Goal: Obtain resource: Download file/media

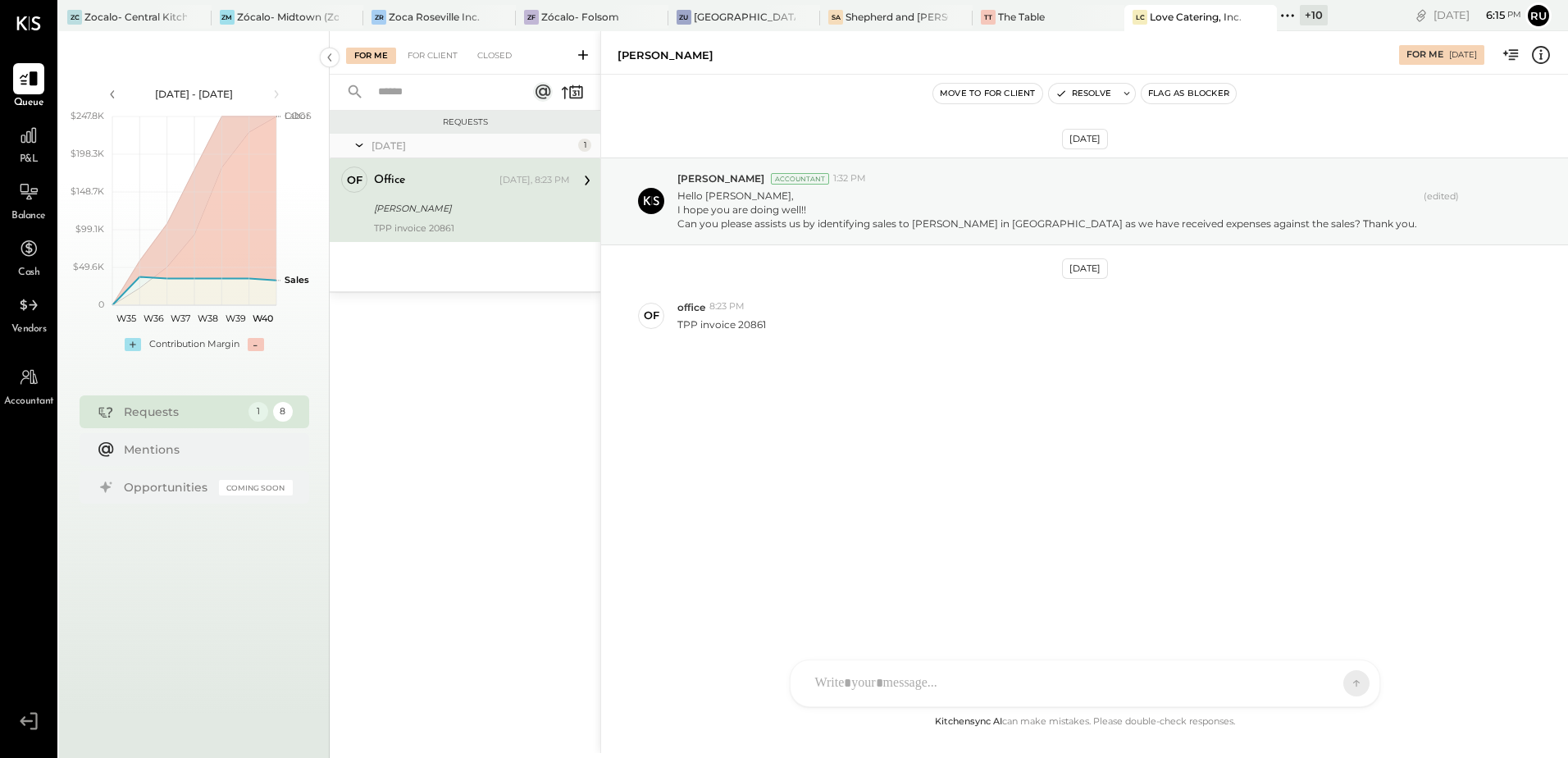
click at [165, 412] on div "Requests" at bounding box center [181, 412] width 116 height 16
click at [826, 238] on div "[PERSON_NAME] Accountant 1:32 PM Hello [PERSON_NAME], I hope you are doing well…" at bounding box center [1085, 201] width 967 height 87
click at [831, 324] on div "TPP invoice 20861" at bounding box center [1116, 323] width 878 height 17
click at [803, 180] on div "Accountant" at bounding box center [800, 179] width 59 height 12
click at [1109, 86] on button "Resolve" at bounding box center [1084, 93] width 69 height 20
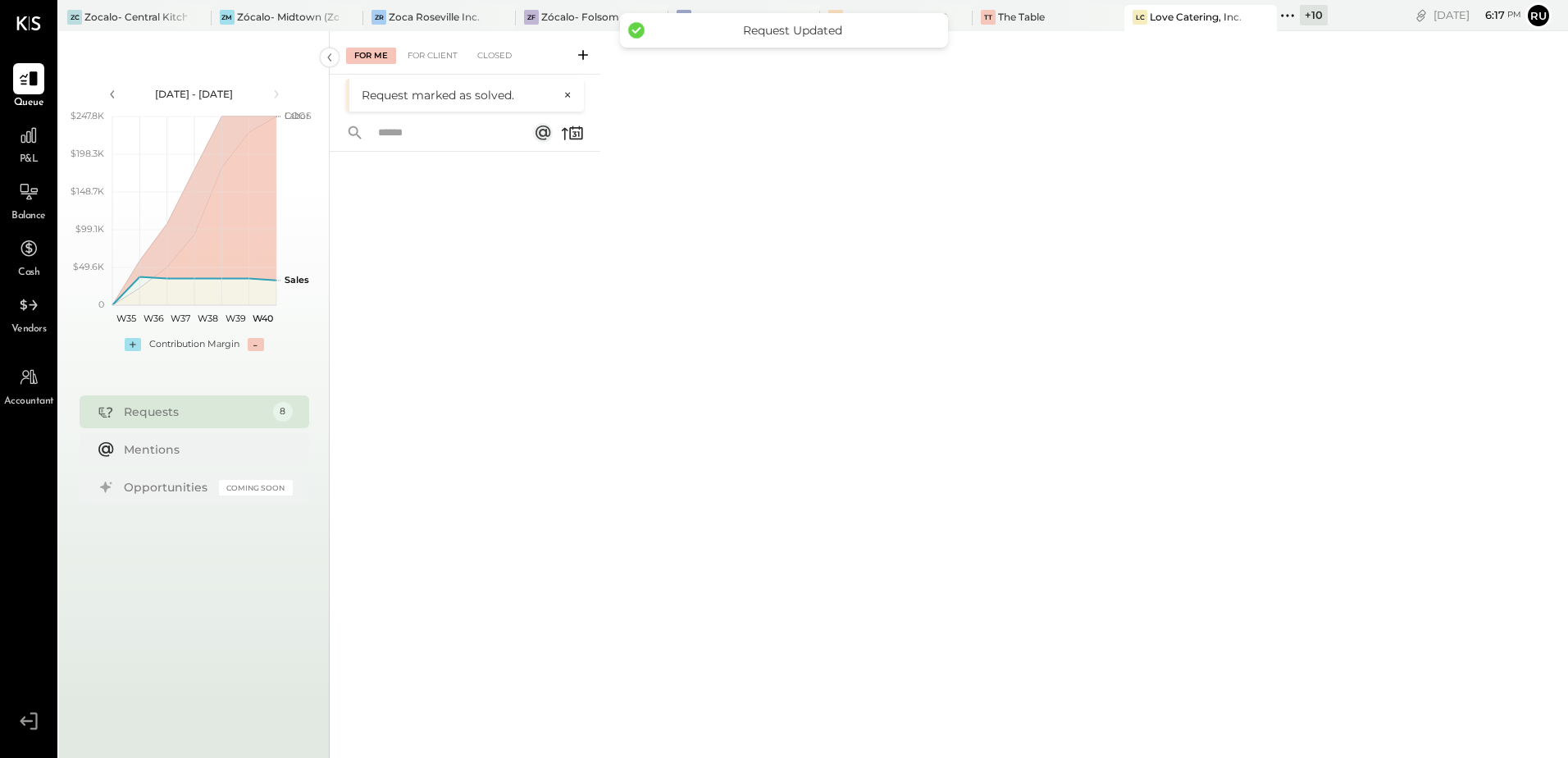
click at [159, 422] on div "Requests 8" at bounding box center [194, 412] width 229 height 33
click at [441, 54] on div "For Client" at bounding box center [432, 56] width 67 height 16
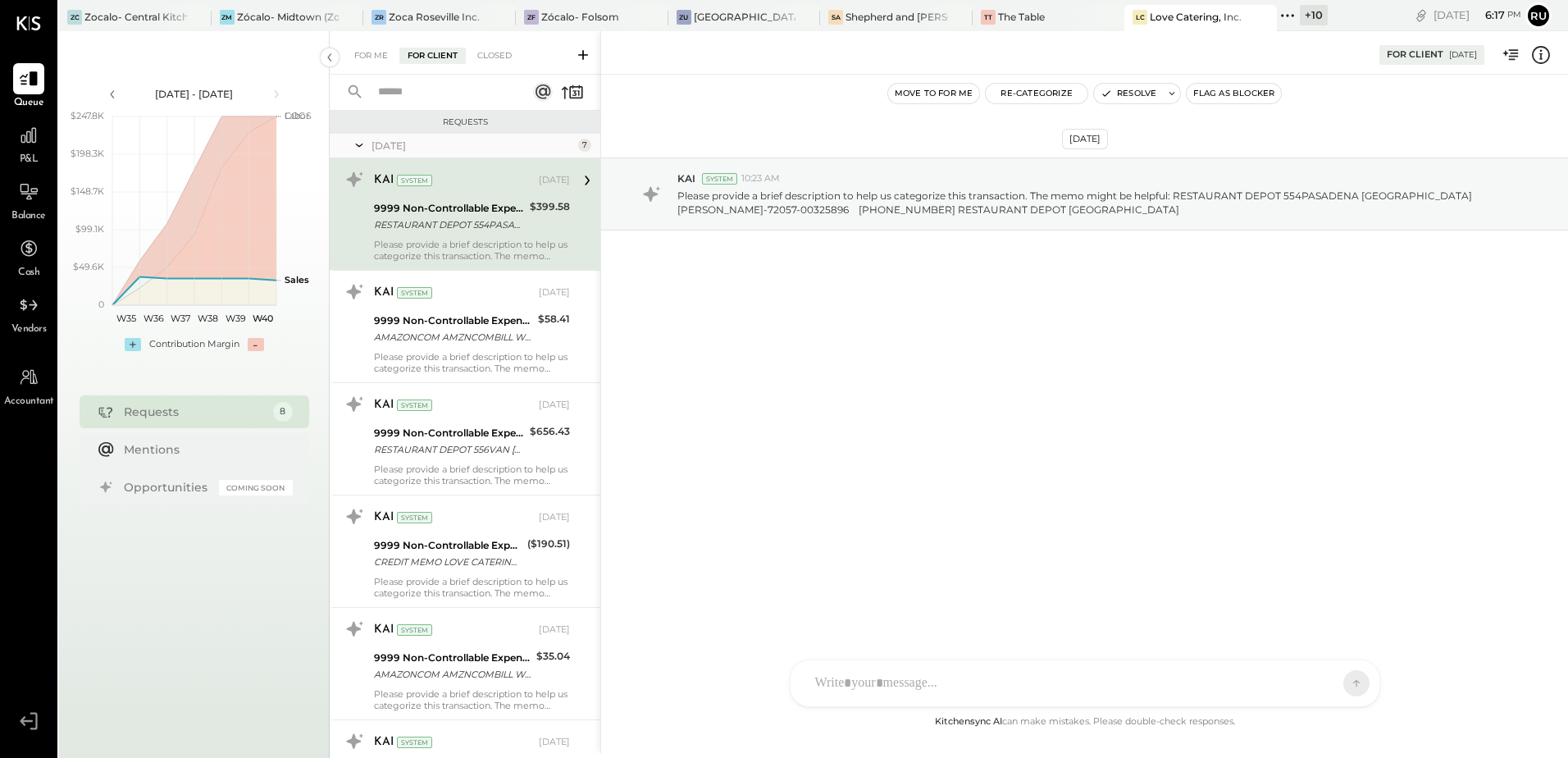
click at [440, 236] on div "KAI System [DATE] 9999 Non-Controllable Expenses:Other Income and Expenses:To B…" at bounding box center [472, 214] width 196 height 95
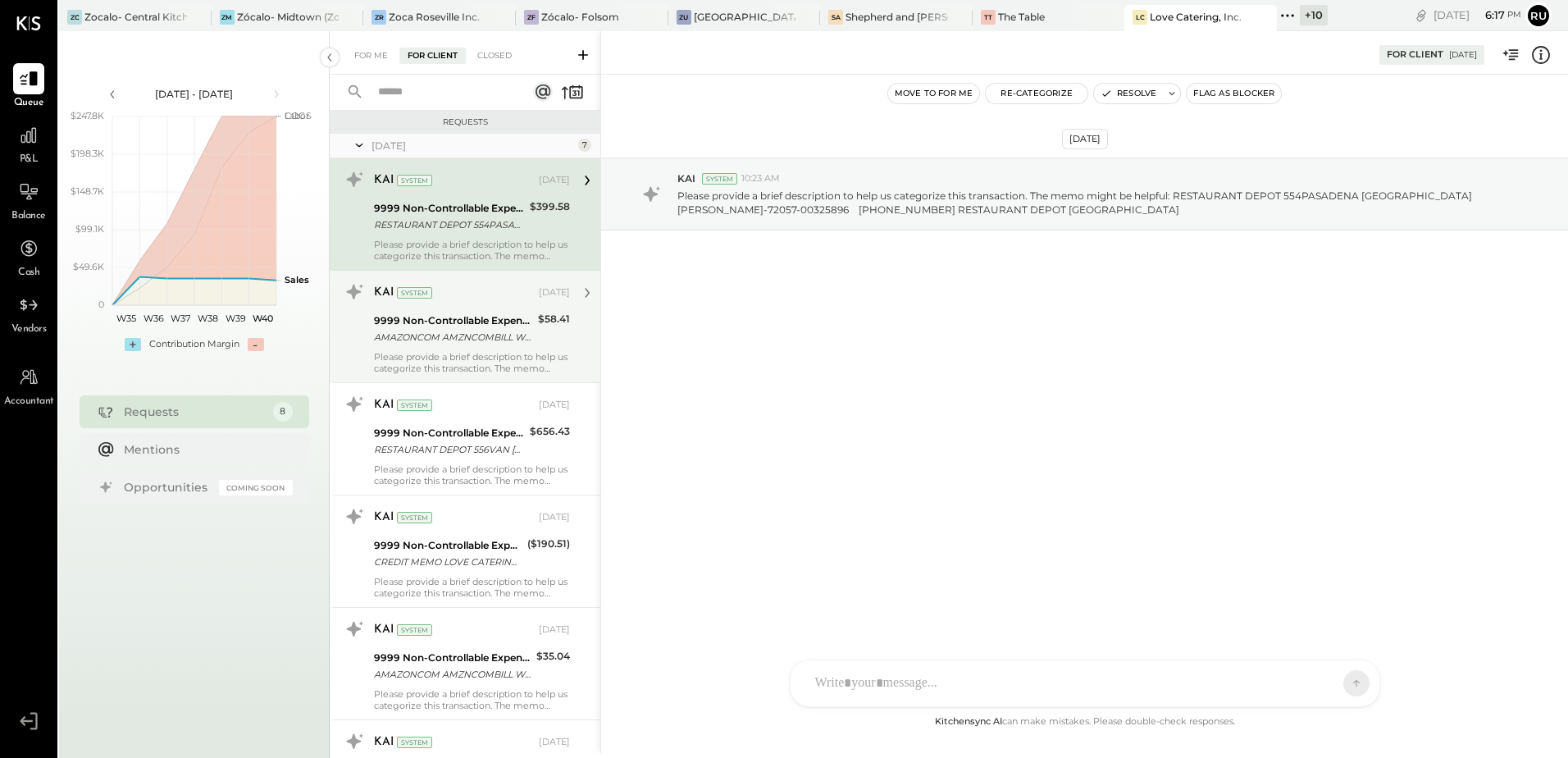
click at [452, 337] on div "AMAZONCOM AMZNCOMBILL WA MARCO CABALLERO-72057-475UYK7PV4Q MERCHANDISE AMAZON.C…" at bounding box center [453, 337] width 159 height 16
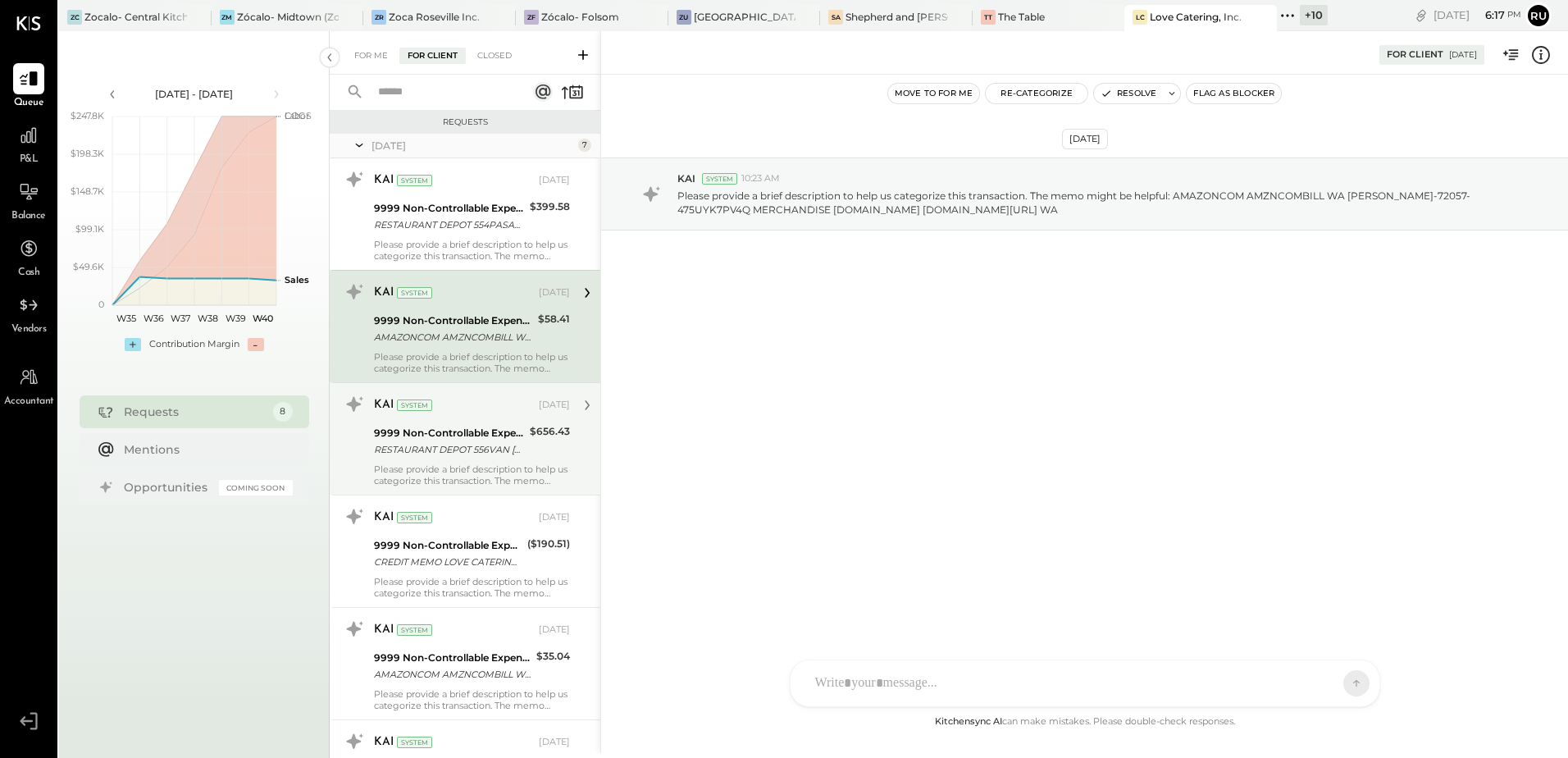
click at [456, 436] on div "9999 Non-Controllable Expenses:Other Income and Expenses:To Be Classified P&L" at bounding box center [449, 433] width 151 height 16
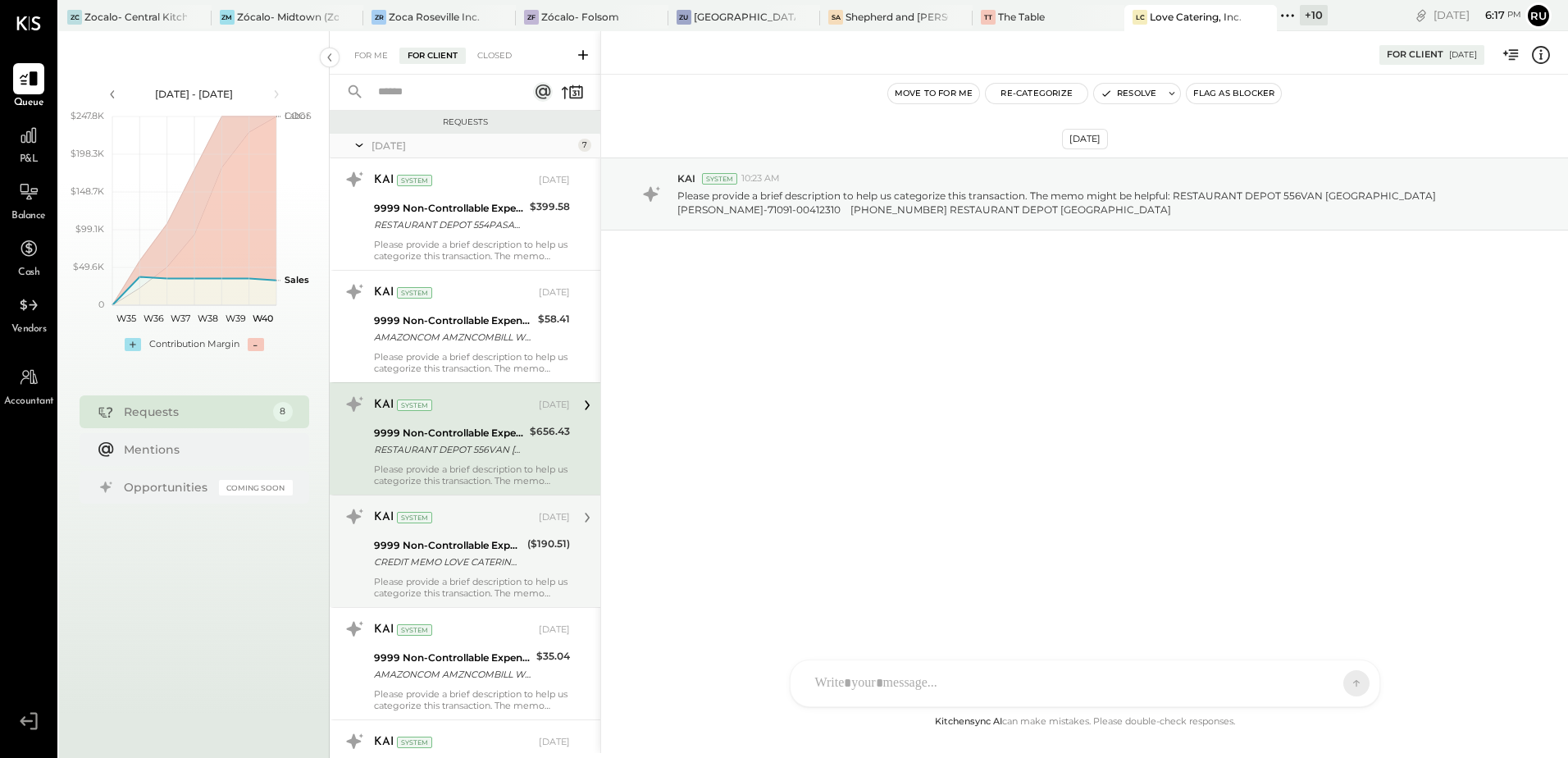
click at [444, 545] on div "9999 Non-Controllable Expenses:Other Income and Expenses:To Be Classified P&L" at bounding box center [448, 545] width 148 height 16
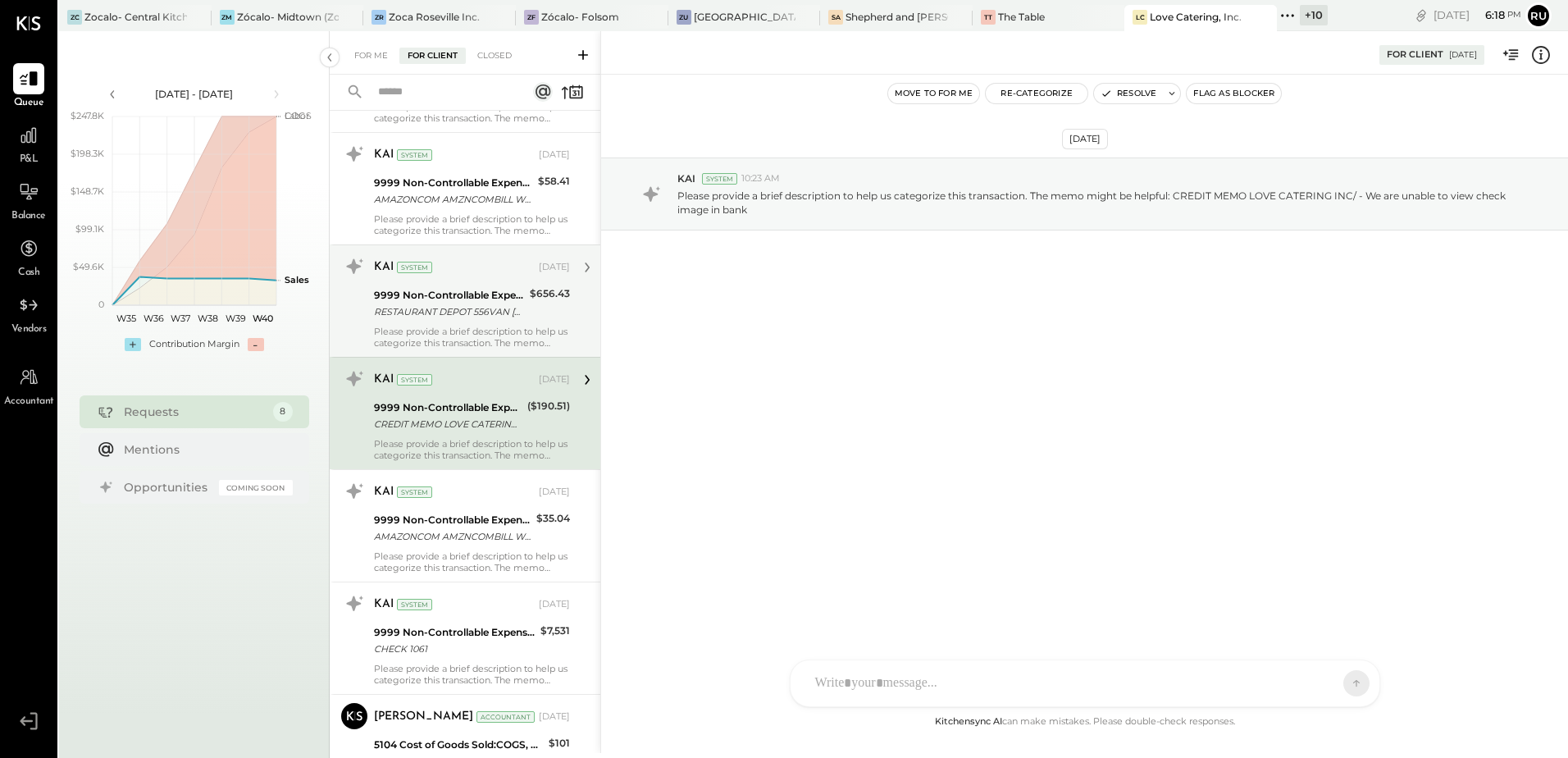
scroll to position [164, 0]
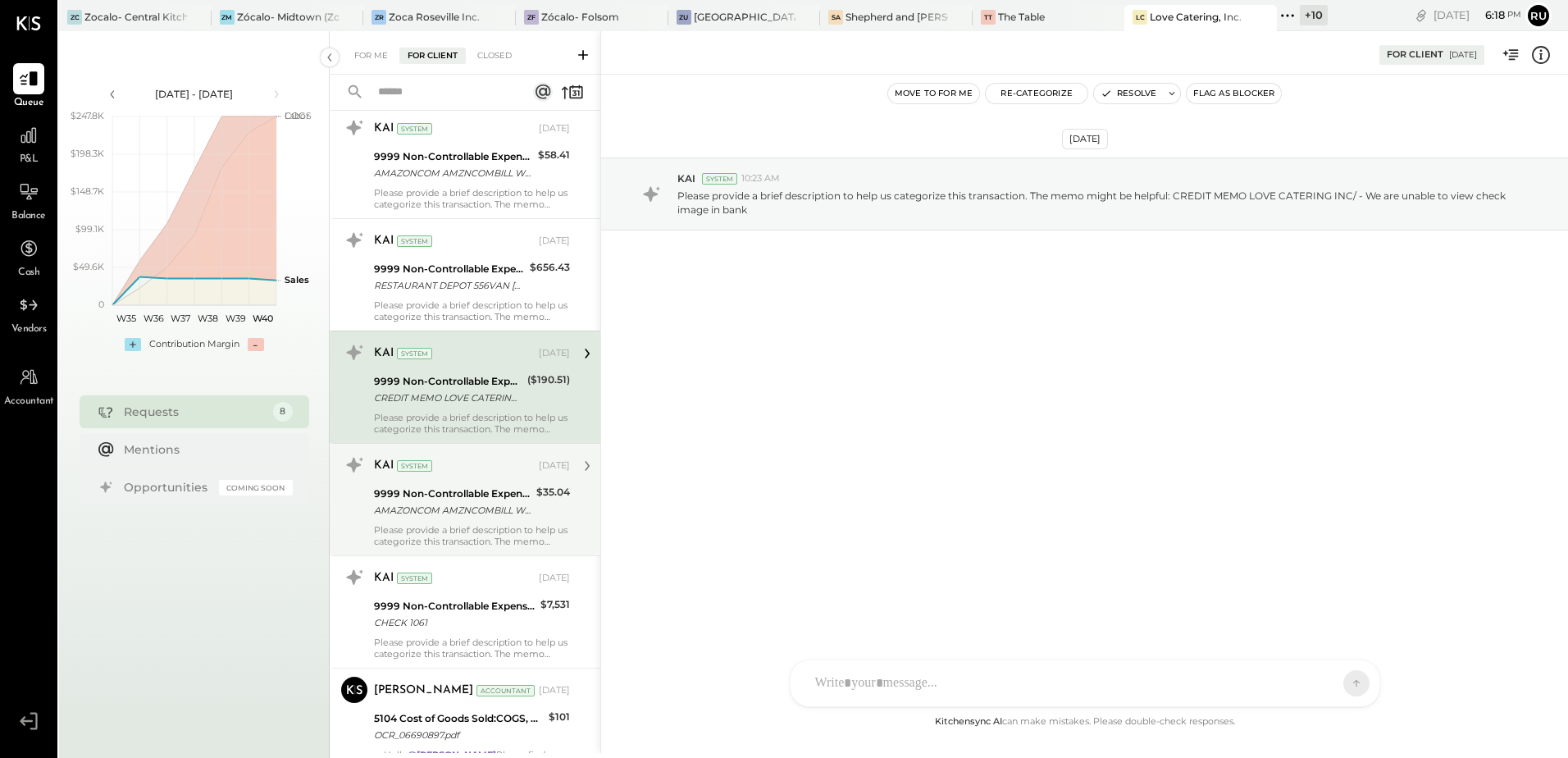
click at [446, 515] on div "AMAZONCOM AMZNCOMBILL WA ALICE W LIANG-71075-7DJGKGAUES1 MERCHANDISE AMAZON.COM…" at bounding box center [452, 511] width 158 height 16
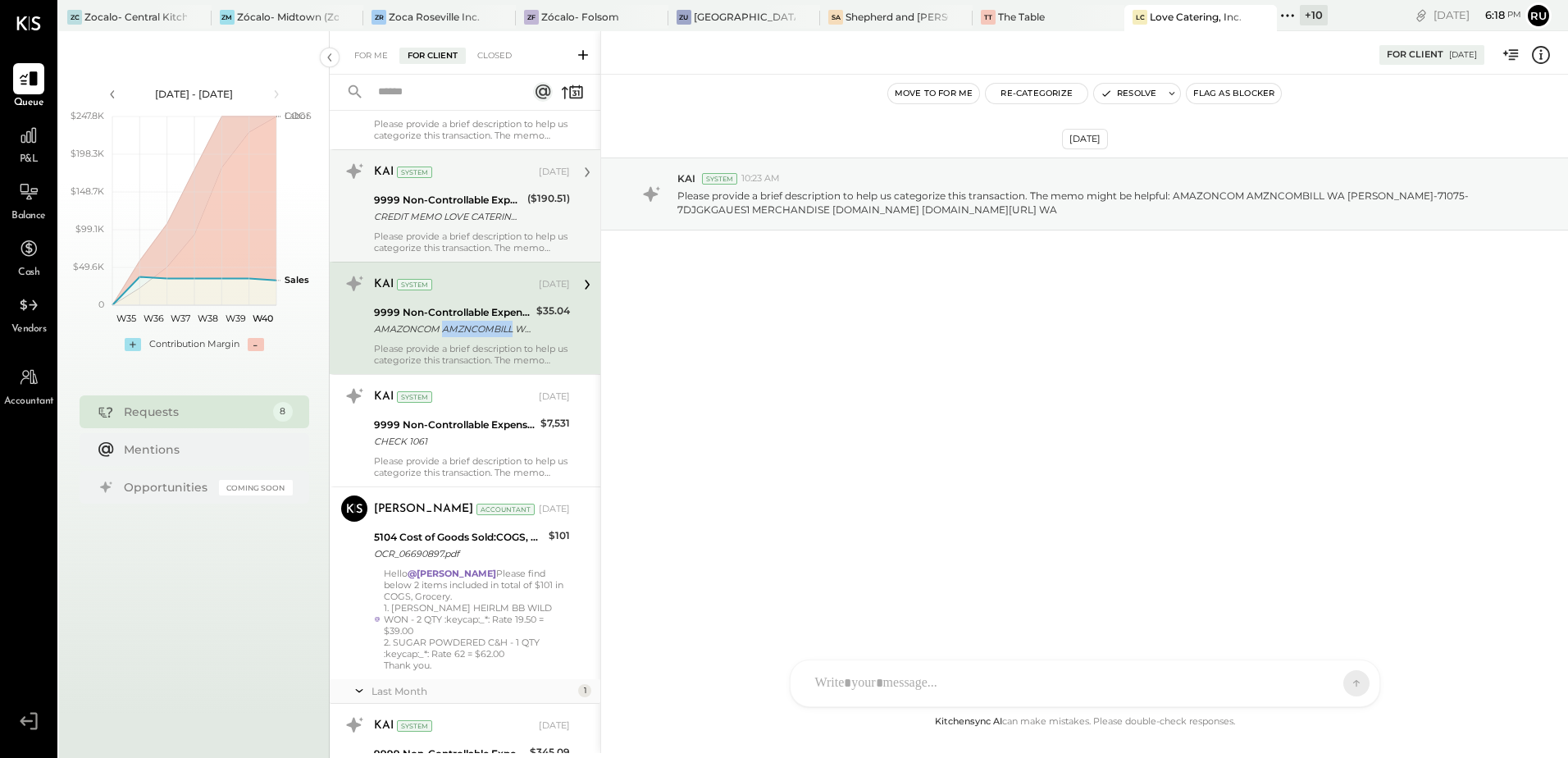
scroll to position [410, 0]
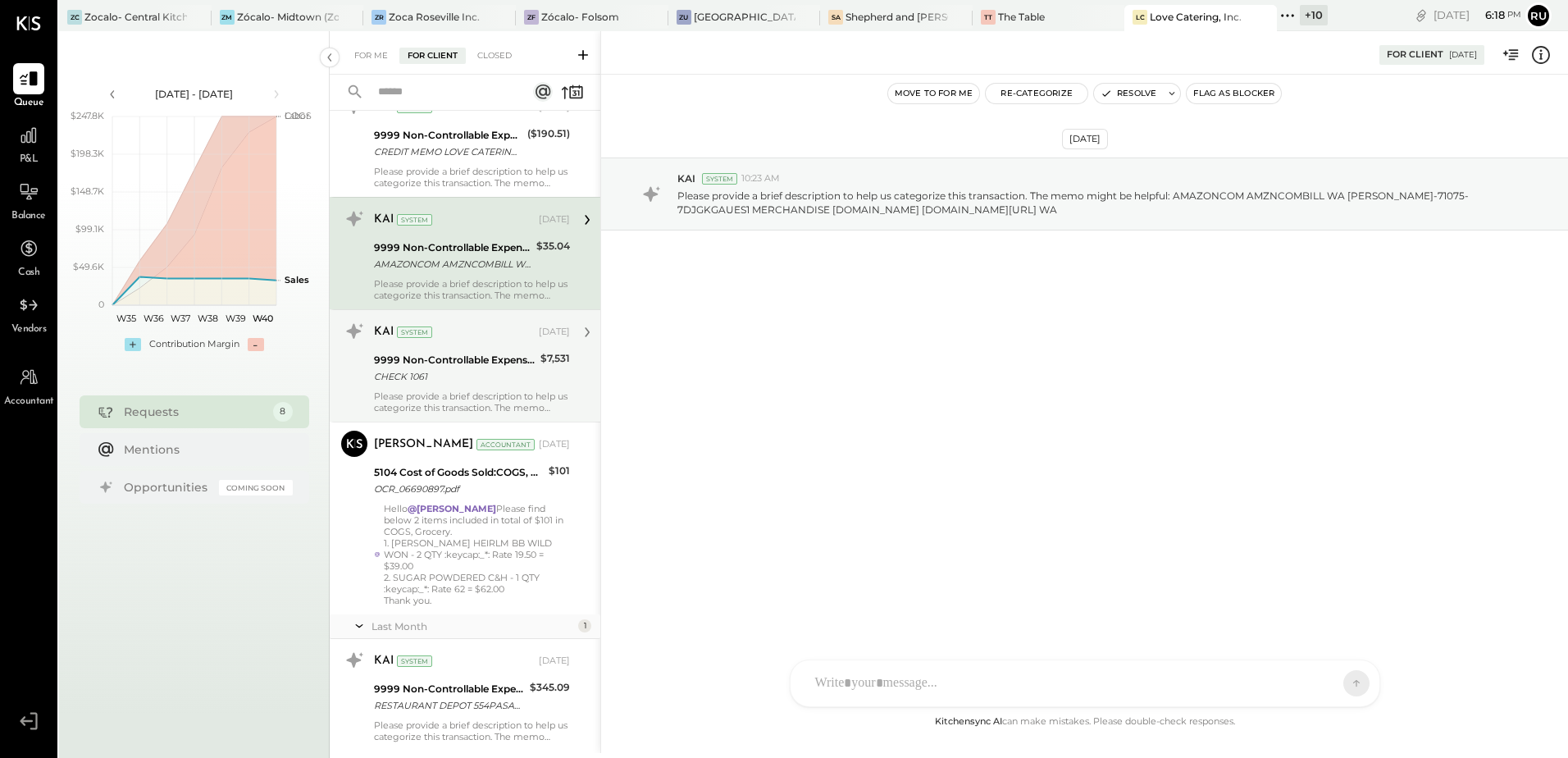
click at [444, 382] on div "CHECK 1061" at bounding box center [454, 376] width 162 height 16
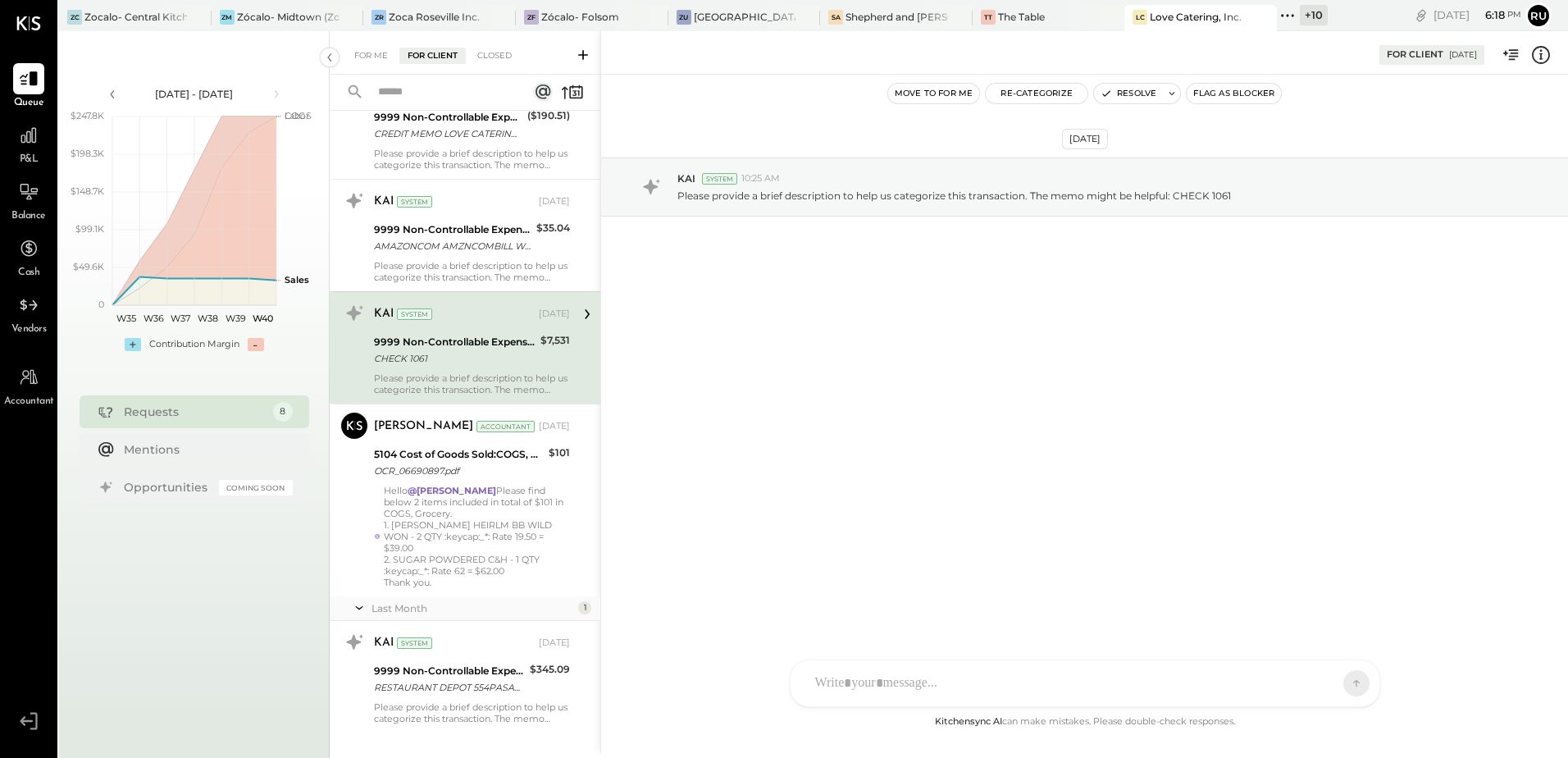
scroll to position [443, 0]
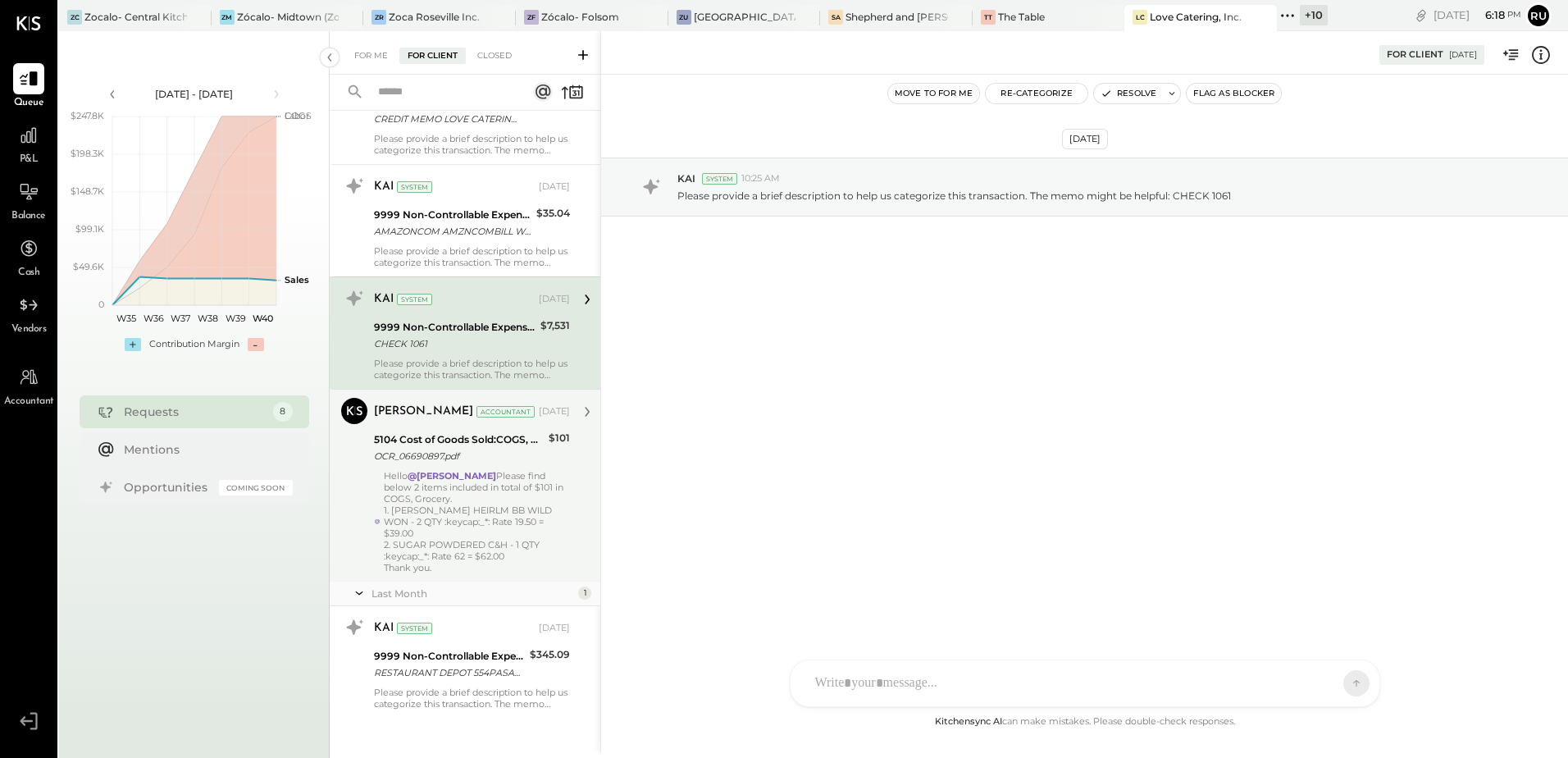
click at [405, 468] on div "Zankhana Vyas Accountant Aug 25, 2025 5104 Cost of Goods Sold:COGS, Grocery OCR…" at bounding box center [472, 485] width 196 height 176
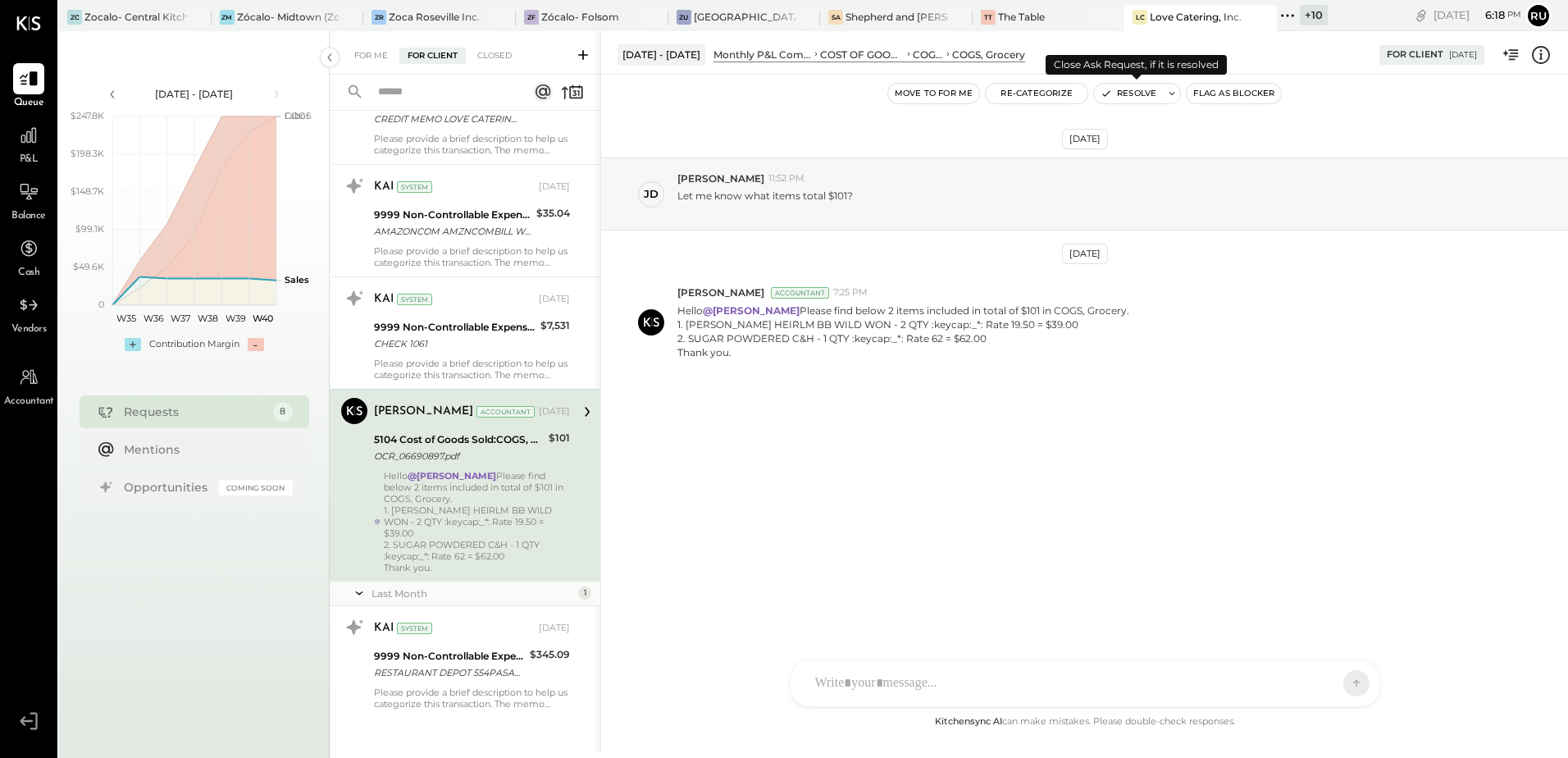
click at [1123, 95] on button "Resolve" at bounding box center [1128, 93] width 69 height 20
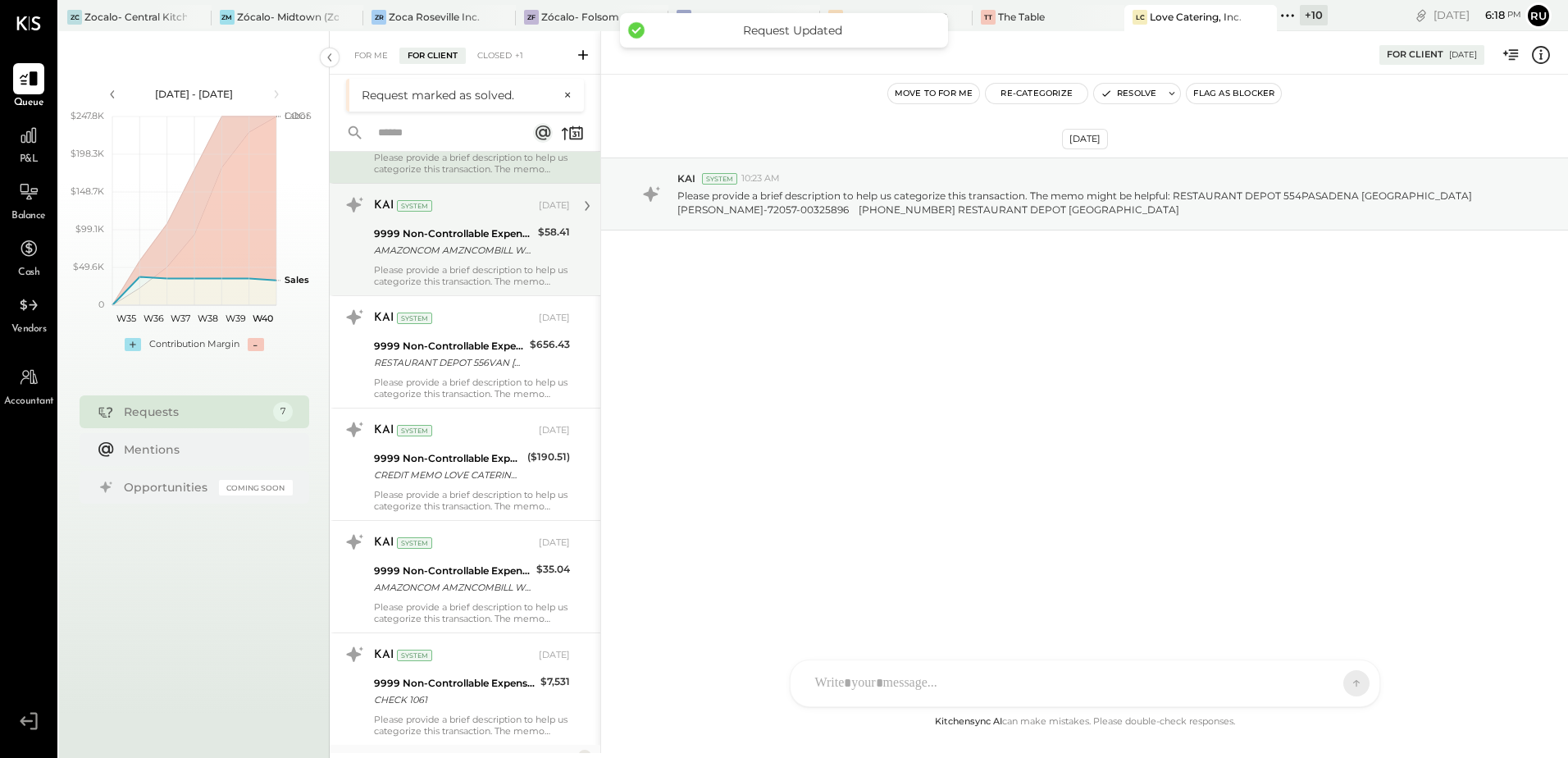
scroll to position [261, 0]
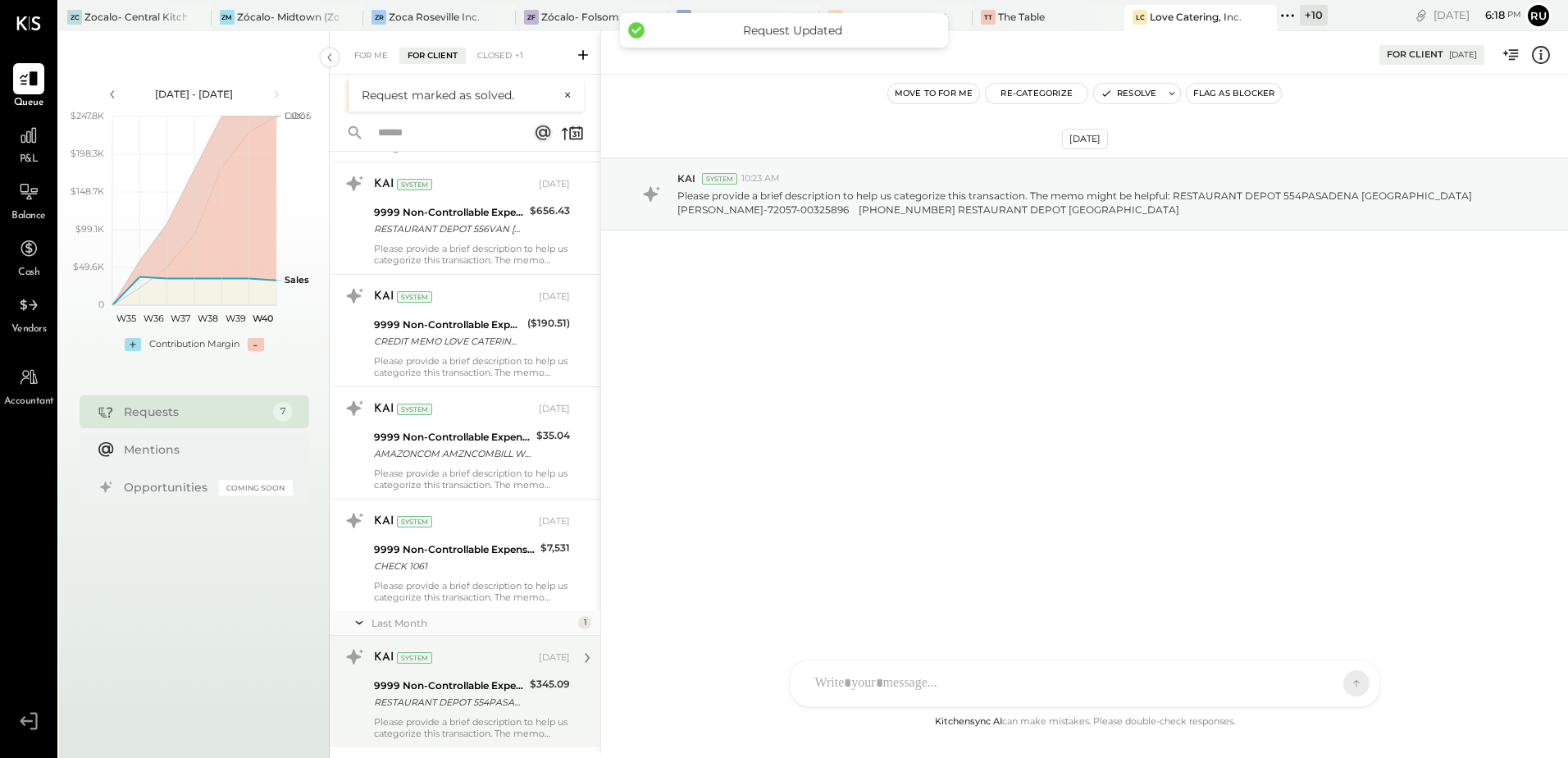
click at [445, 705] on div "RESTAURANT DEPOT 554PASADENA CA" at bounding box center [449, 702] width 151 height 16
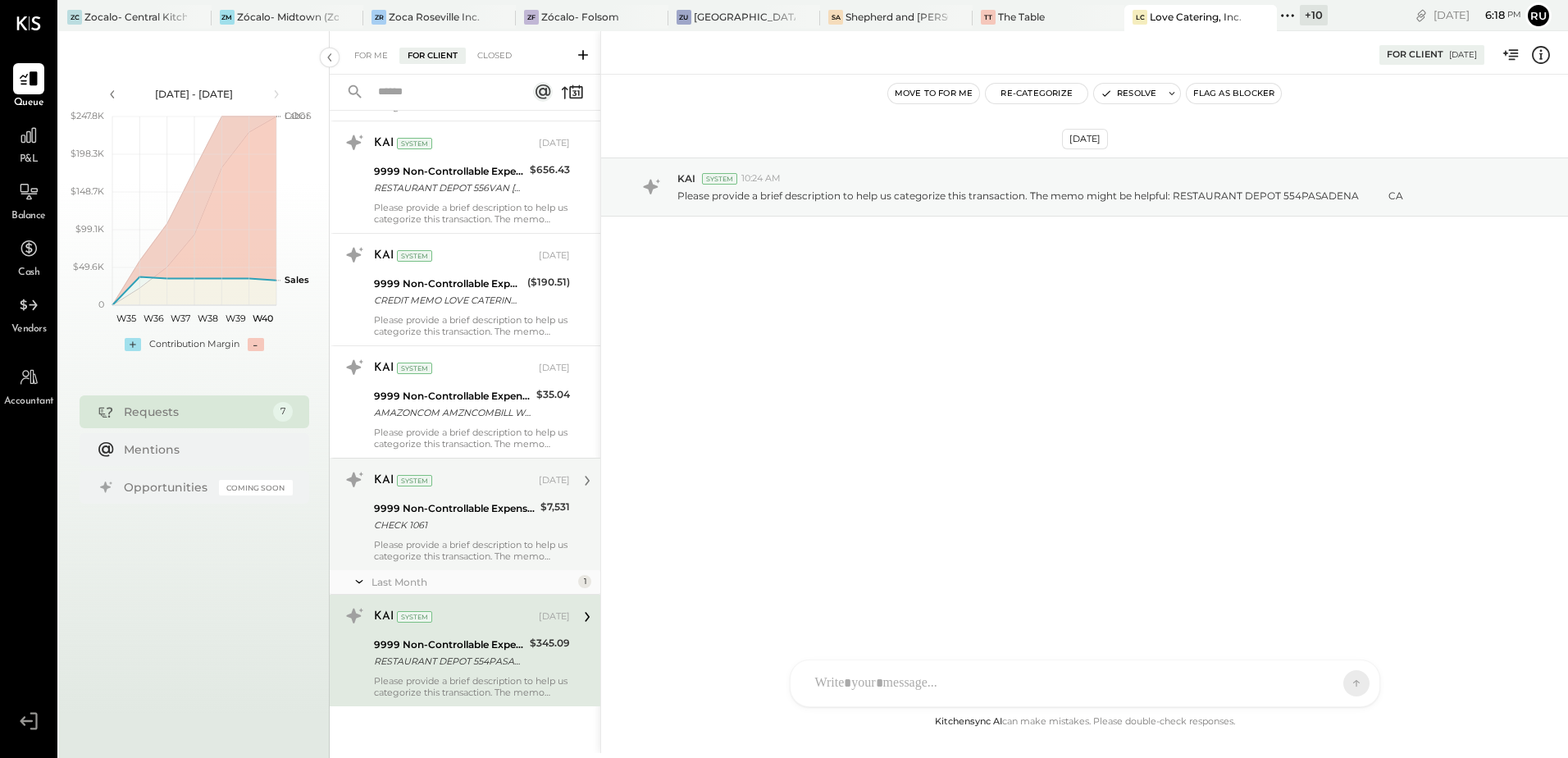
click at [436, 565] on div "KAI System Aug 20, 2025 9999 Non-Controllable Expenses:Other Income and Expense…" at bounding box center [465, 514] width 271 height 112
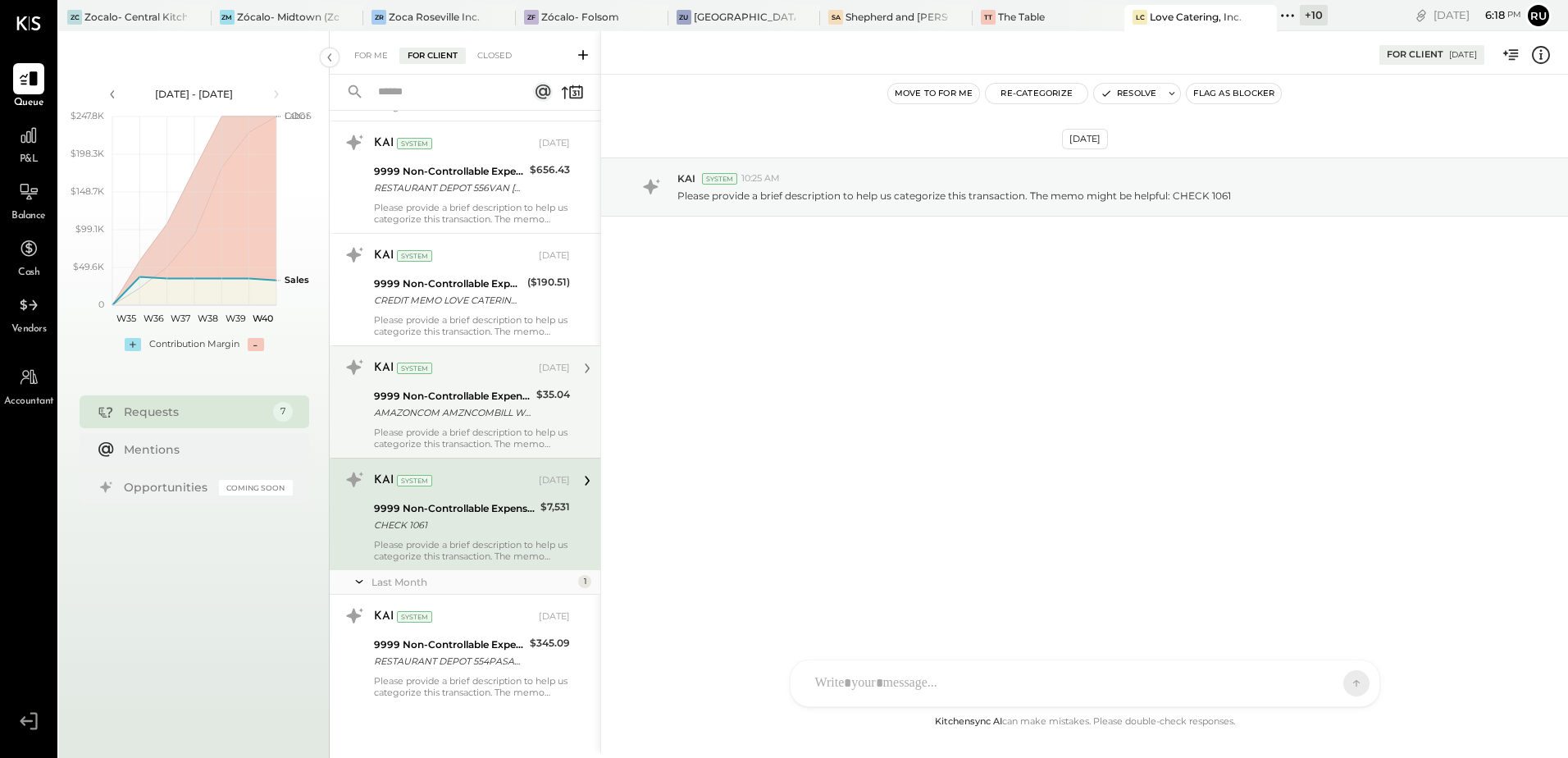
click at [444, 431] on div "Please provide a brief description to help us categorize this transaction. The …" at bounding box center [472, 438] width 196 height 23
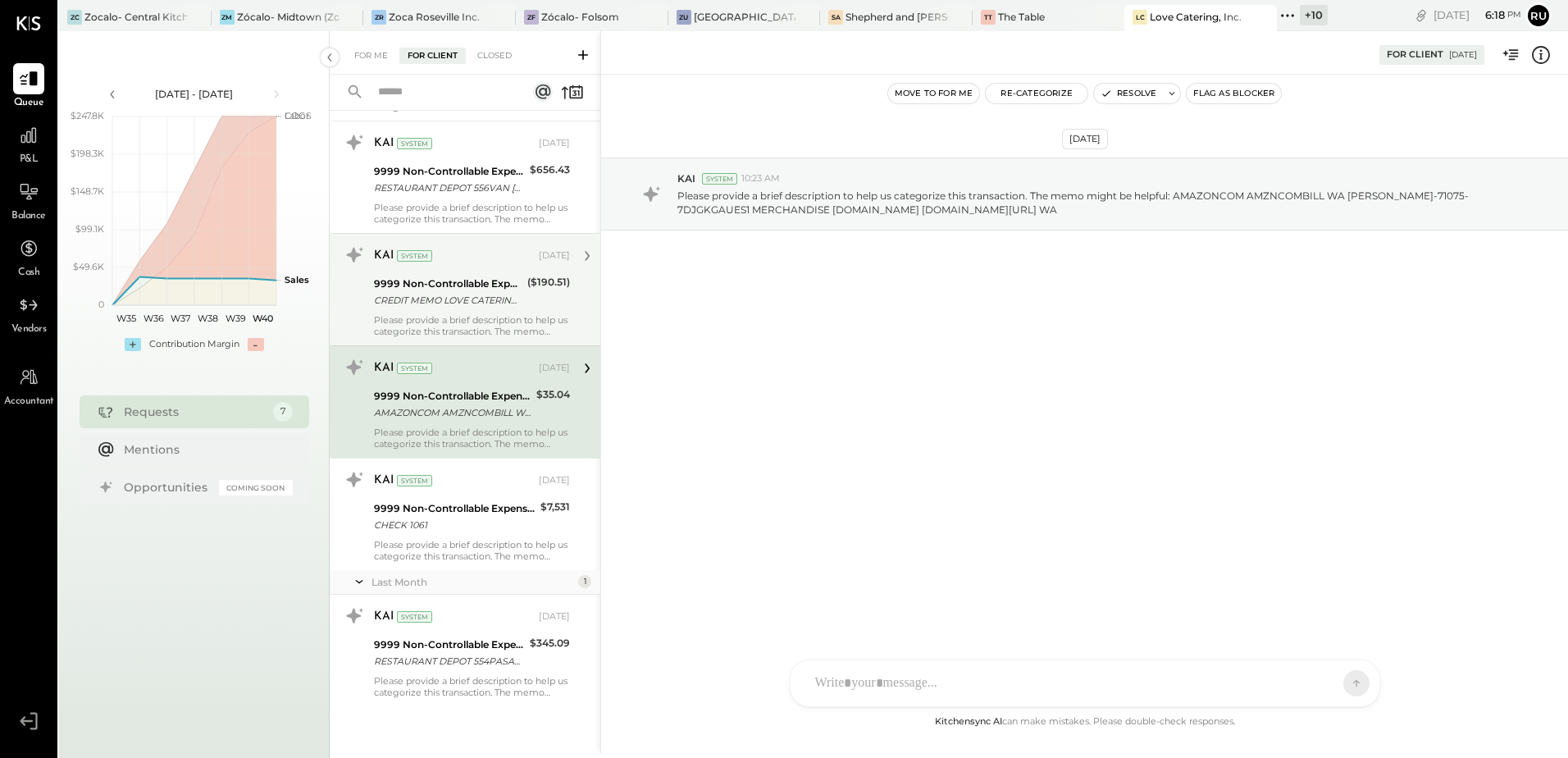
click at [434, 306] on div "CREDIT MEMO LOVE CATERING INC/ - We are unable to view check image in bank" at bounding box center [448, 300] width 148 height 16
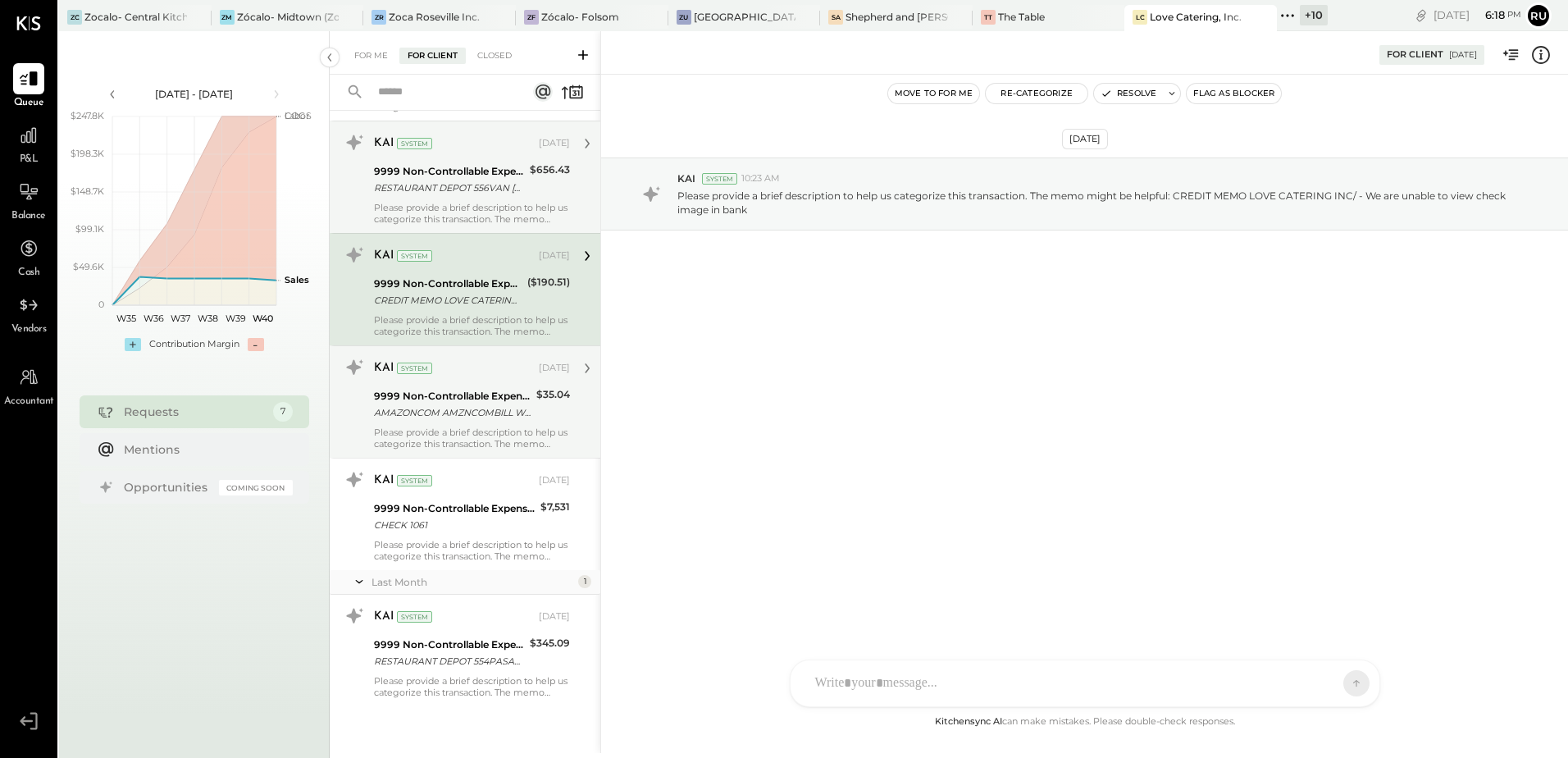
click at [442, 203] on div "Please provide a brief description to help us categorize this transaction. The …" at bounding box center [472, 214] width 196 height 23
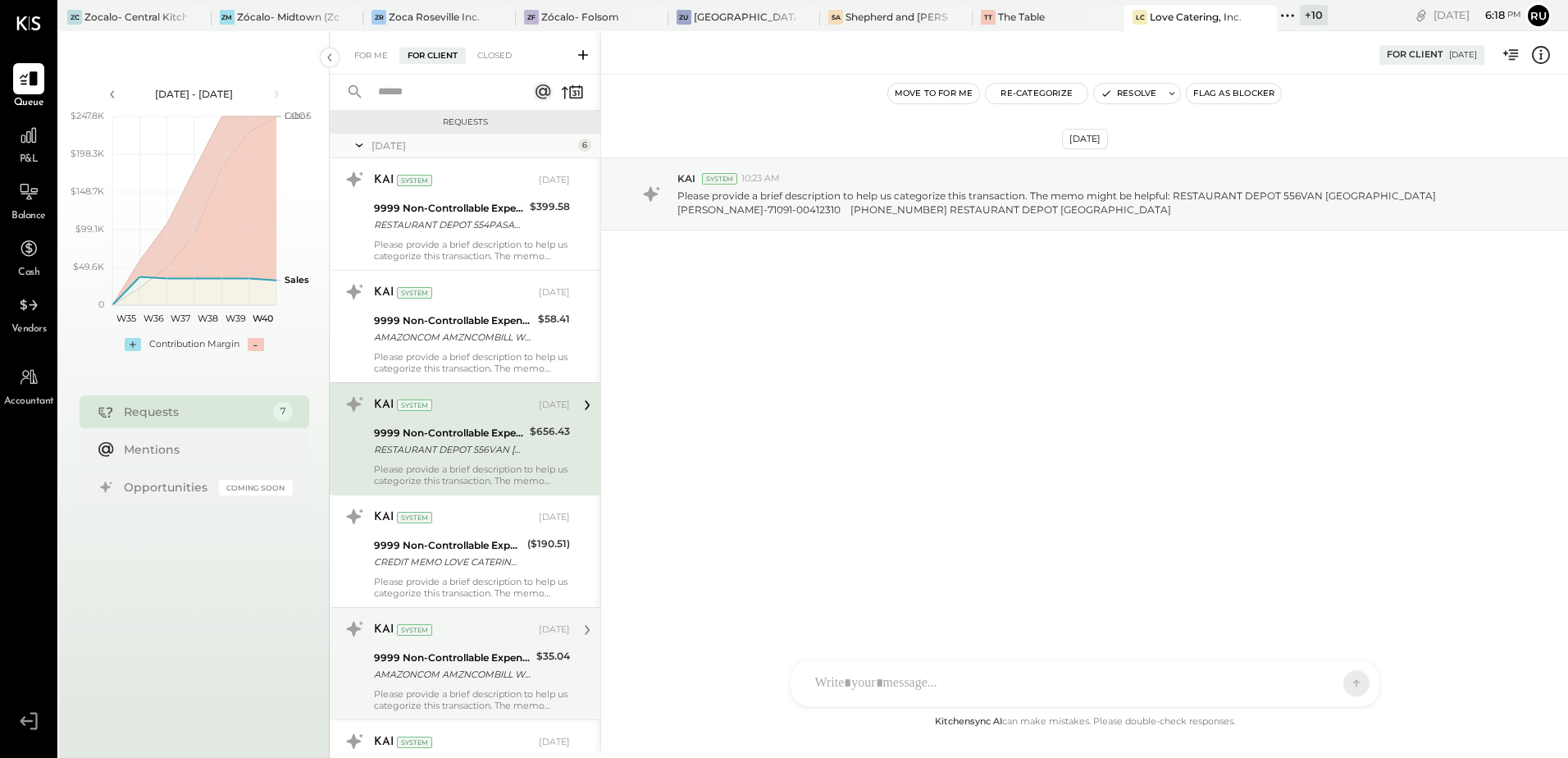
click at [450, 332] on div "AMAZONCOM AMZNCOMBILL WA MARCO CABALLERO-72057-475UYK7PV4Q MERCHANDISE AMAZON.C…" at bounding box center [453, 337] width 159 height 16
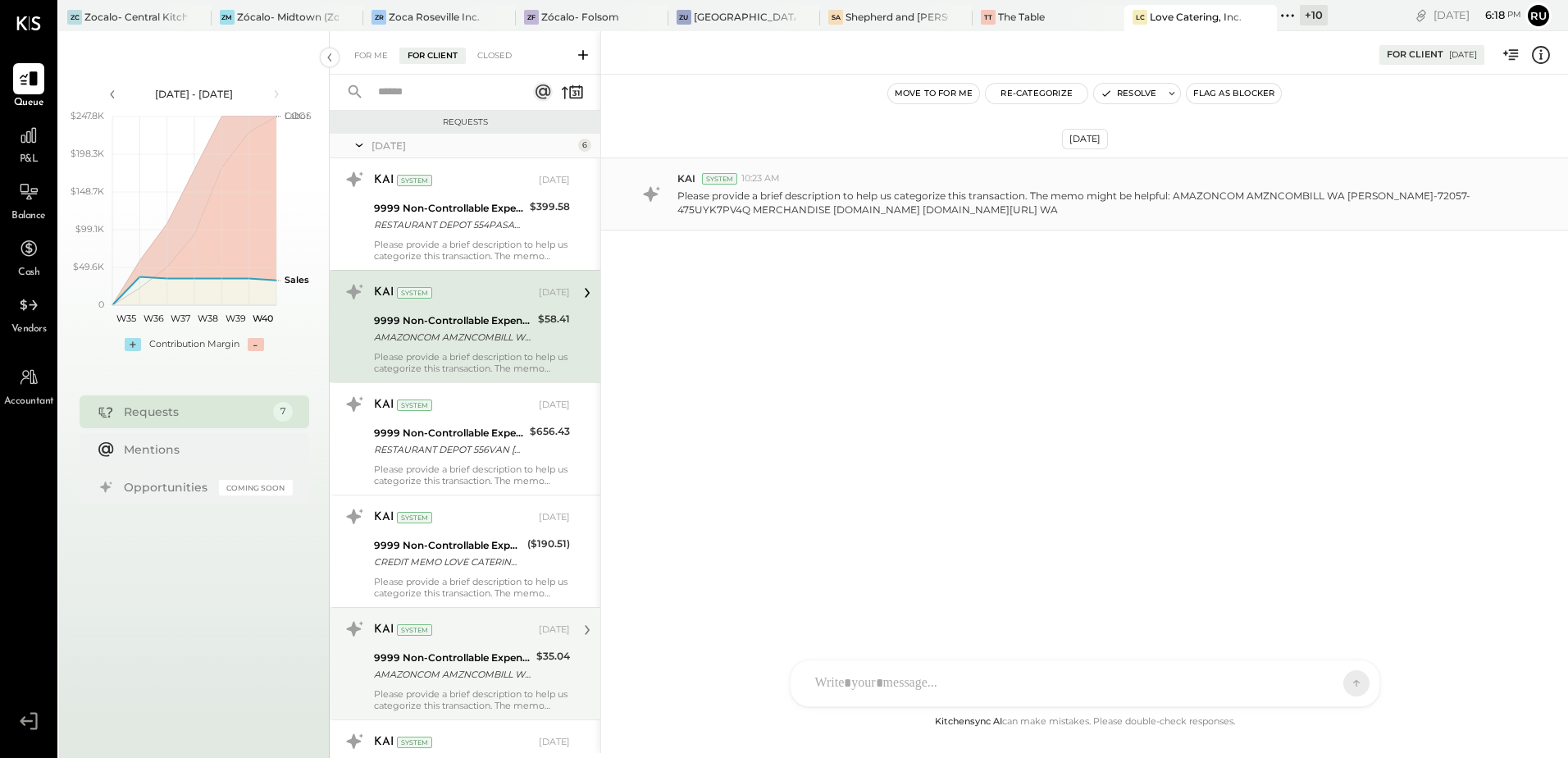
click at [1037, 214] on p "Please provide a brief description to help us categorize this transaction. The …" at bounding box center [1094, 203] width 834 height 28
click at [1031, 94] on button "Re-Categorize" at bounding box center [1036, 93] width 101 height 20
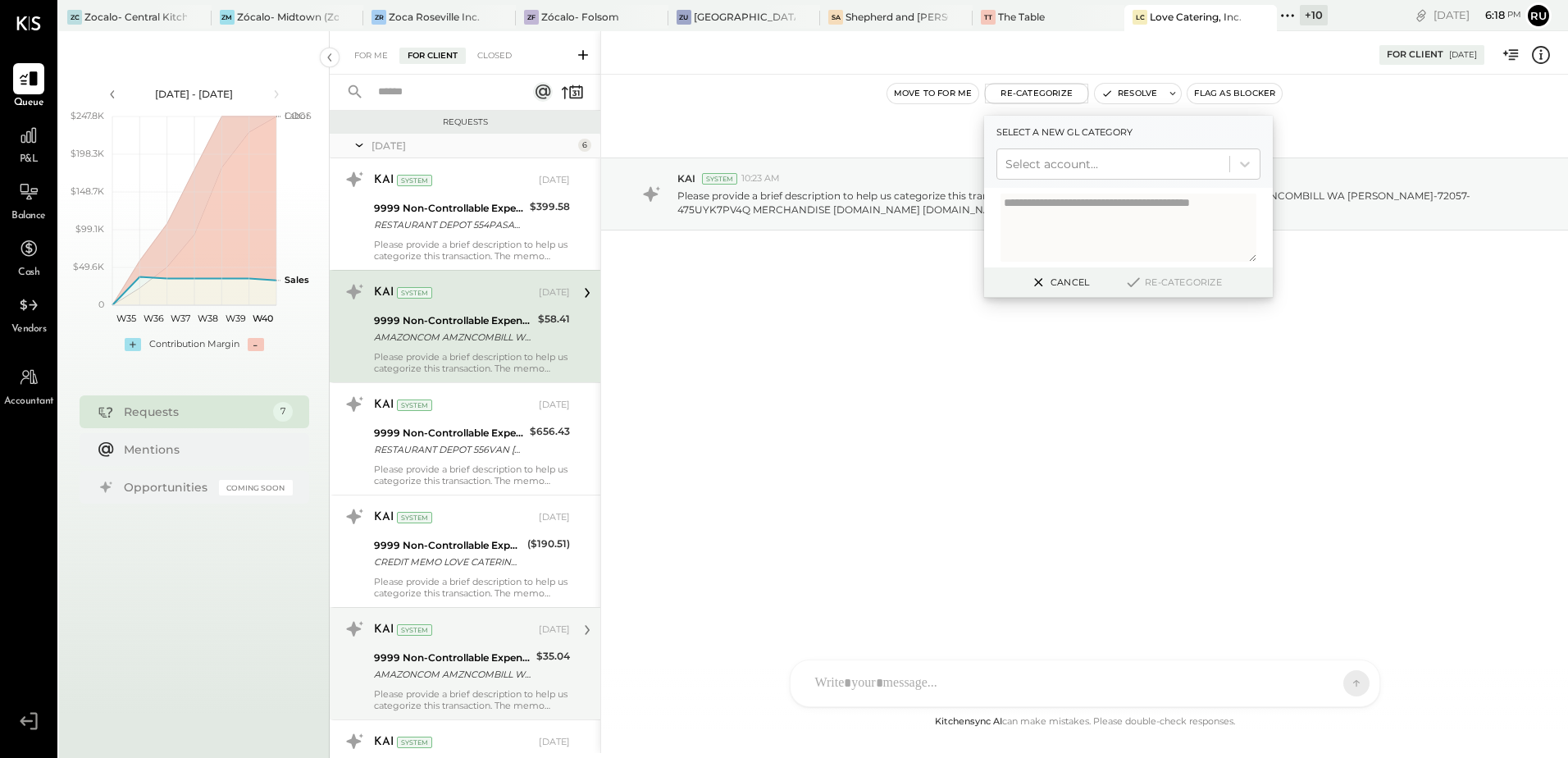
click at [1034, 162] on div at bounding box center [1114, 164] width 216 height 20
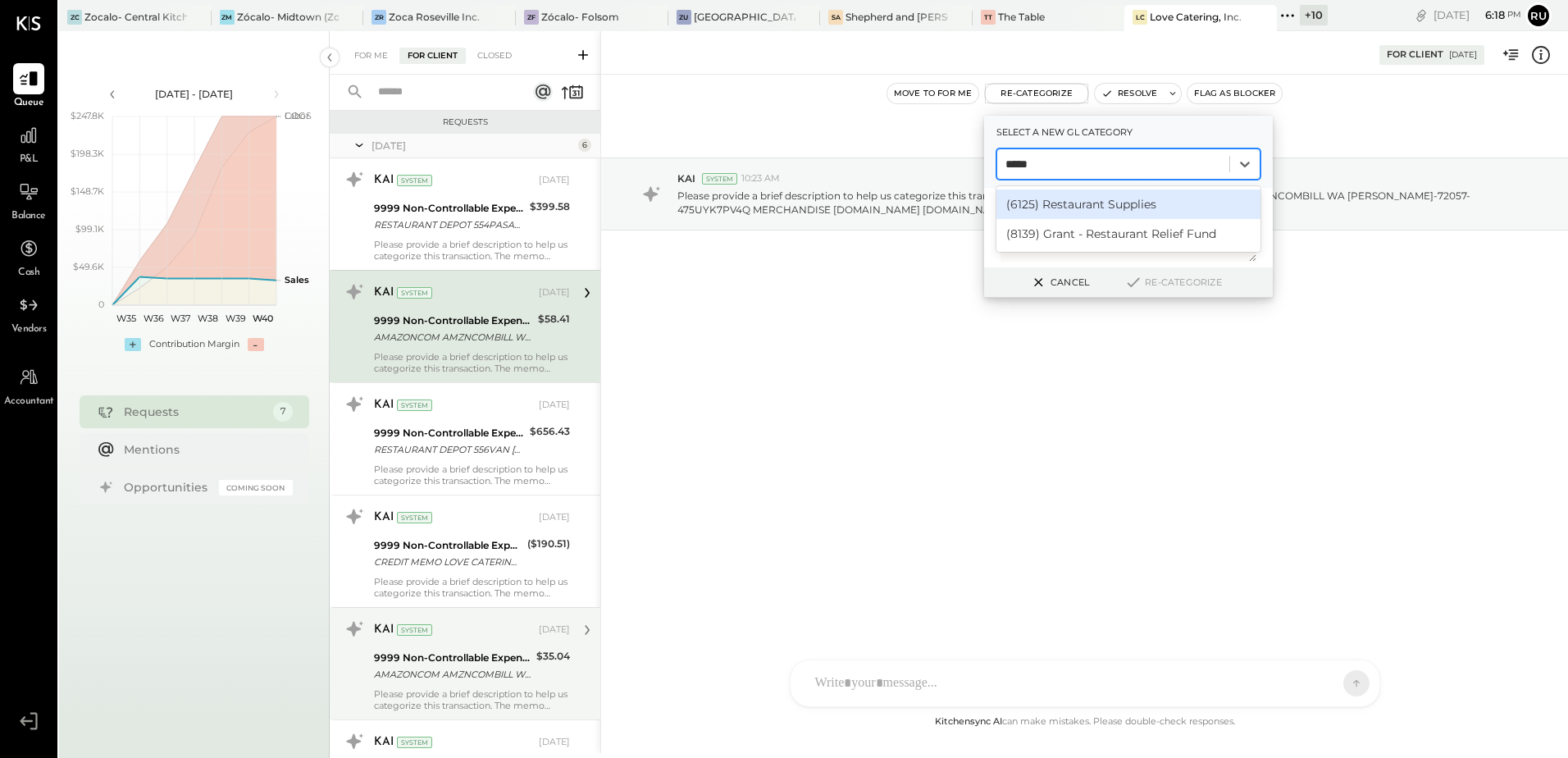
type input "******"
click at [1081, 208] on div "(6125) Restaurant Supplies" at bounding box center [1128, 205] width 264 height 30
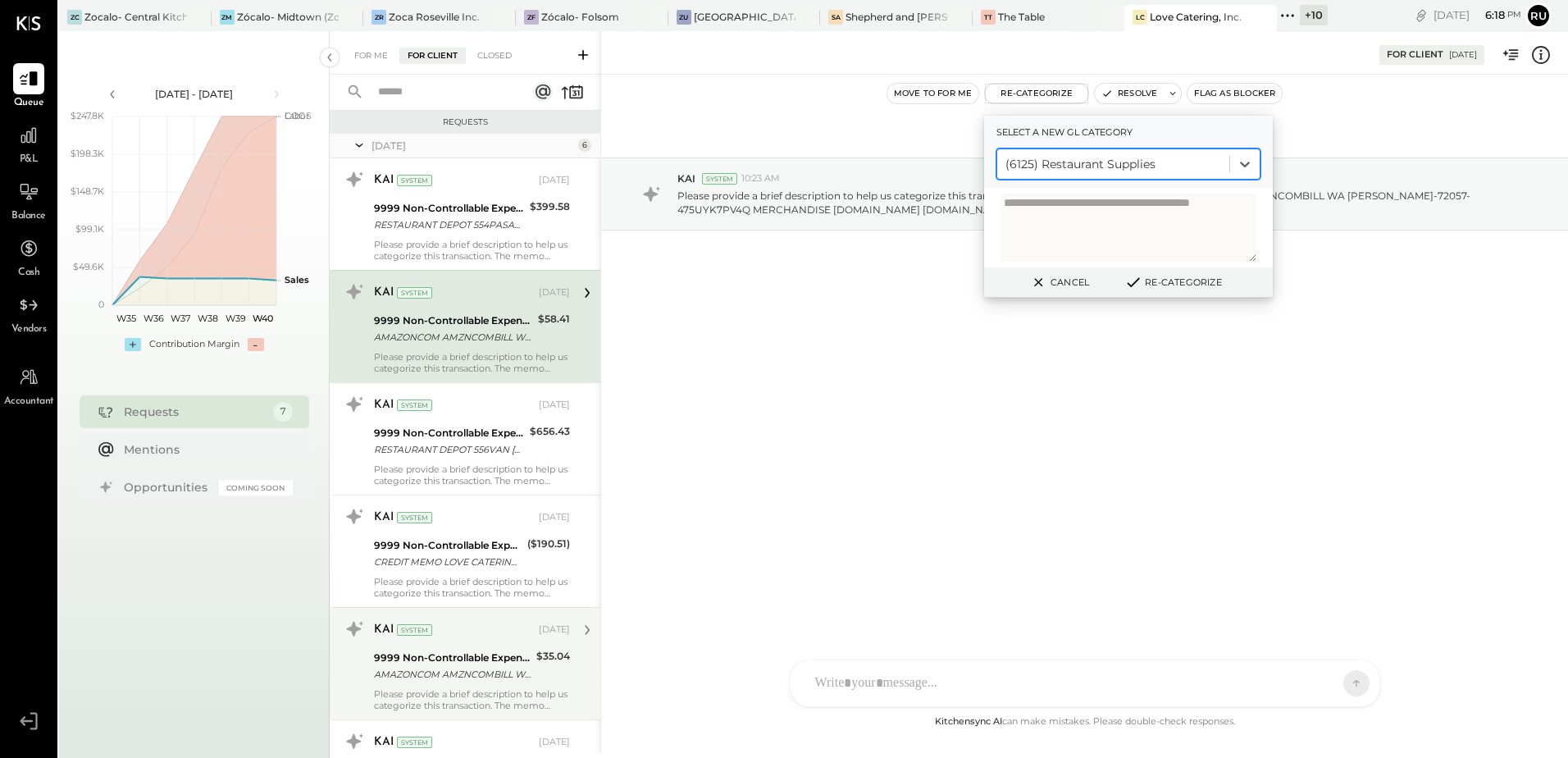
click at [1196, 285] on button "Re-Categorize" at bounding box center [1172, 282] width 108 height 20
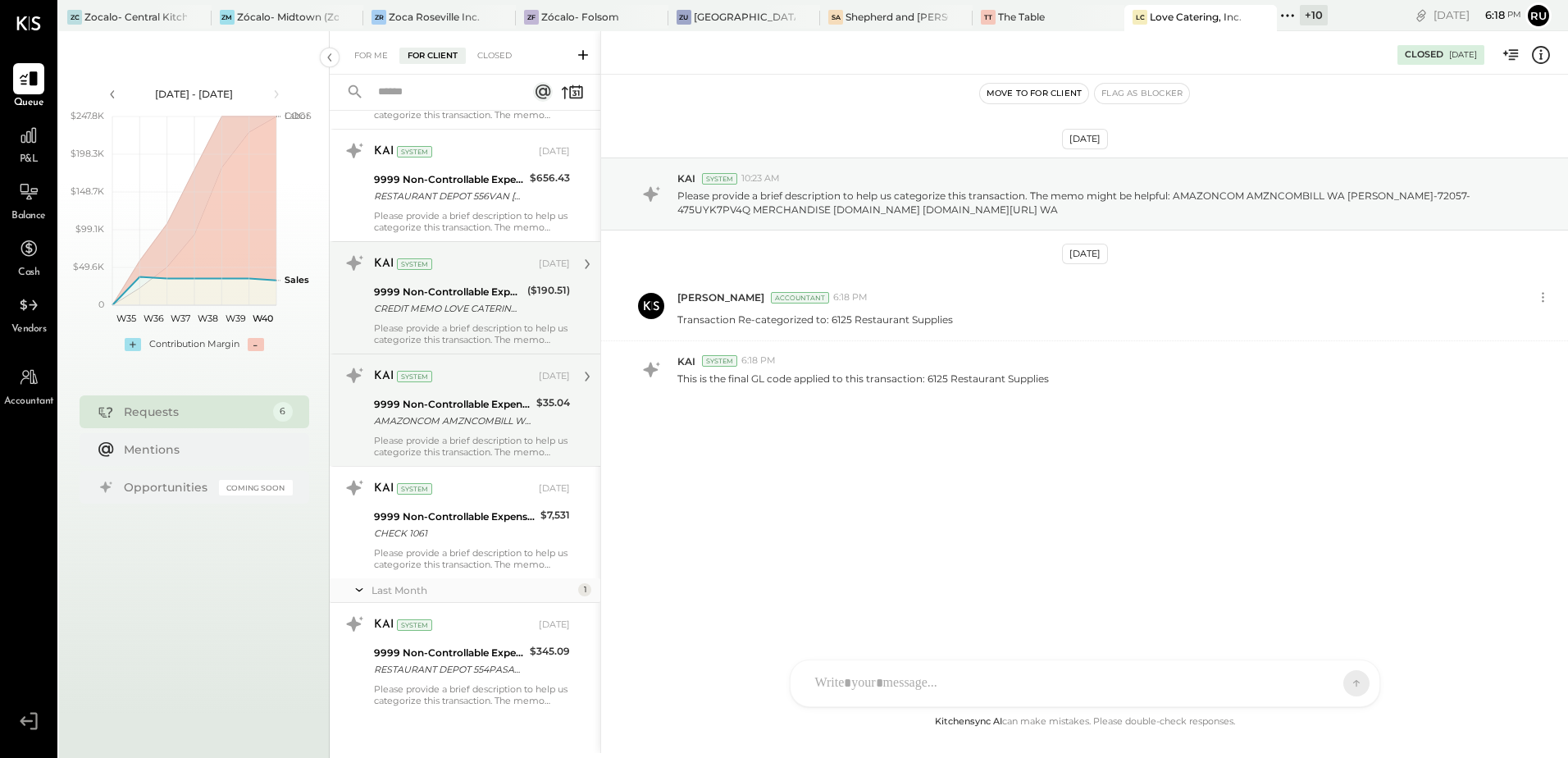
scroll to position [149, 0]
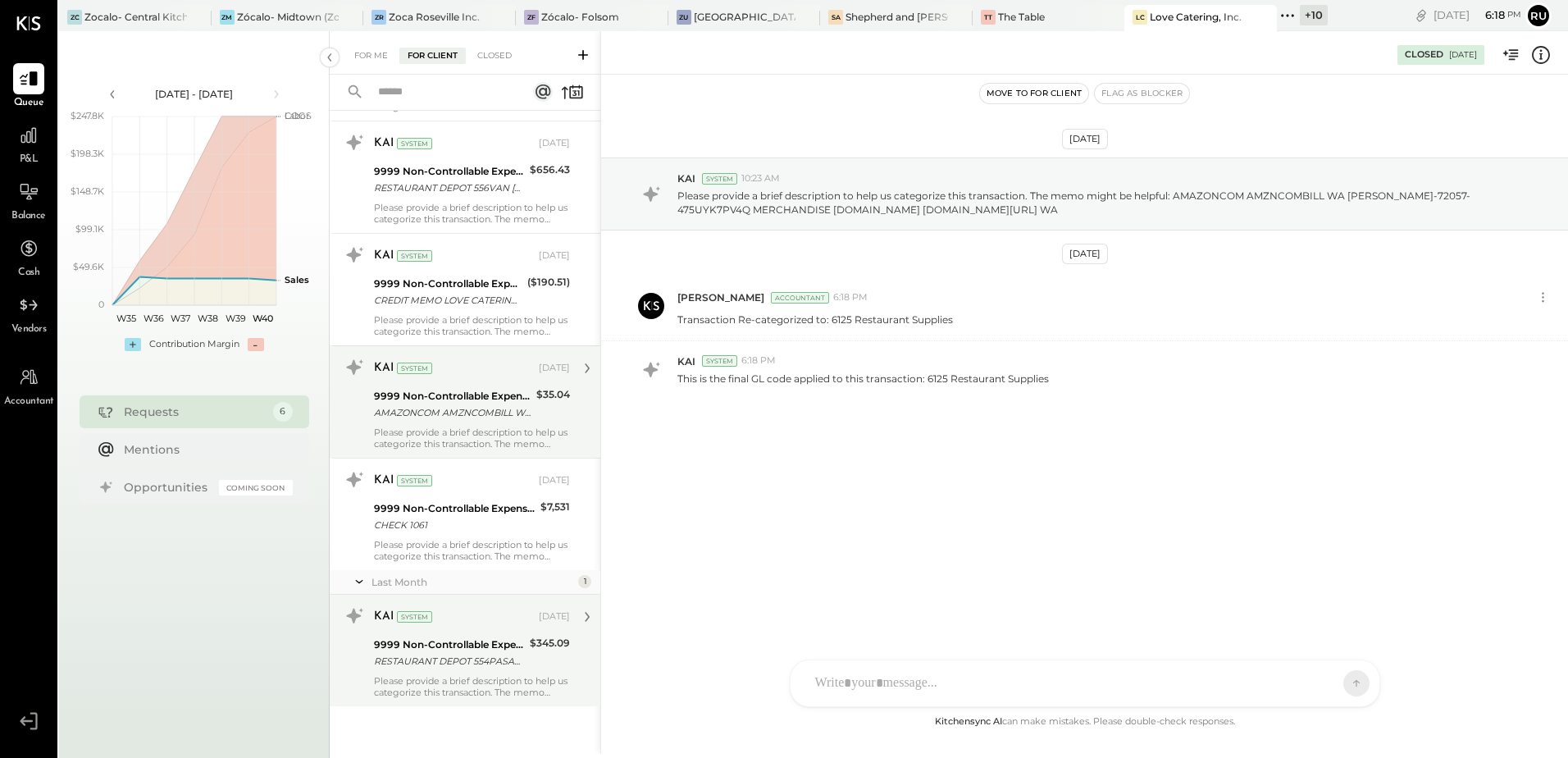
click at [415, 660] on div "RESTAURANT DEPOT 554PASADENA CA" at bounding box center [449, 661] width 151 height 16
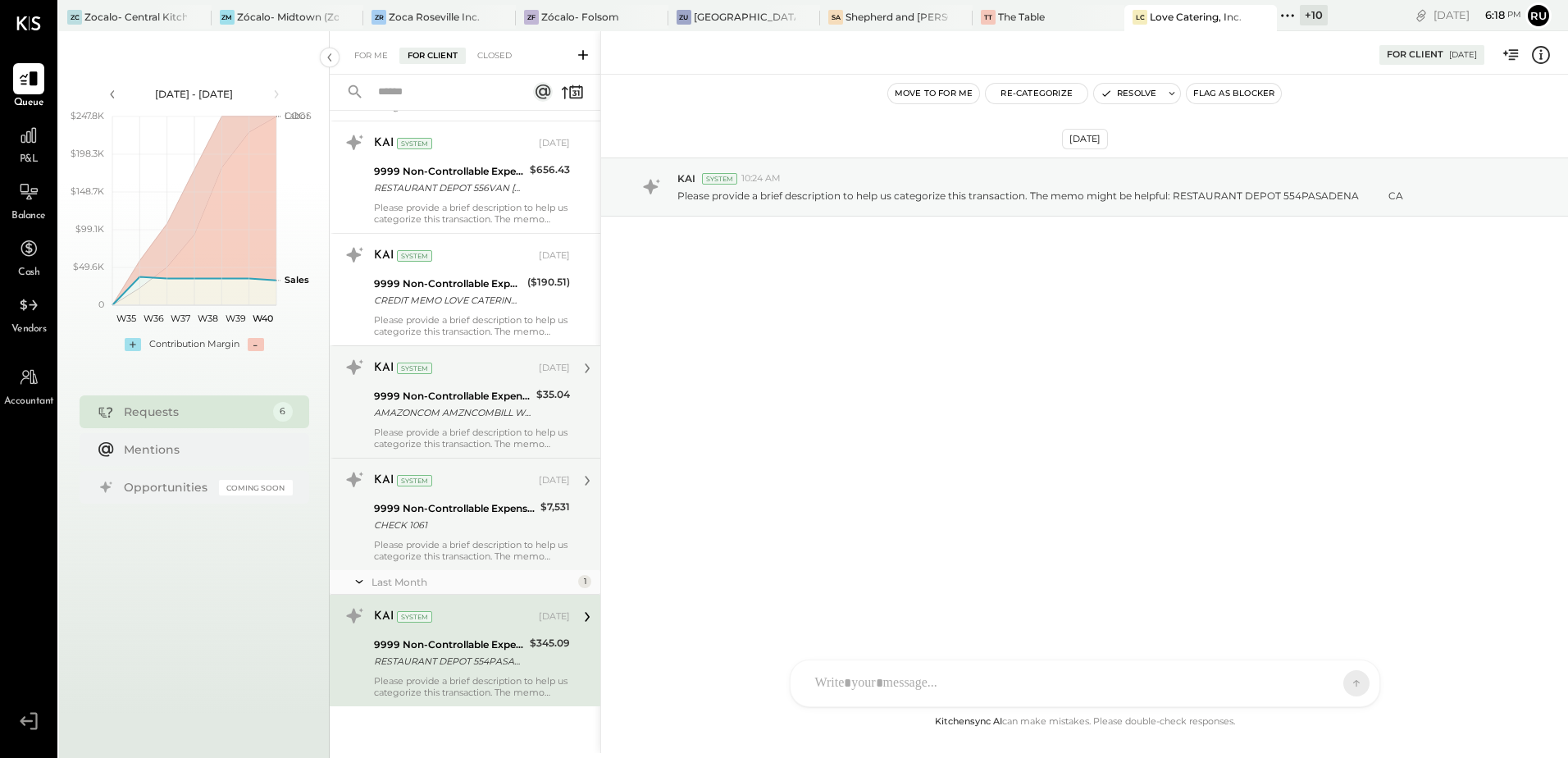
click at [453, 528] on div "CHECK 1061" at bounding box center [454, 525] width 162 height 16
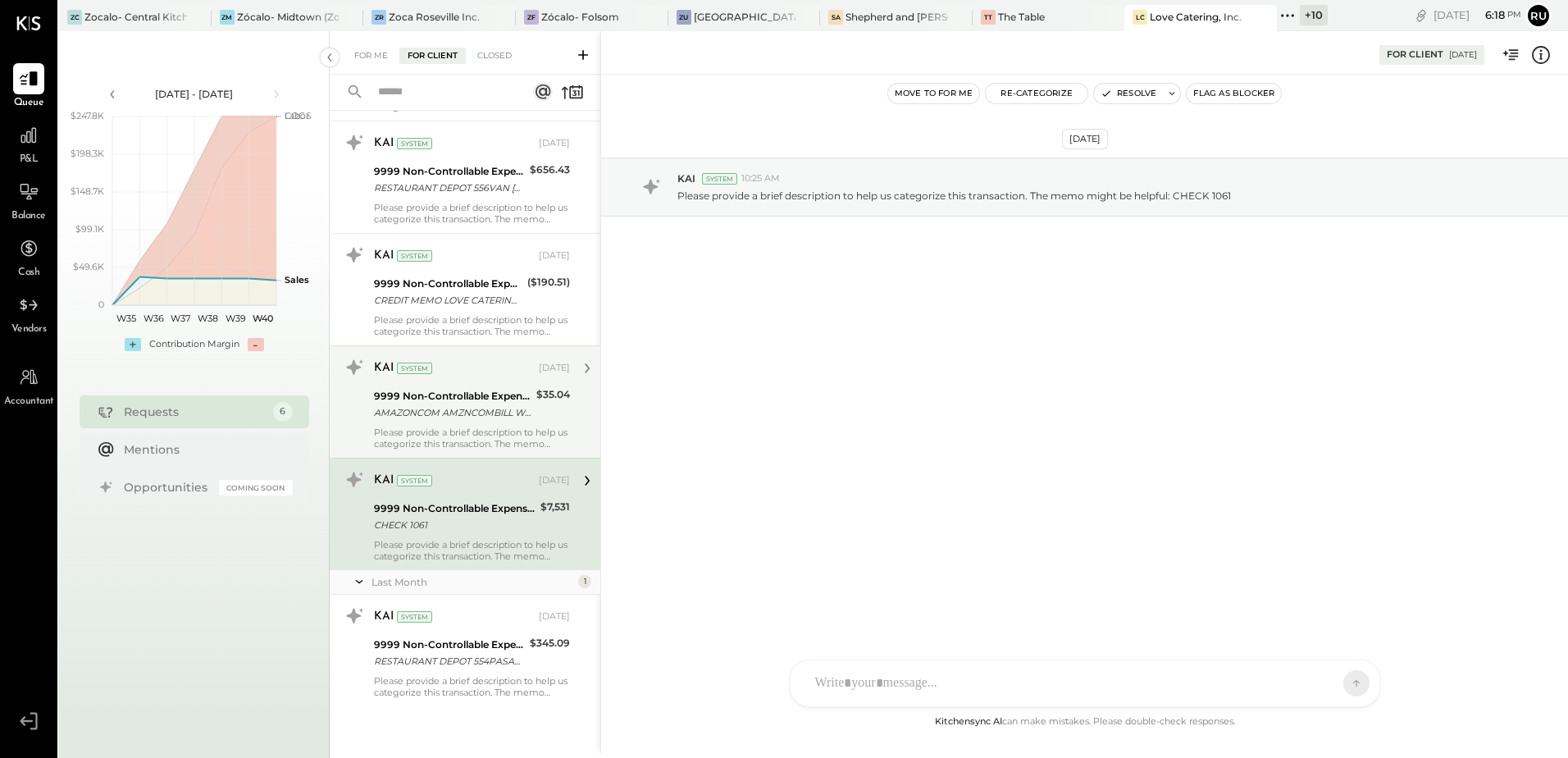
click at [436, 420] on div "AMAZONCOM AMZNCOMBILL WA ALICE W LIANG-71075-7DJGKGAUES1 MERCHANDISE AMAZON.COM…" at bounding box center [452, 412] width 158 height 16
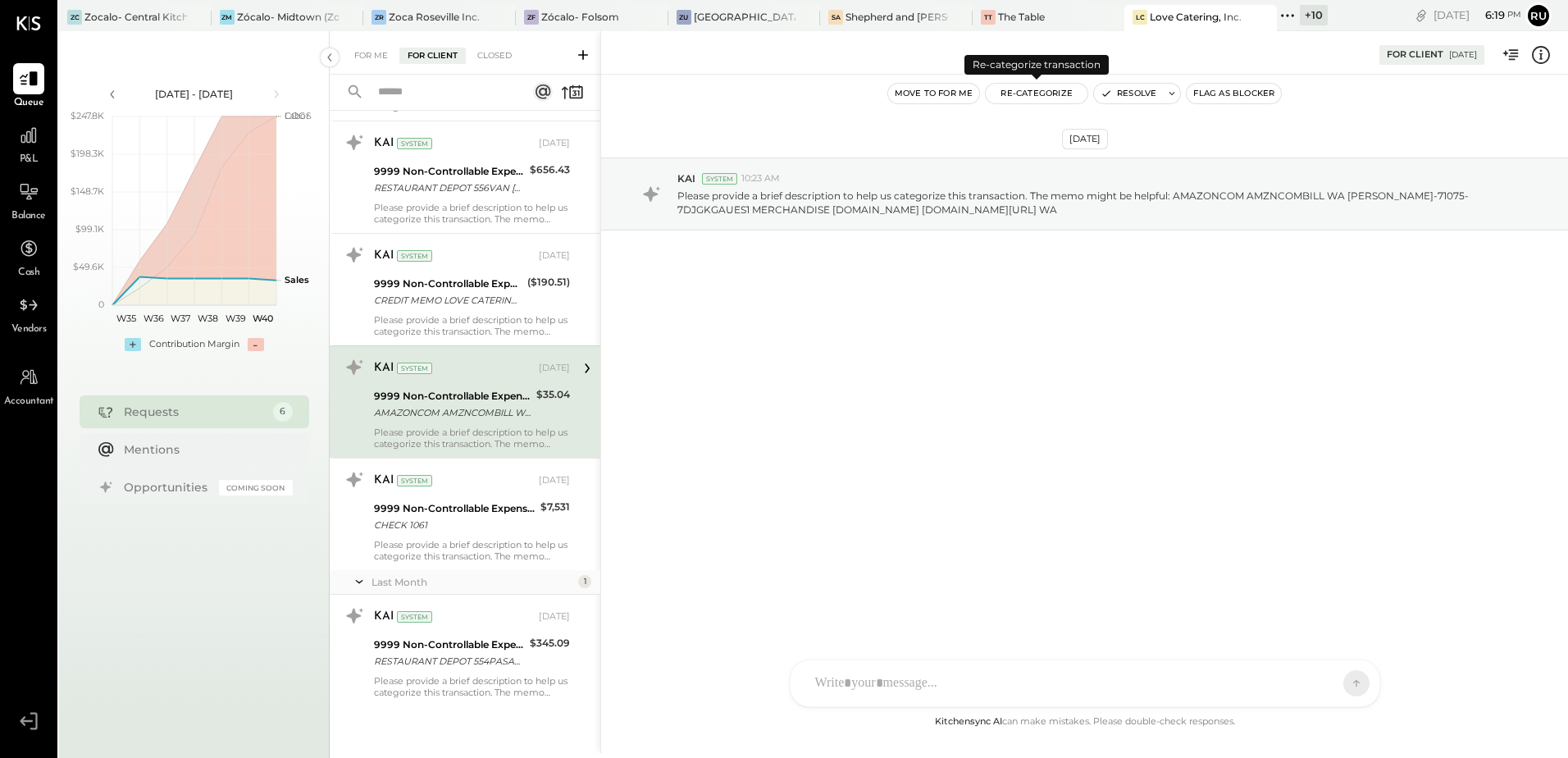
click at [1015, 97] on button "Re-Categorize" at bounding box center [1036, 93] width 101 height 20
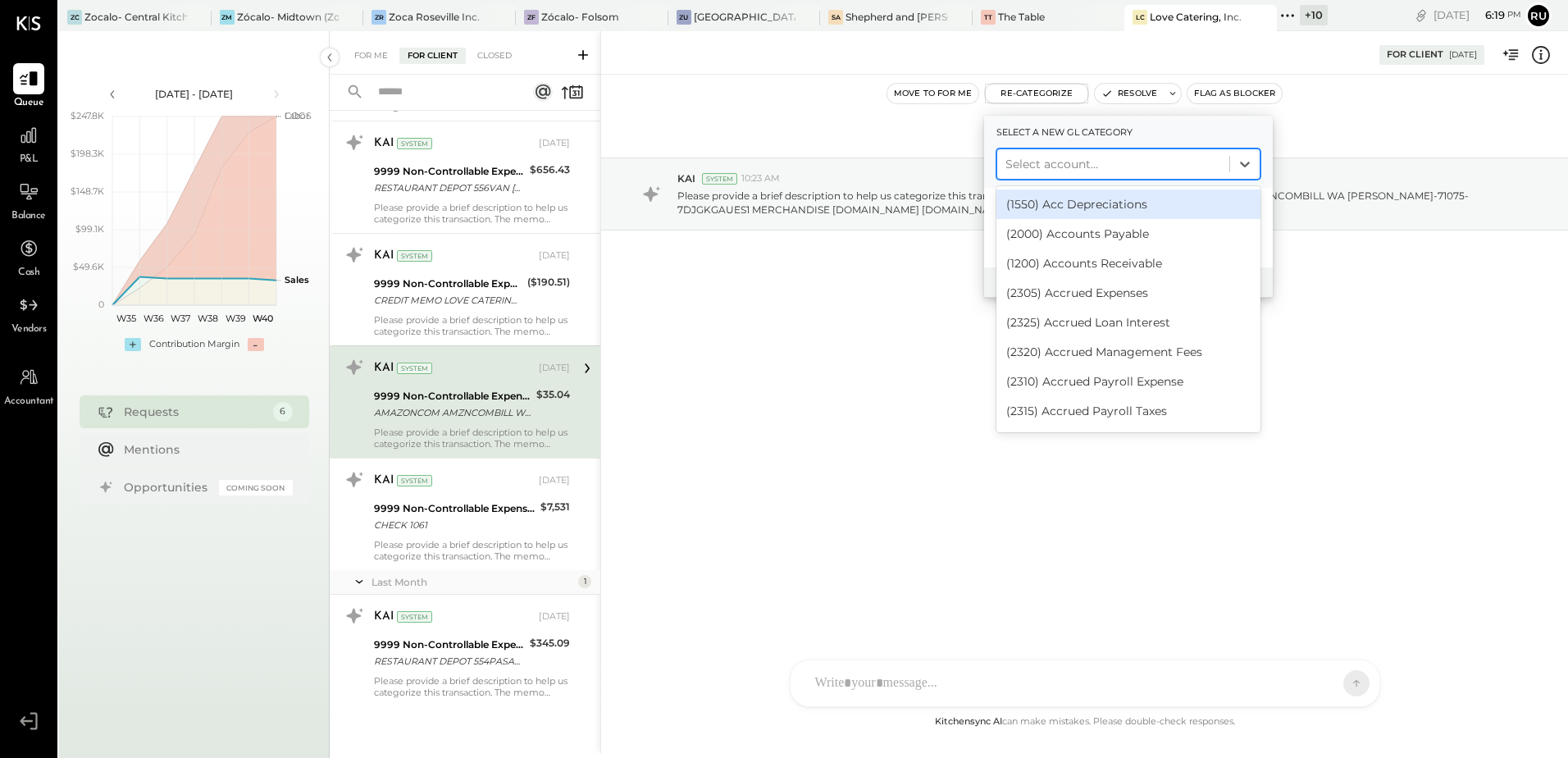
click at [1067, 169] on div at bounding box center [1114, 164] width 216 height 20
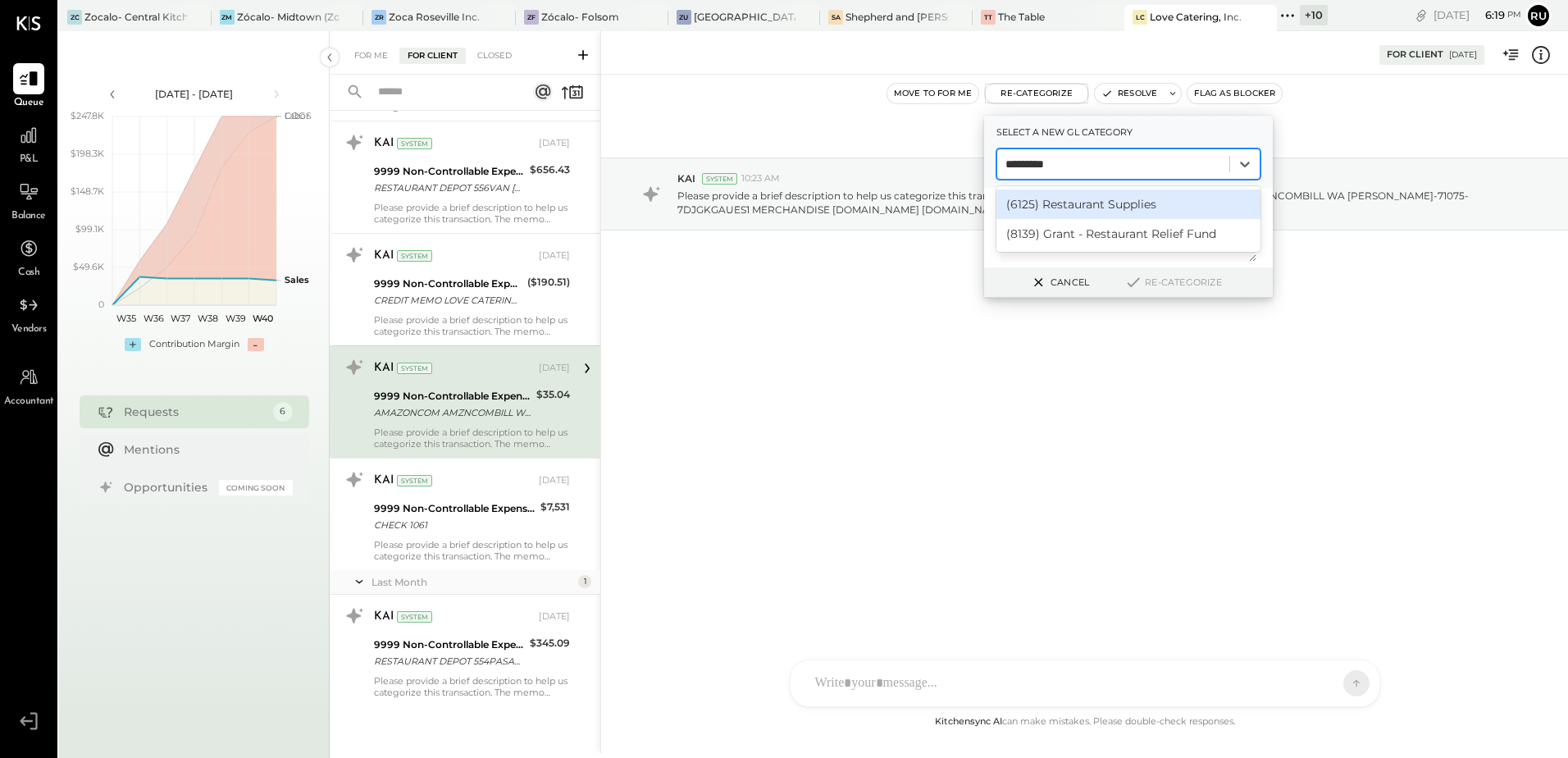
type input "**********"
click at [1093, 210] on div "(6125) Restaurant Supplies" at bounding box center [1128, 205] width 264 height 30
click at [1093, 210] on textarea at bounding box center [1128, 228] width 256 height 68
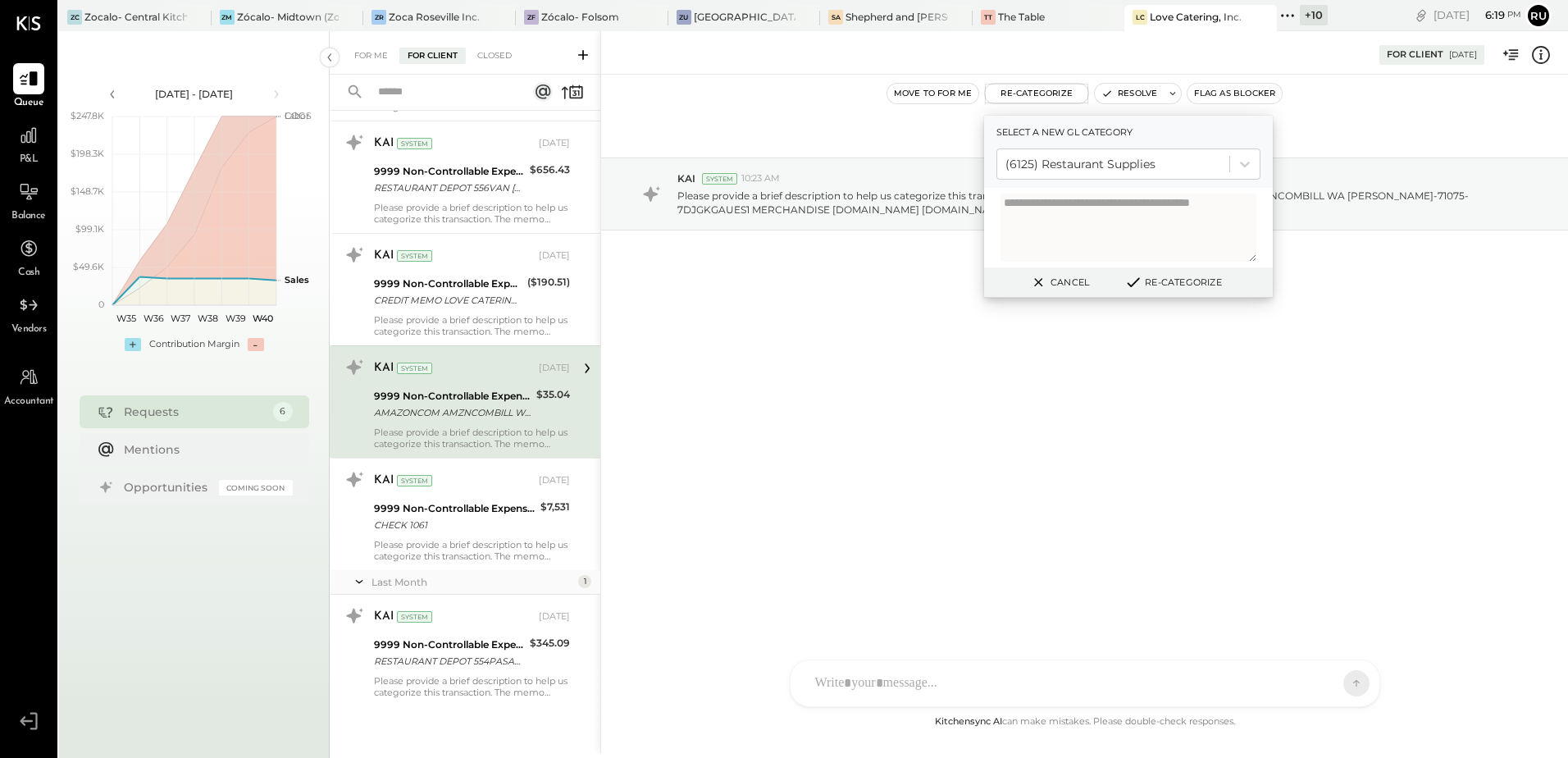
click at [1192, 280] on button "Re-Categorize" at bounding box center [1172, 282] width 108 height 20
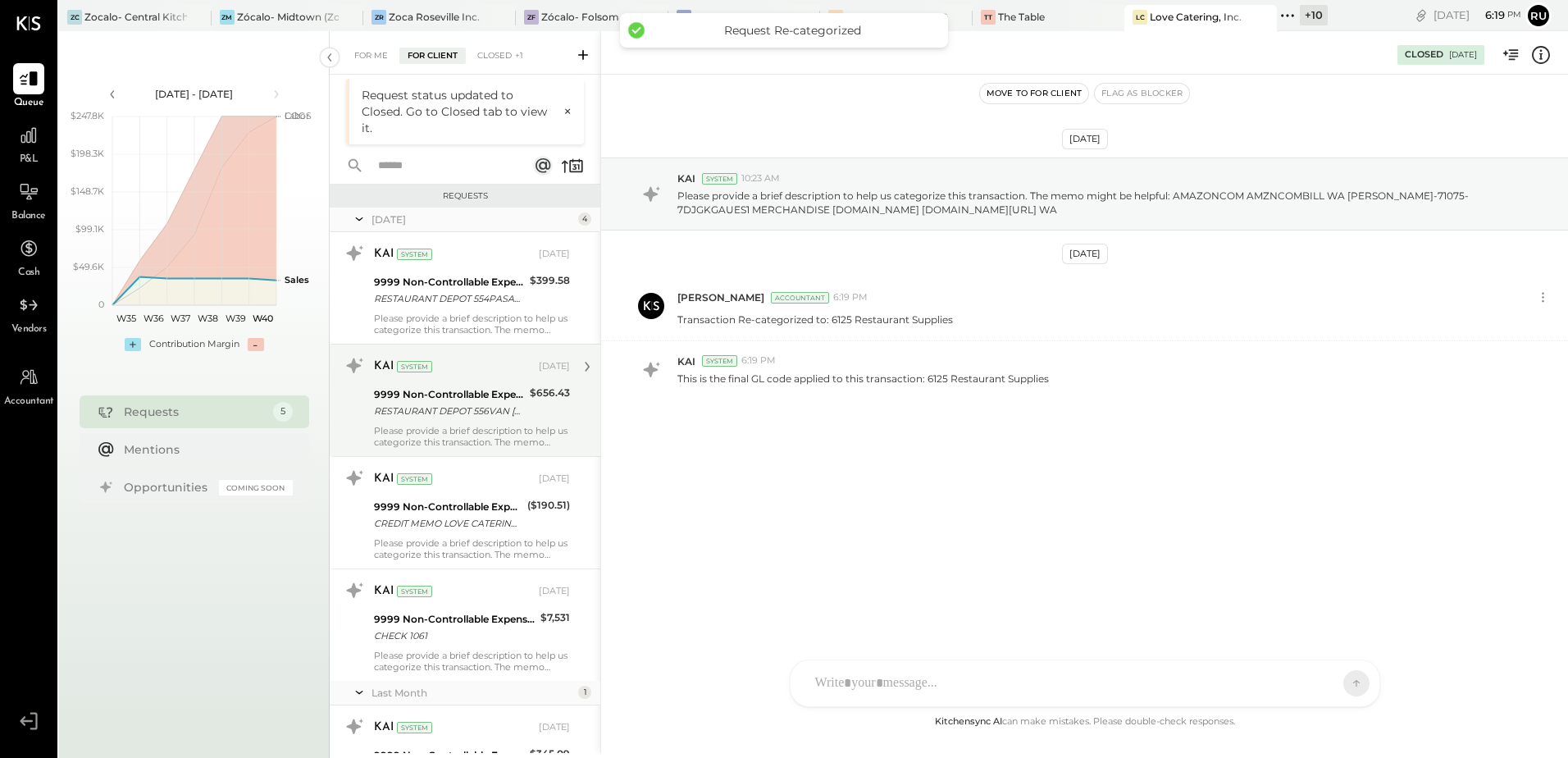
scroll to position [37, 0]
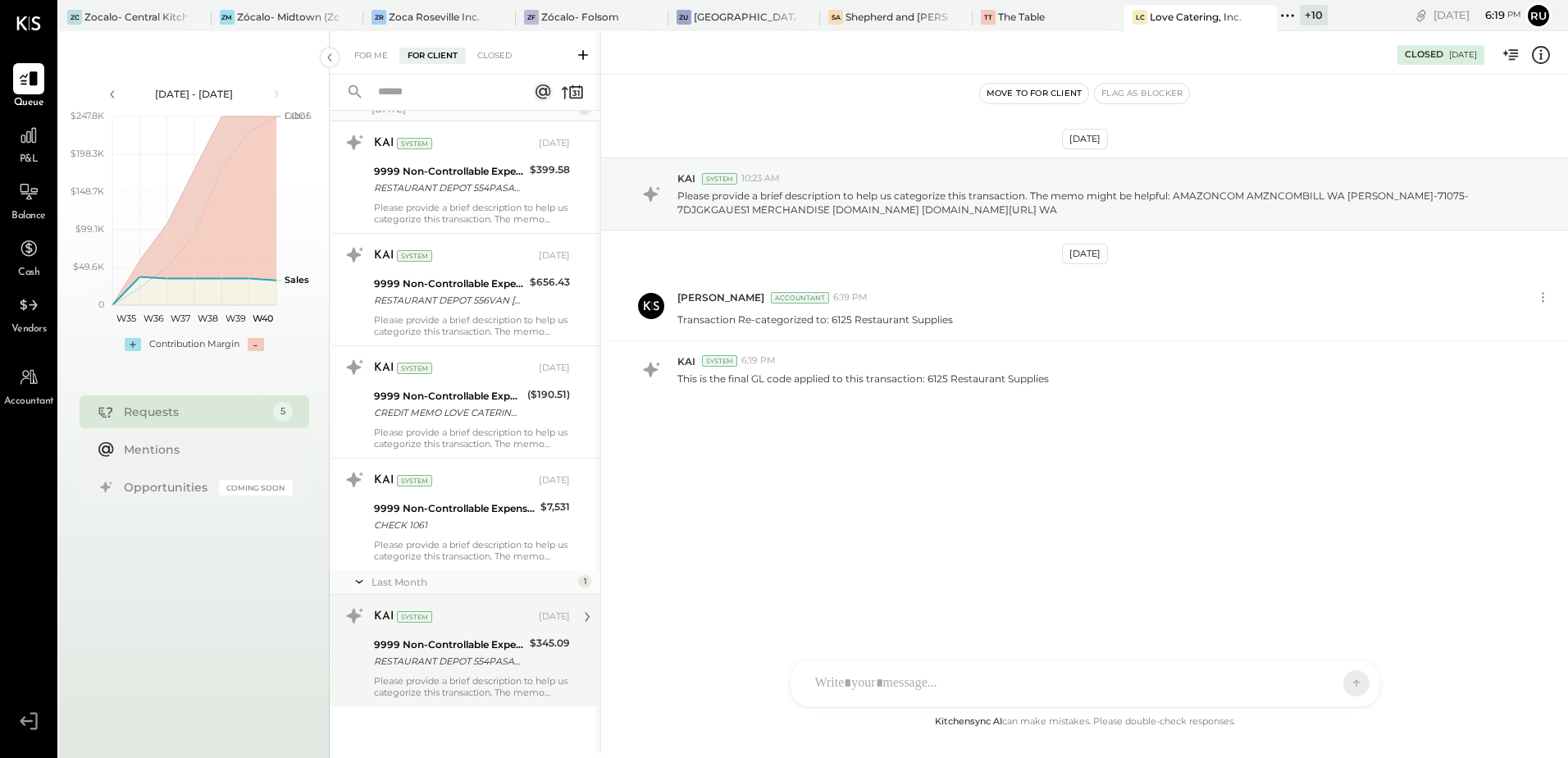
click at [472, 669] on div "9999 Non-Controllable Expenses:Other Income and Expenses:To Be Classified P&L R…" at bounding box center [449, 653] width 151 height 36
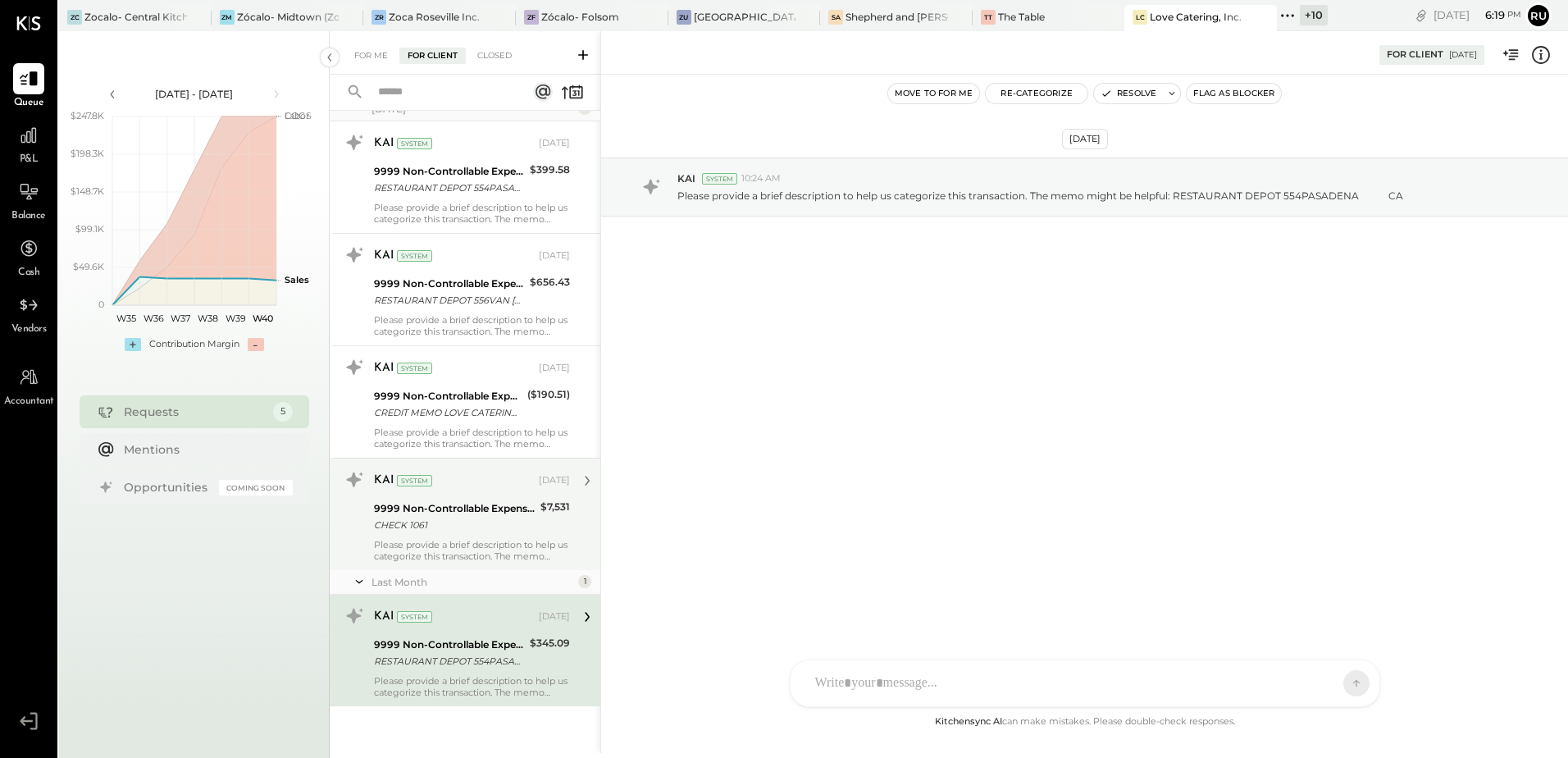
click at [454, 525] on div "CHECK 1061" at bounding box center [454, 525] width 162 height 16
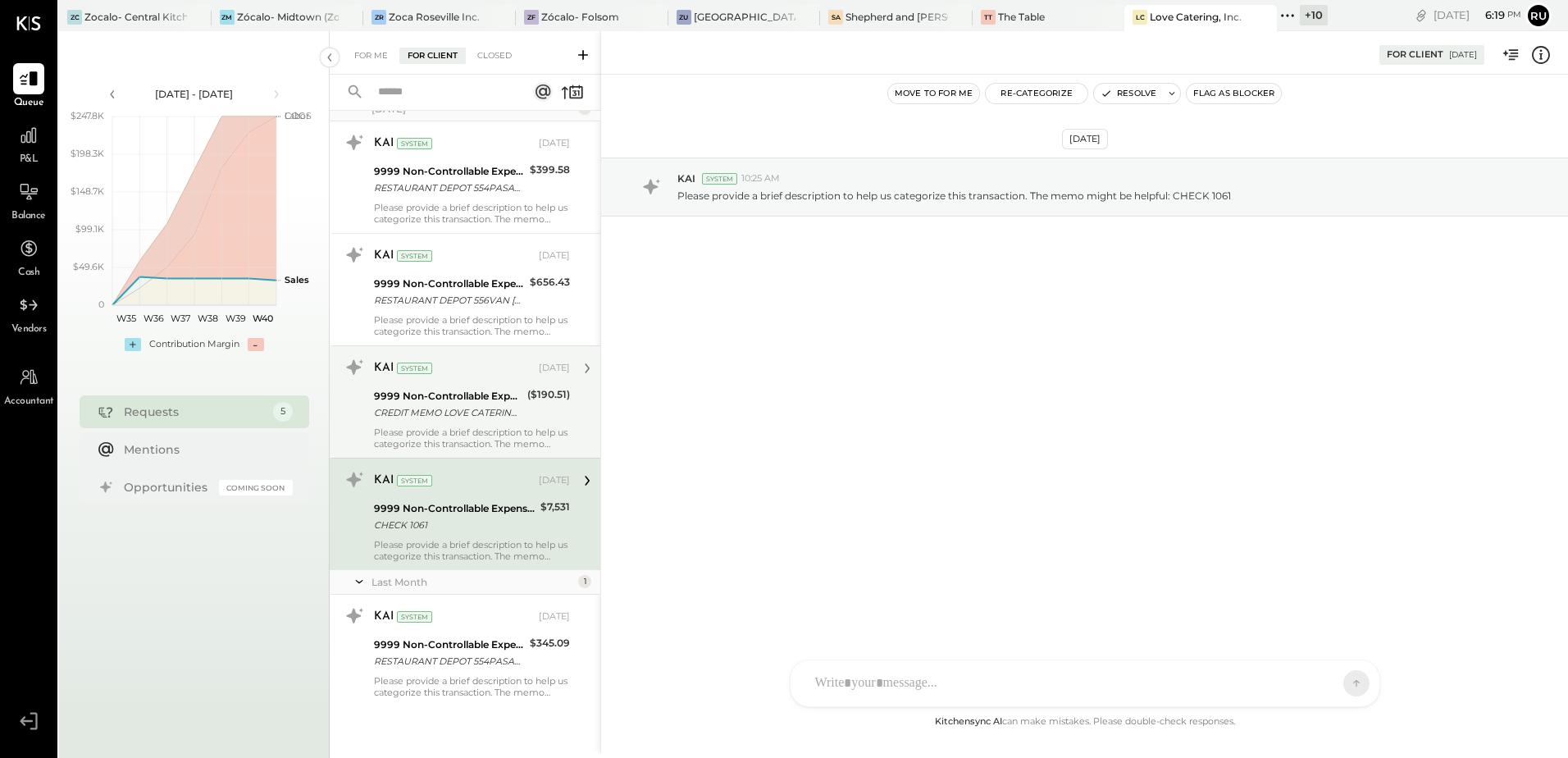
click at [432, 430] on div "Please provide a brief description to help us categorize this transaction. The …" at bounding box center [472, 438] width 196 height 23
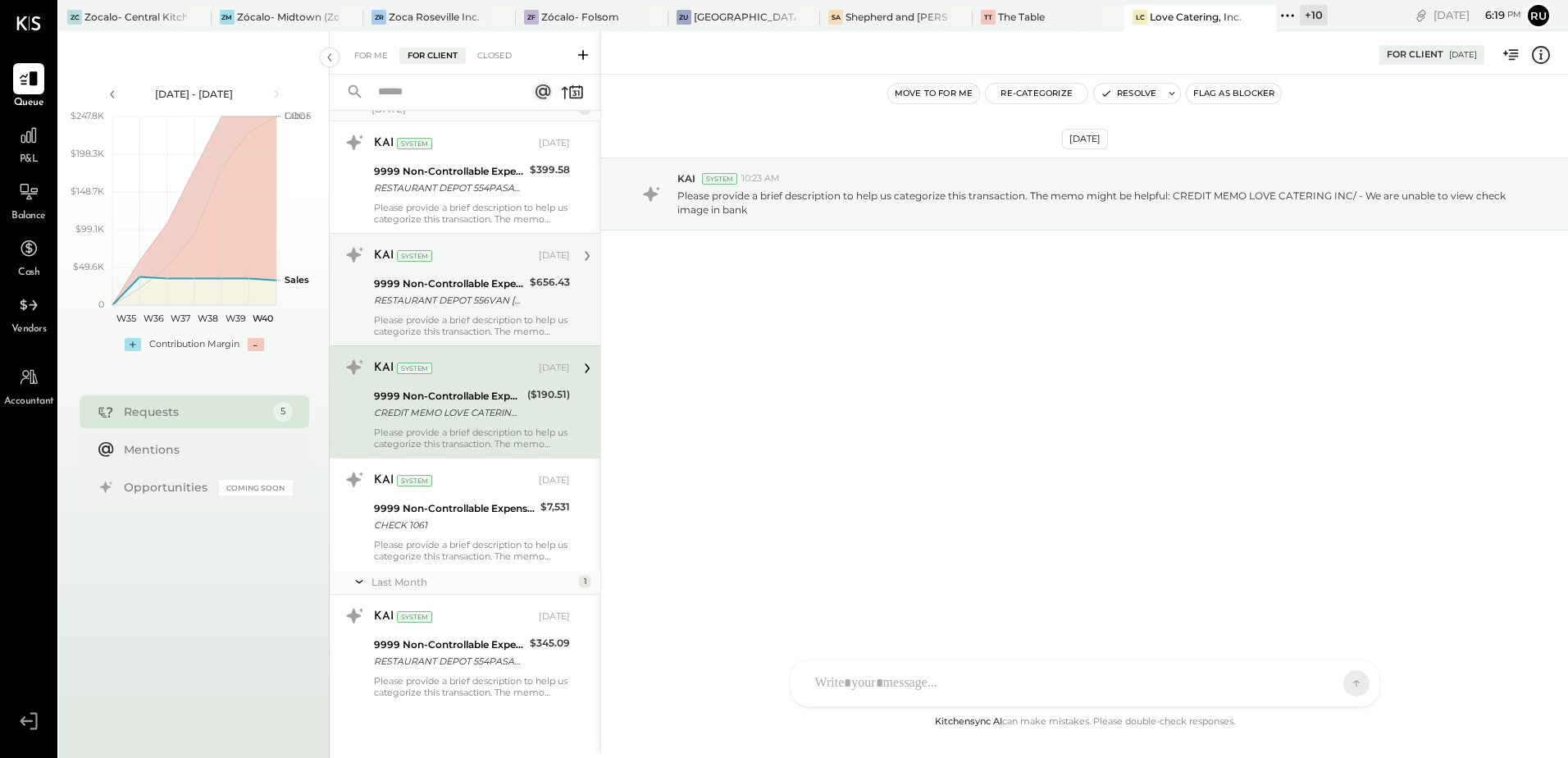
click at [429, 297] on div "RESTAURANT DEPOT 556VAN NUYS CA ALBERTO ZEPEDA-71091-00412310 818-376-7676 REST…" at bounding box center [449, 300] width 151 height 16
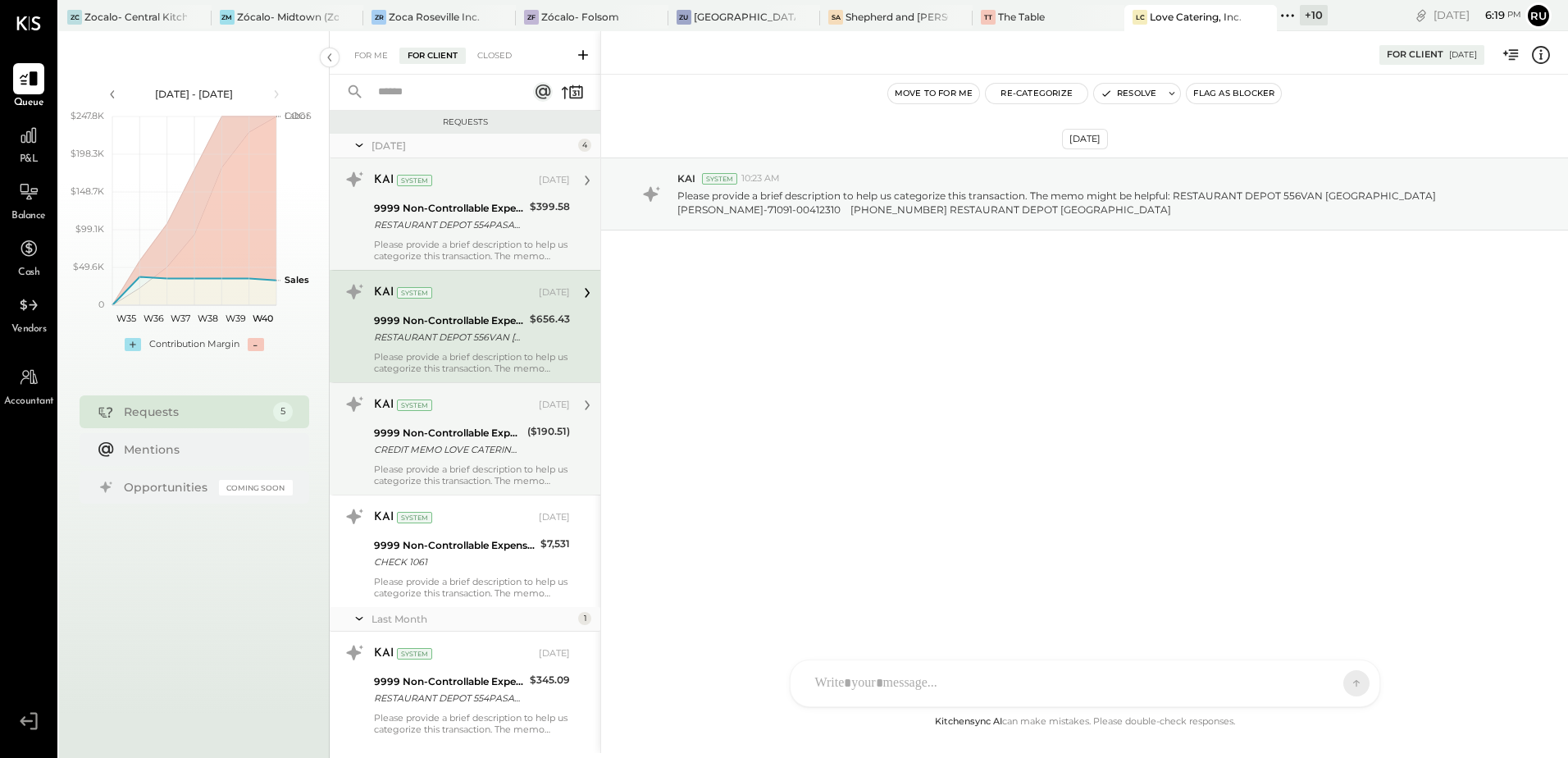
click at [454, 228] on div "RESTAURANT DEPOT 554PASADENA CA MARCO CABALLERO-72057-00325896 626-744-0204 RES…" at bounding box center [449, 225] width 151 height 16
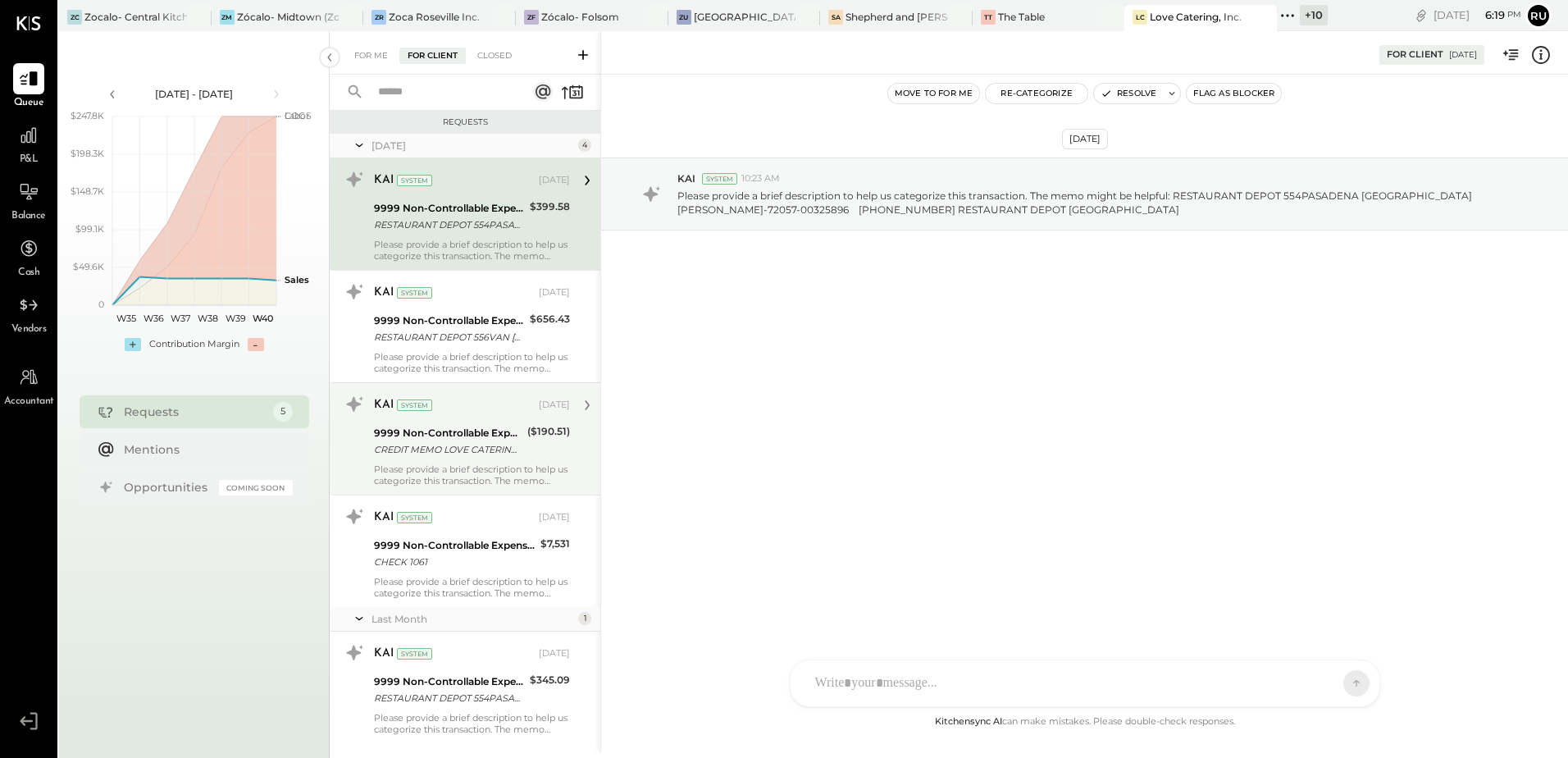
click at [469, 441] on div "CREDIT MEMO LOVE CATERING INC/ - We are unable to view check image in bank" at bounding box center [448, 450] width 148 height 16
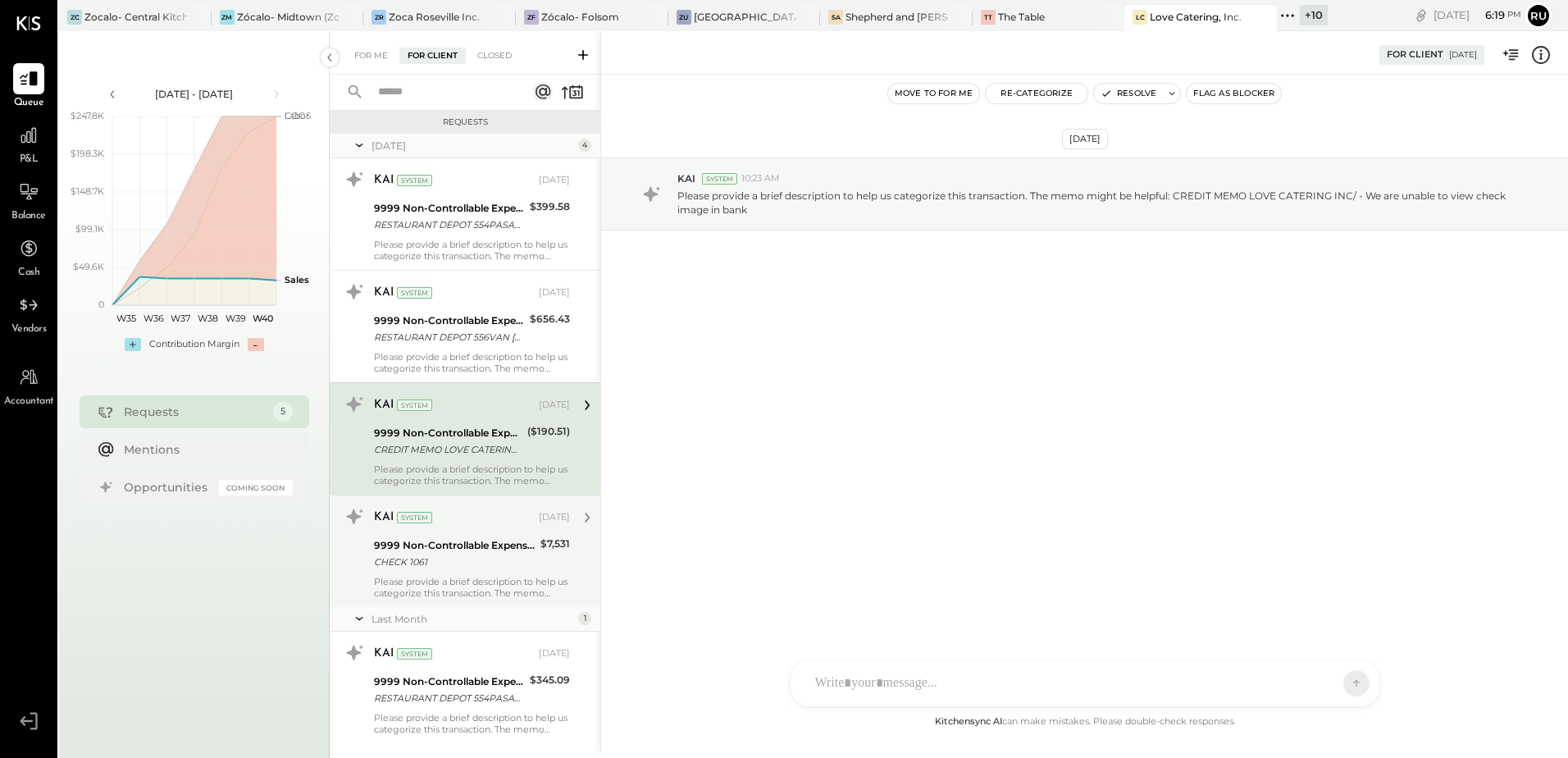
click at [473, 565] on div "CHECK 1061" at bounding box center [454, 562] width 162 height 16
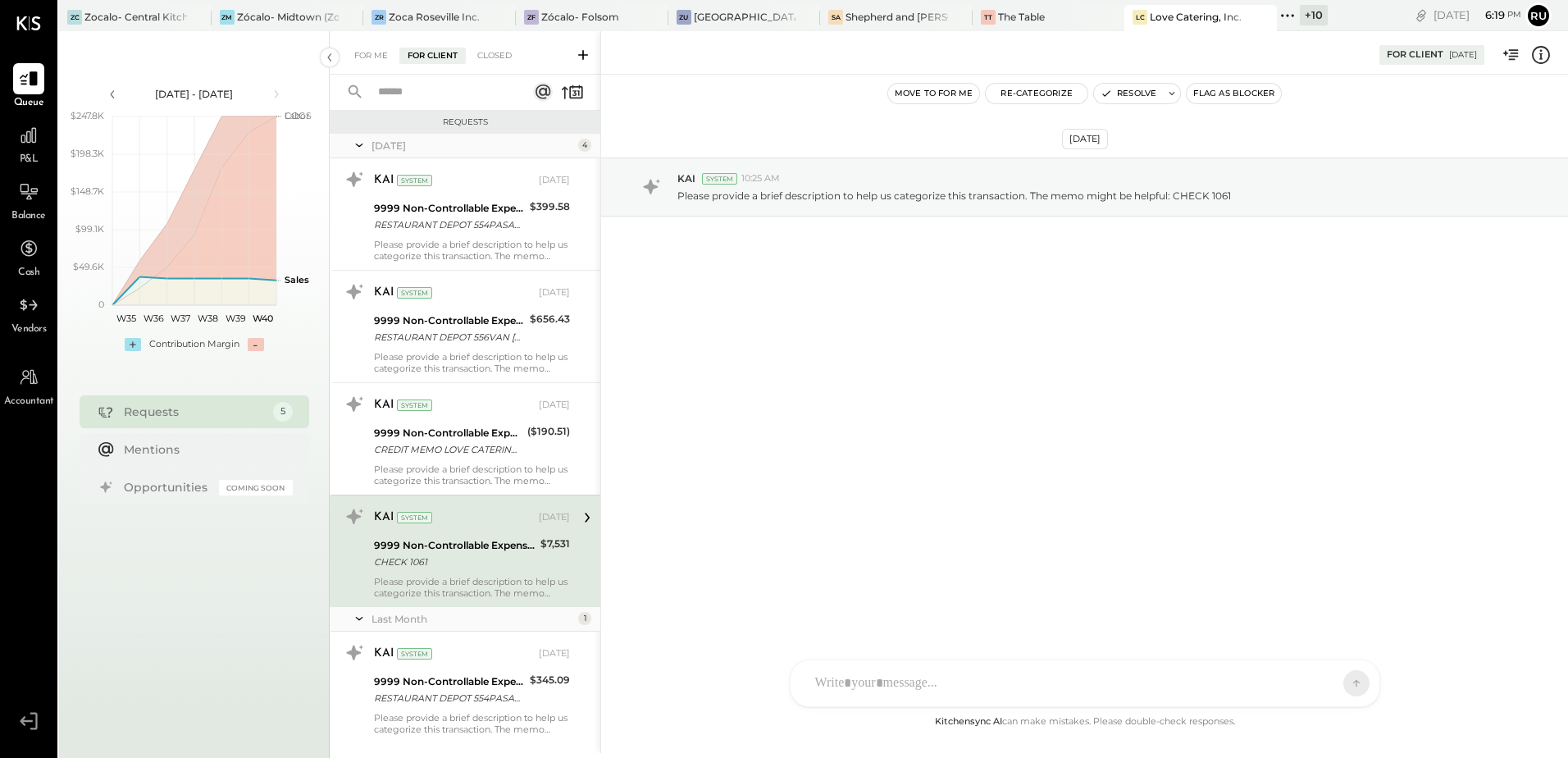
click at [473, 565] on div "CHECK 1061" at bounding box center [454, 562] width 162 height 16
click at [147, 12] on div "Zocalo- Central Kitchen (Commissary)" at bounding box center [135, 16] width 102 height 14
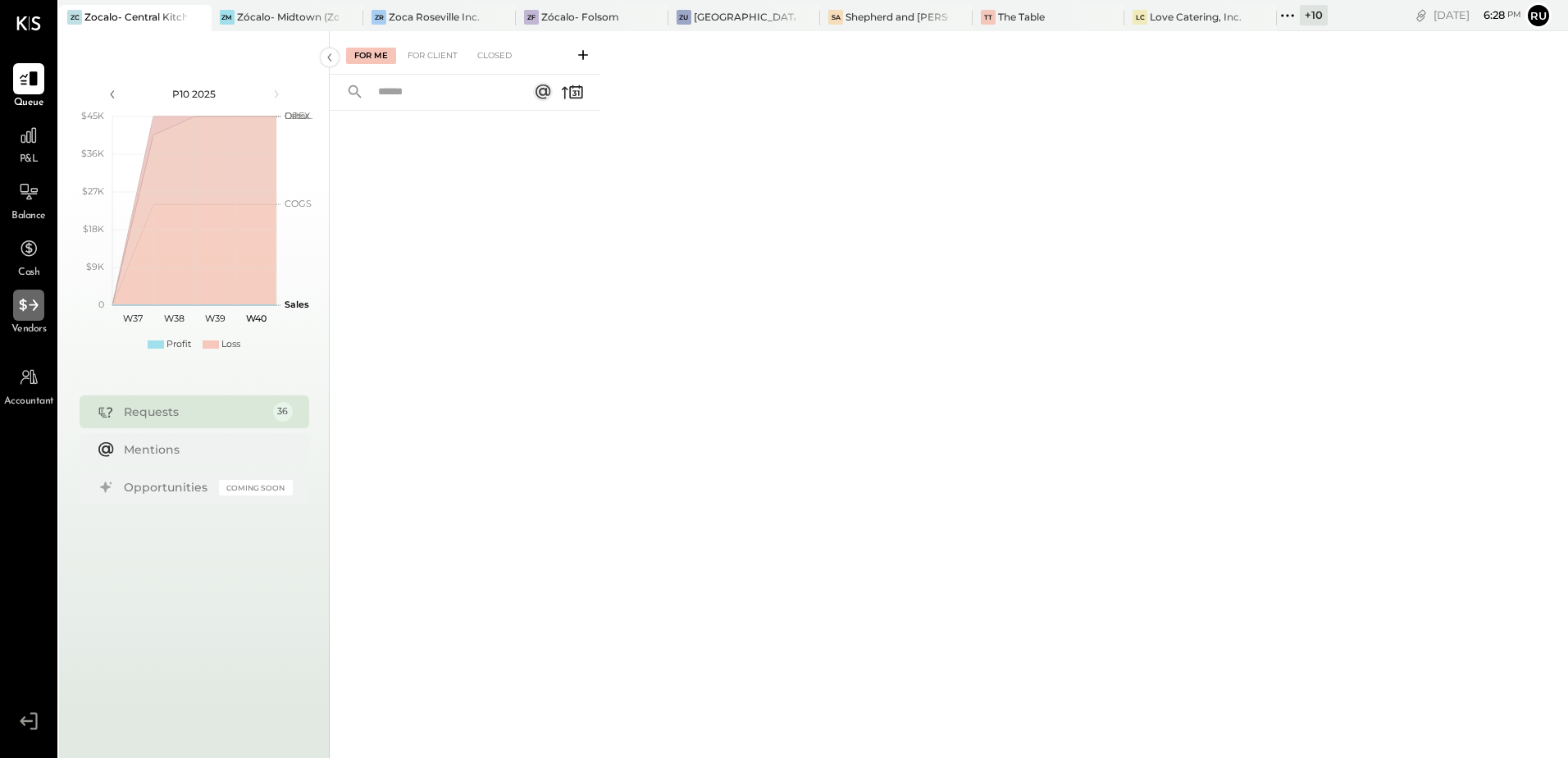
click at [23, 312] on icon at bounding box center [29, 305] width 21 height 21
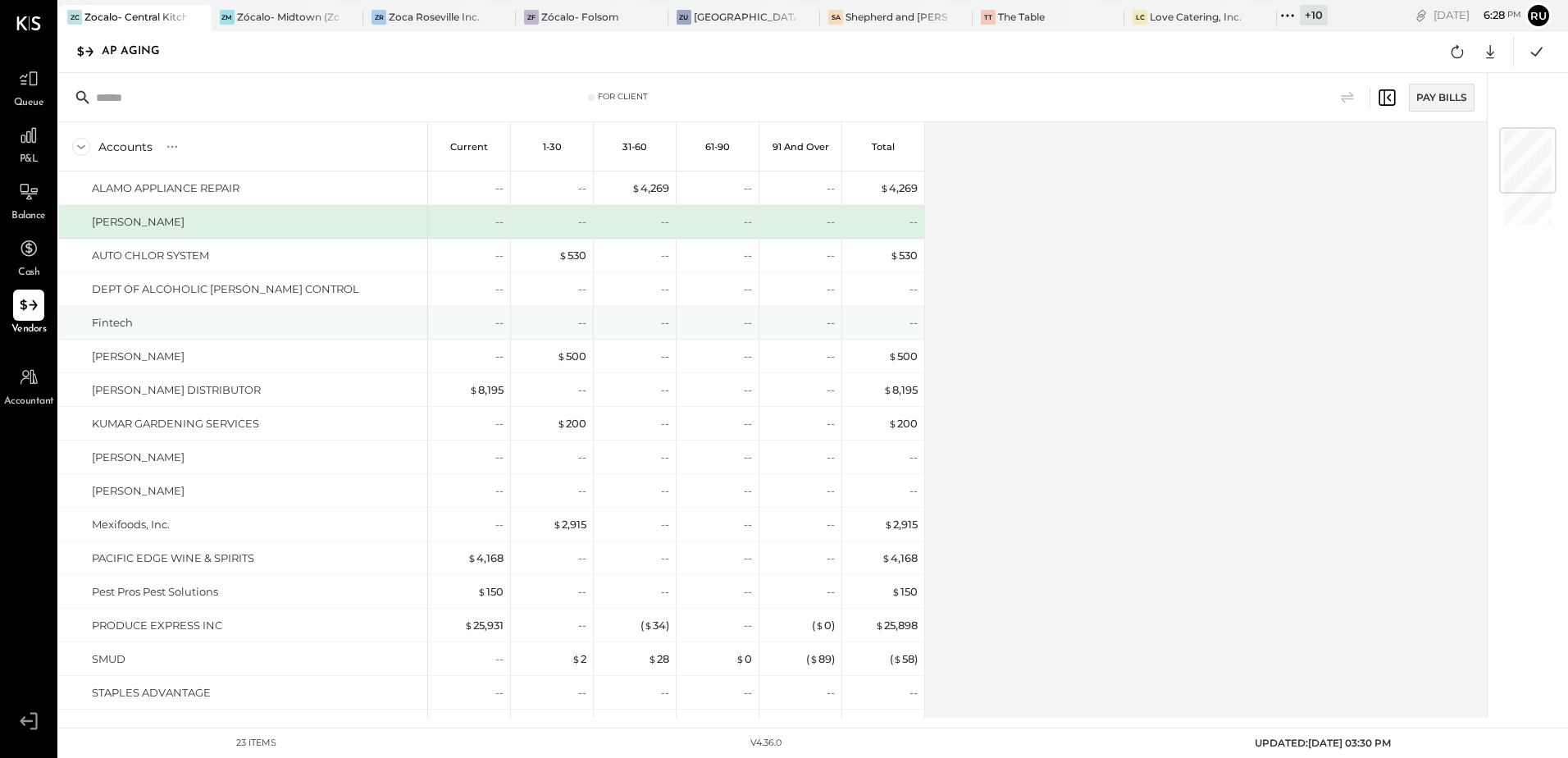
scroll to position [267, 0]
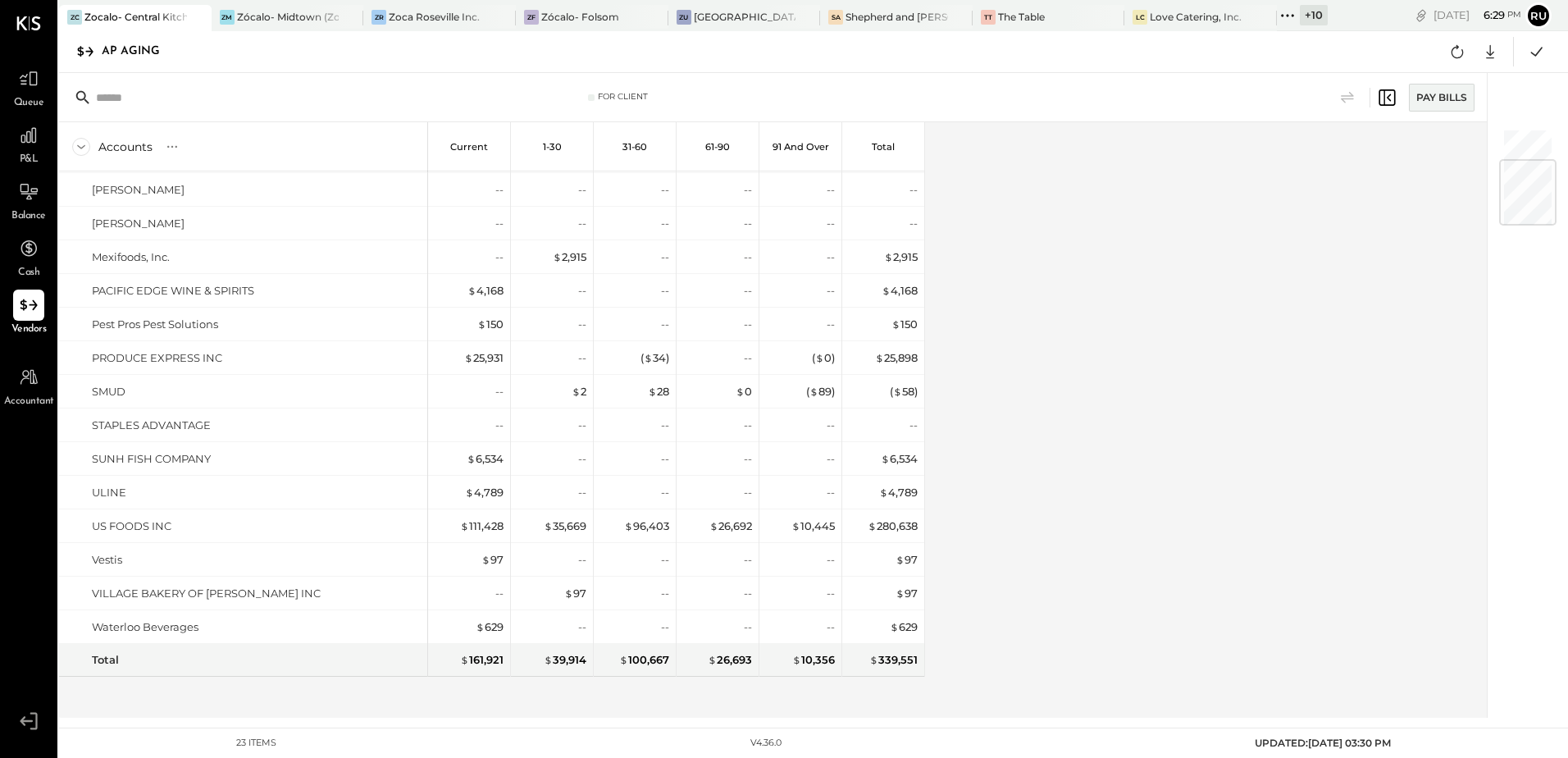
click at [997, 274] on div "Accounts S % GL Current 1-30 31-60 61-90 91 and Over Total ALAMO APPLIANCE REPA…" at bounding box center [775, 420] width 1430 height 596
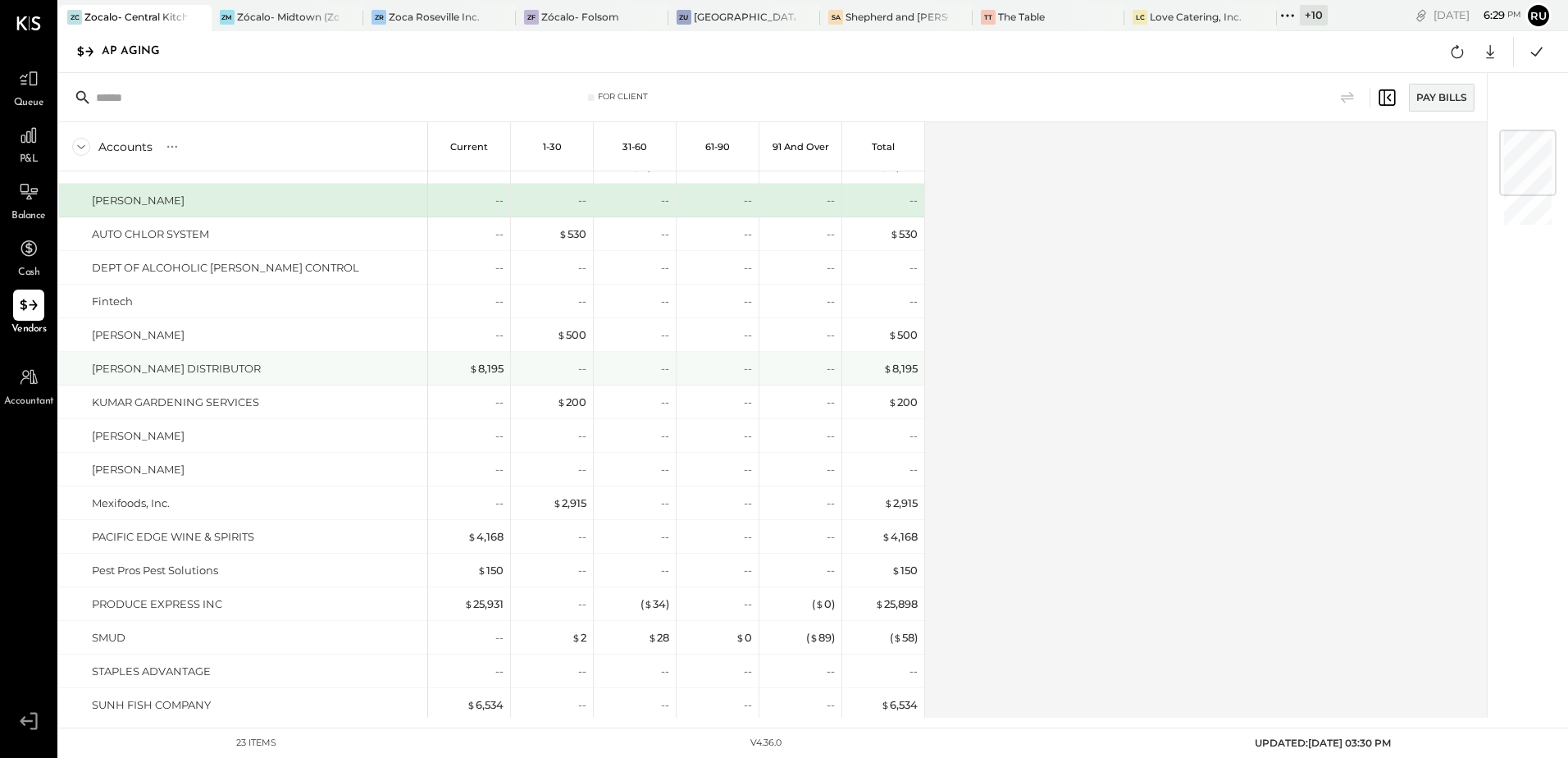
scroll to position [0, 0]
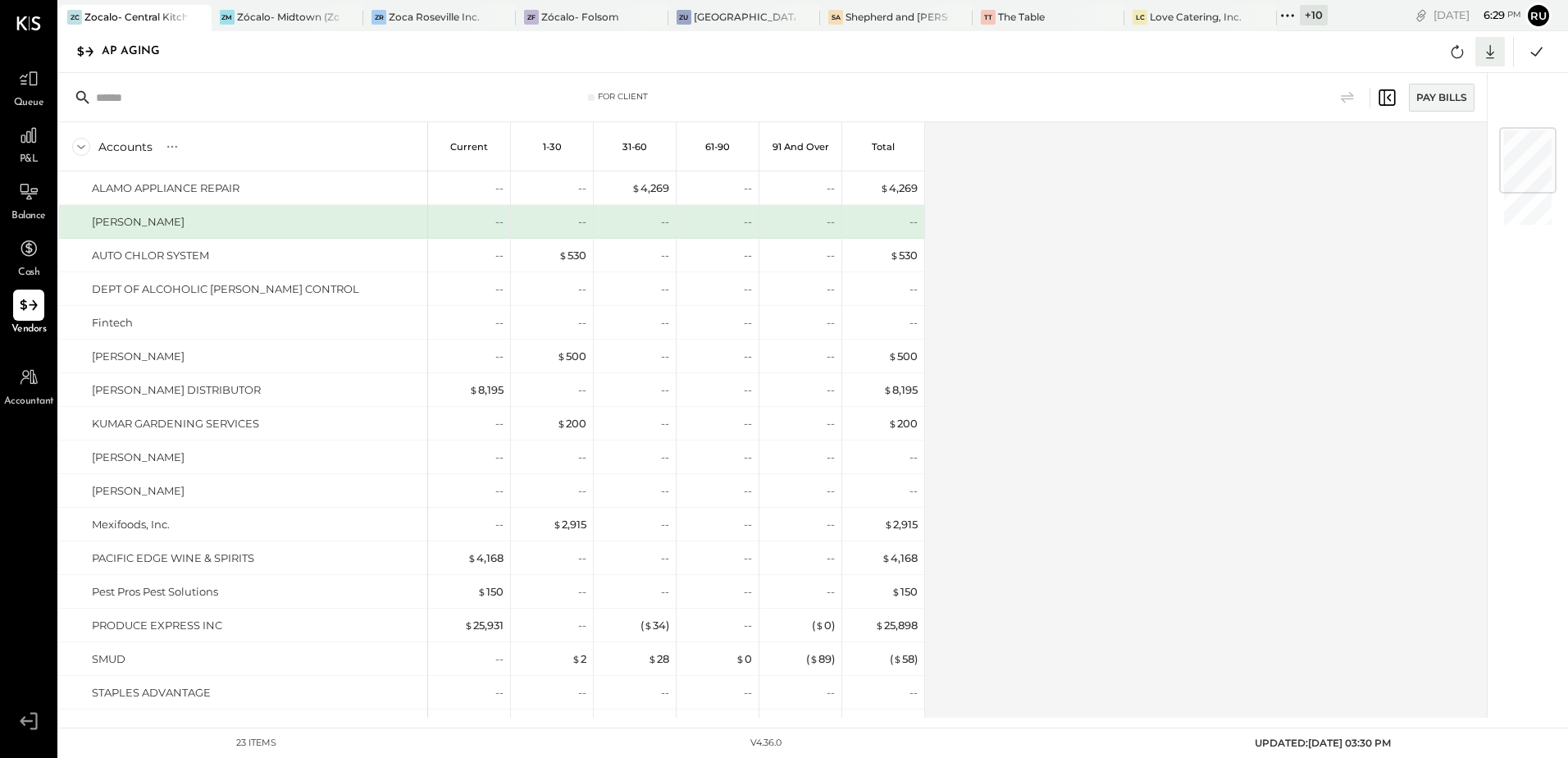
click at [1490, 57] on icon at bounding box center [1490, 52] width 21 height 21
click at [1424, 153] on div "Excel" at bounding box center [1439, 148] width 131 height 35
click at [1091, 285] on div "Accounts S % GL Current 1-30 31-60 61-90 91 and Over Total ALAMO APPLIANCE REPA…" at bounding box center [775, 420] width 1430 height 596
click at [1445, 49] on button at bounding box center [1457, 52] width 30 height 30
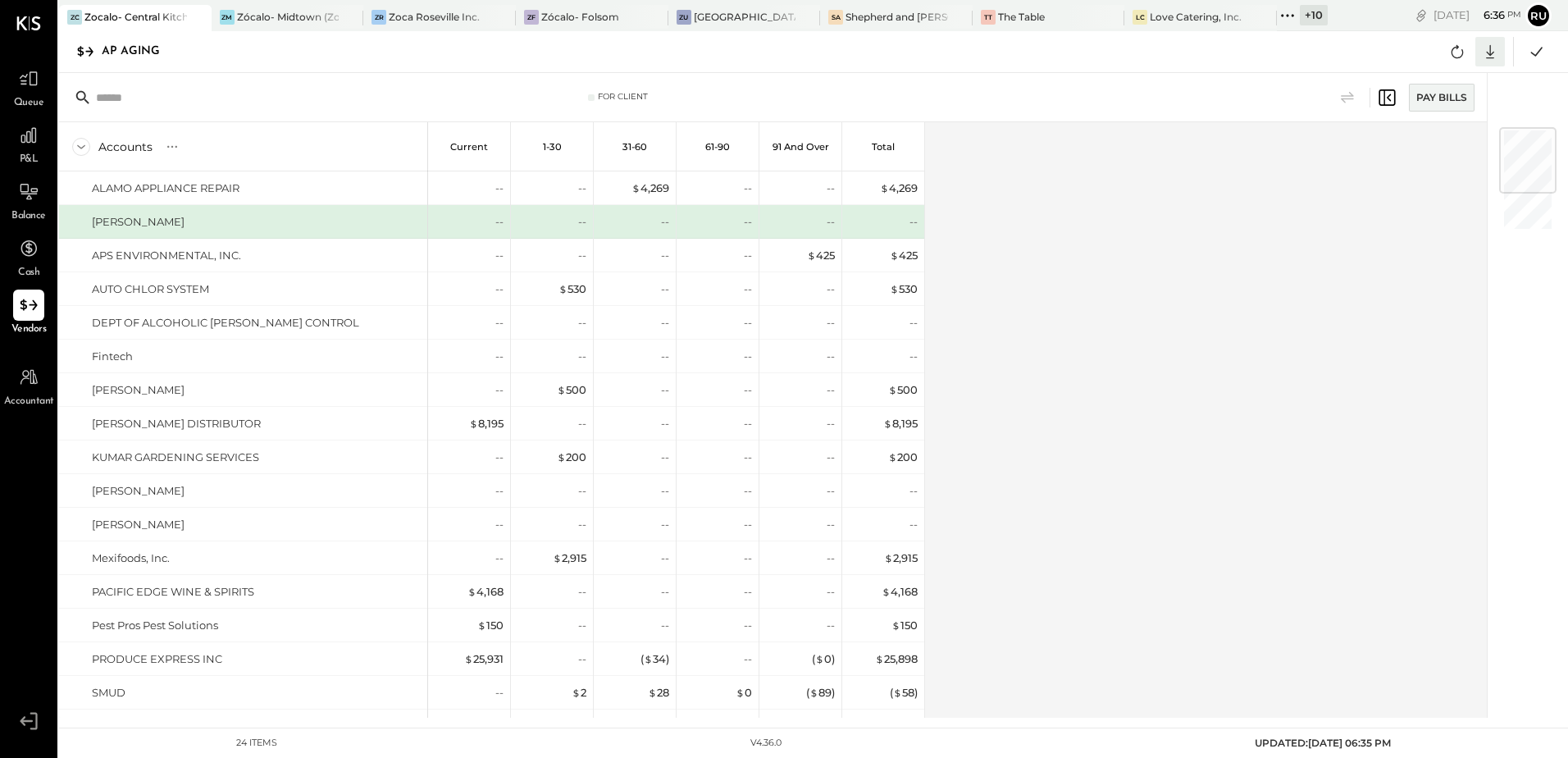
click at [1489, 53] on icon at bounding box center [1490, 52] width 21 height 21
click at [1439, 142] on div "Excel" at bounding box center [1439, 148] width 131 height 35
click at [1292, 9] on icon at bounding box center [1288, 16] width 21 height 21
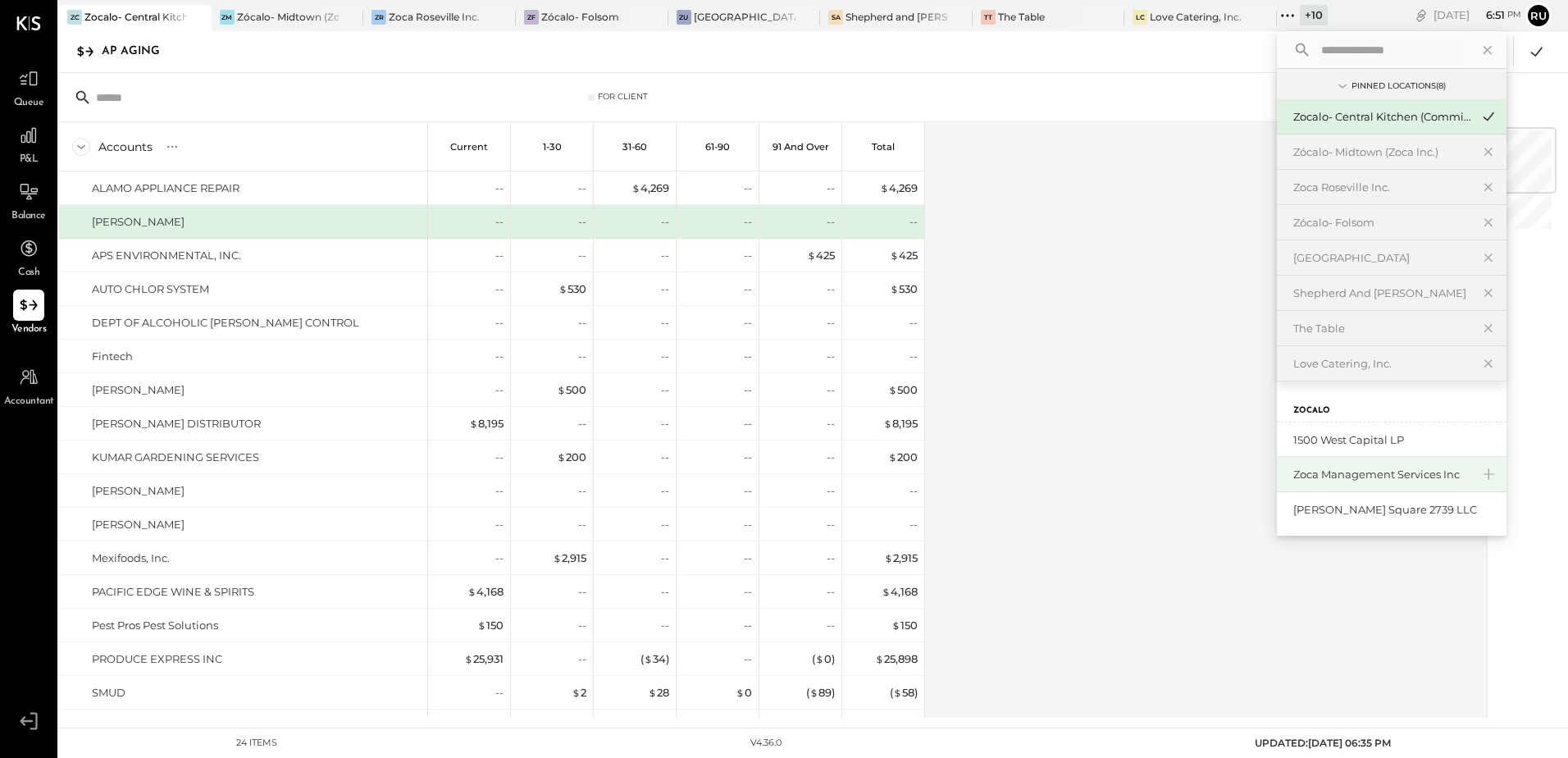
click at [1343, 473] on div "Zoca Management Services Inc" at bounding box center [1382, 474] width 177 height 16
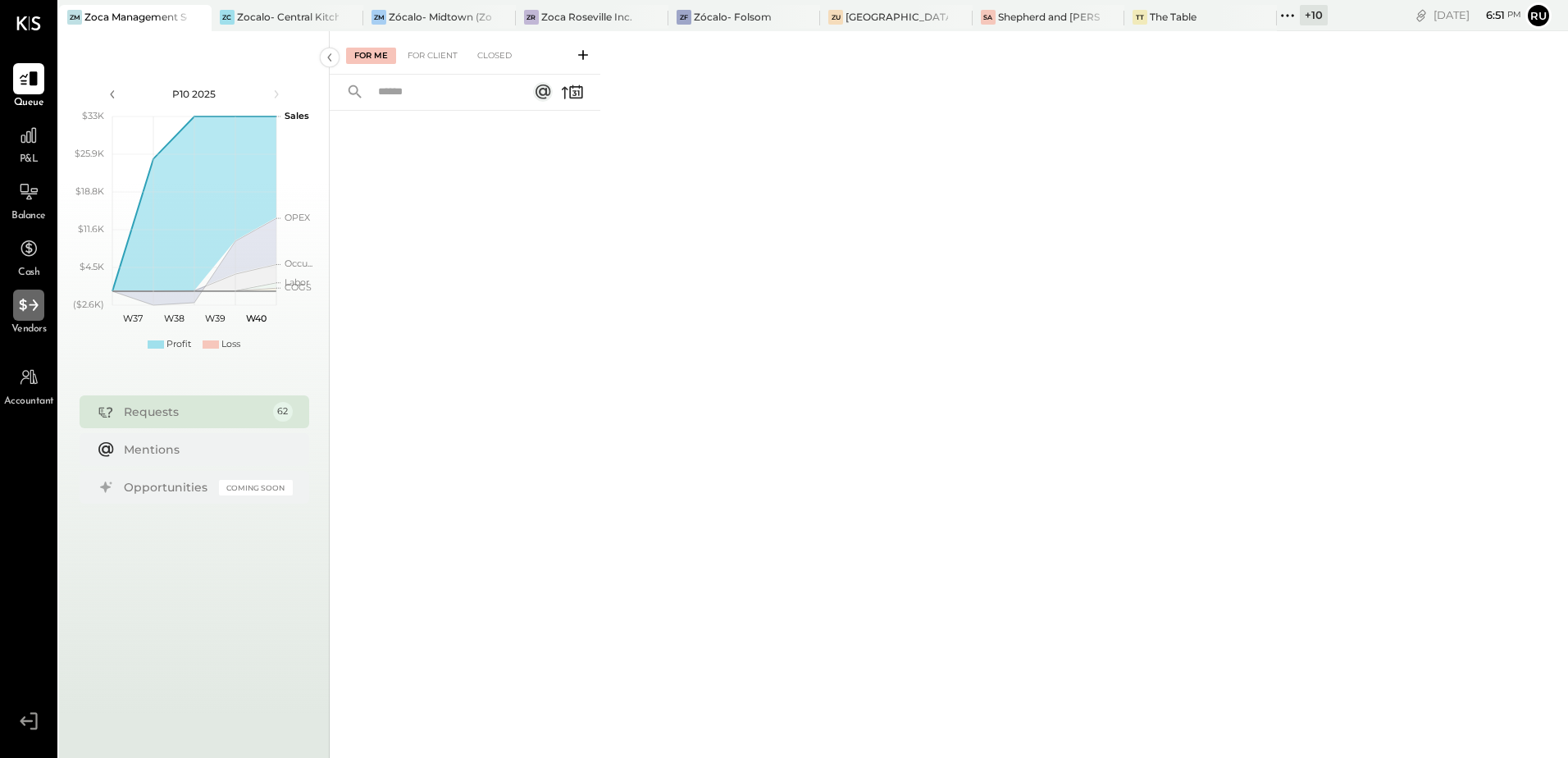
click at [31, 304] on icon at bounding box center [29, 305] width 21 height 21
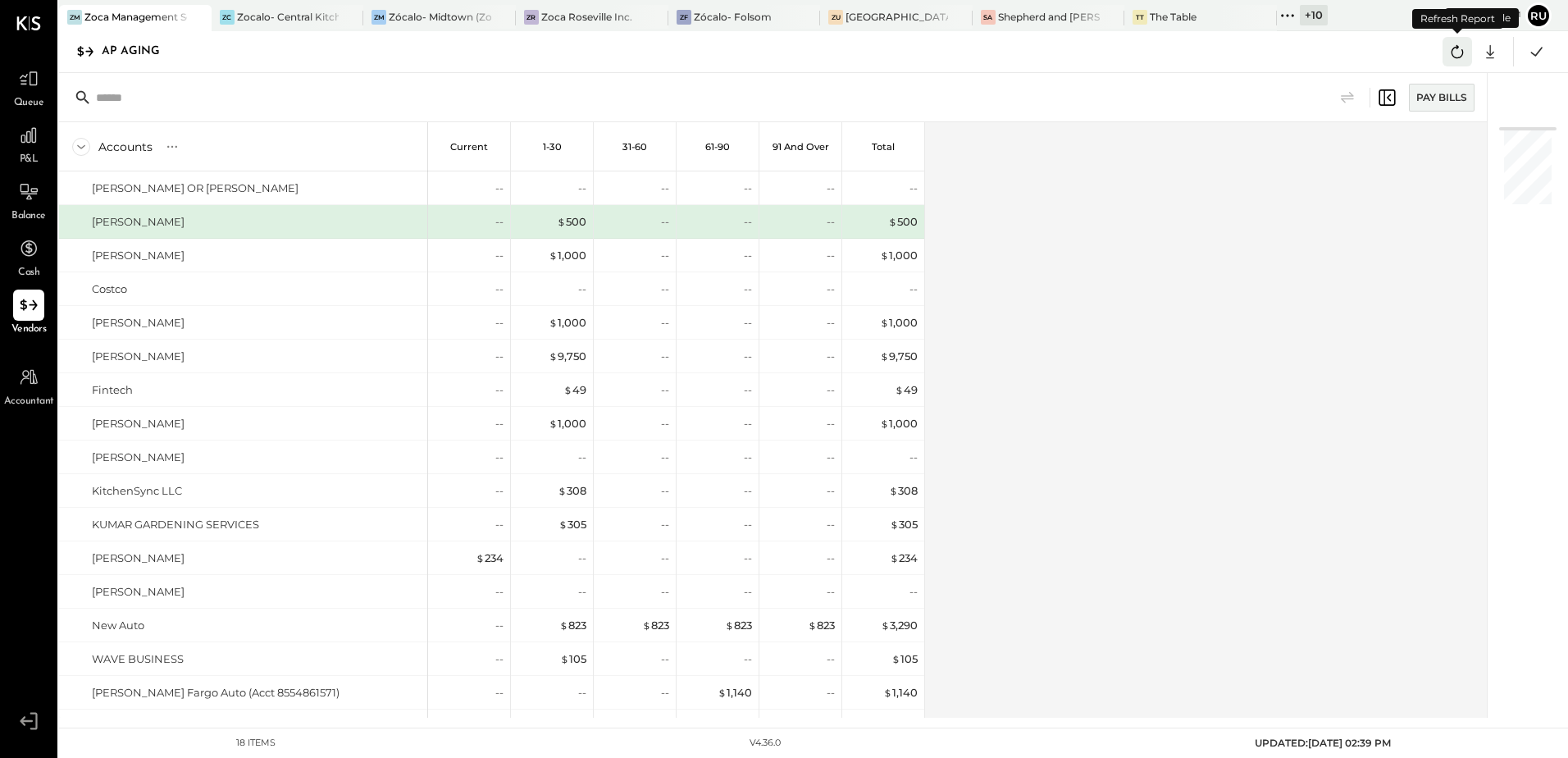
click at [1462, 52] on icon at bounding box center [1457, 52] width 12 height 13
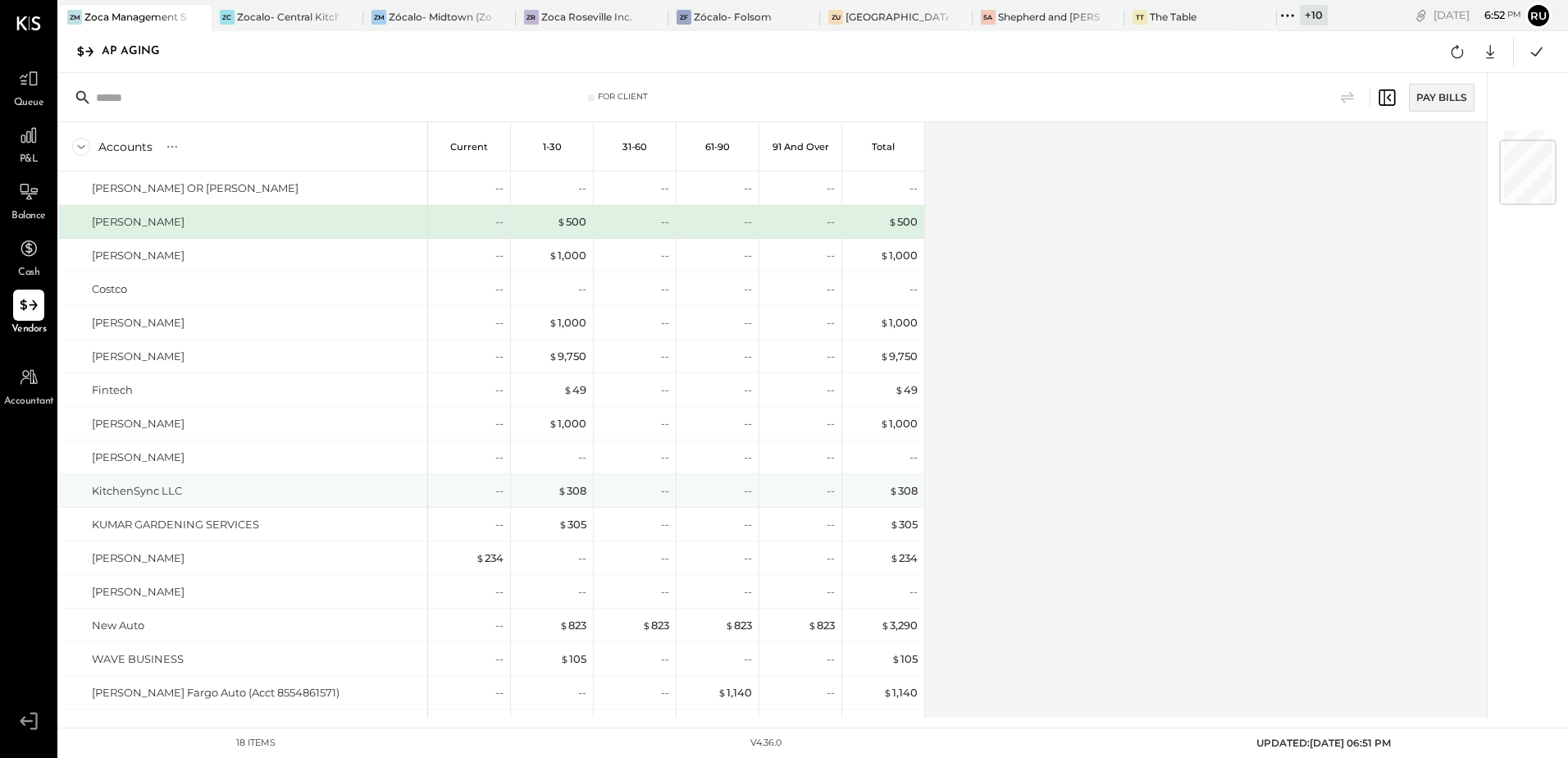
scroll to position [99, 0]
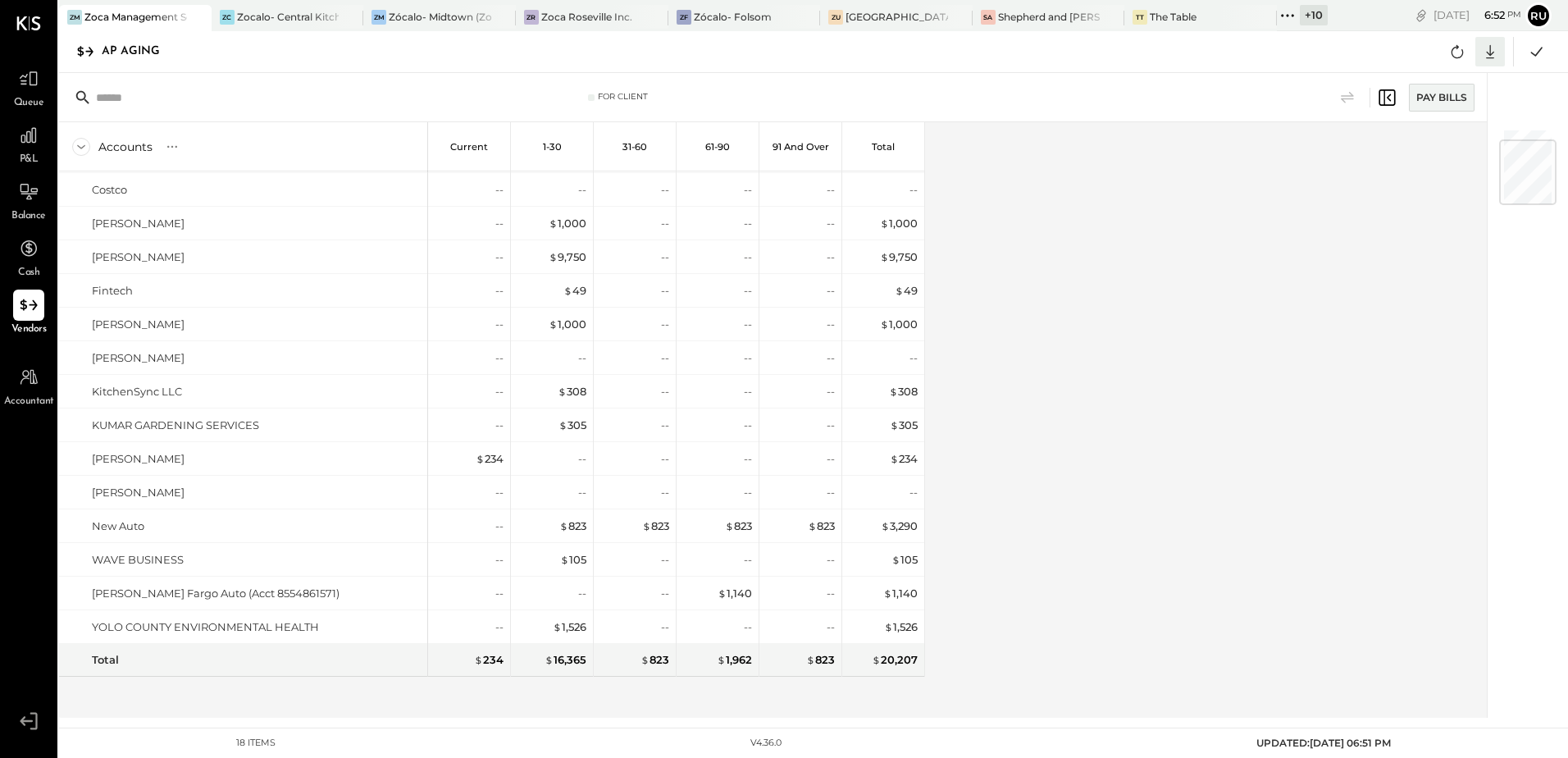
click at [1486, 63] on div at bounding box center [1490, 52] width 30 height 30
click at [1417, 151] on div "Excel" at bounding box center [1439, 148] width 131 height 35
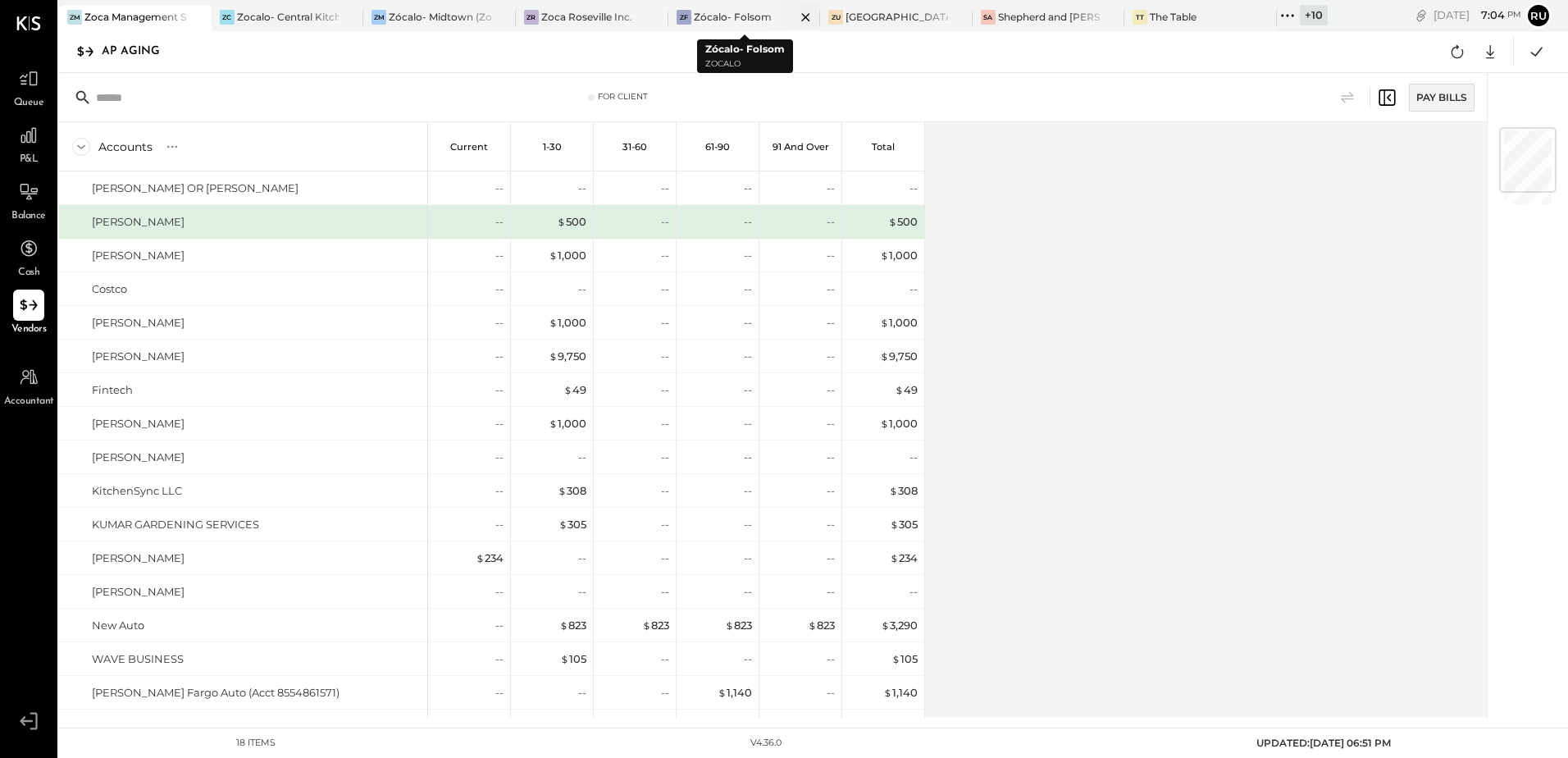
click at [770, 12] on div at bounding box center [792, 16] width 58 height 24
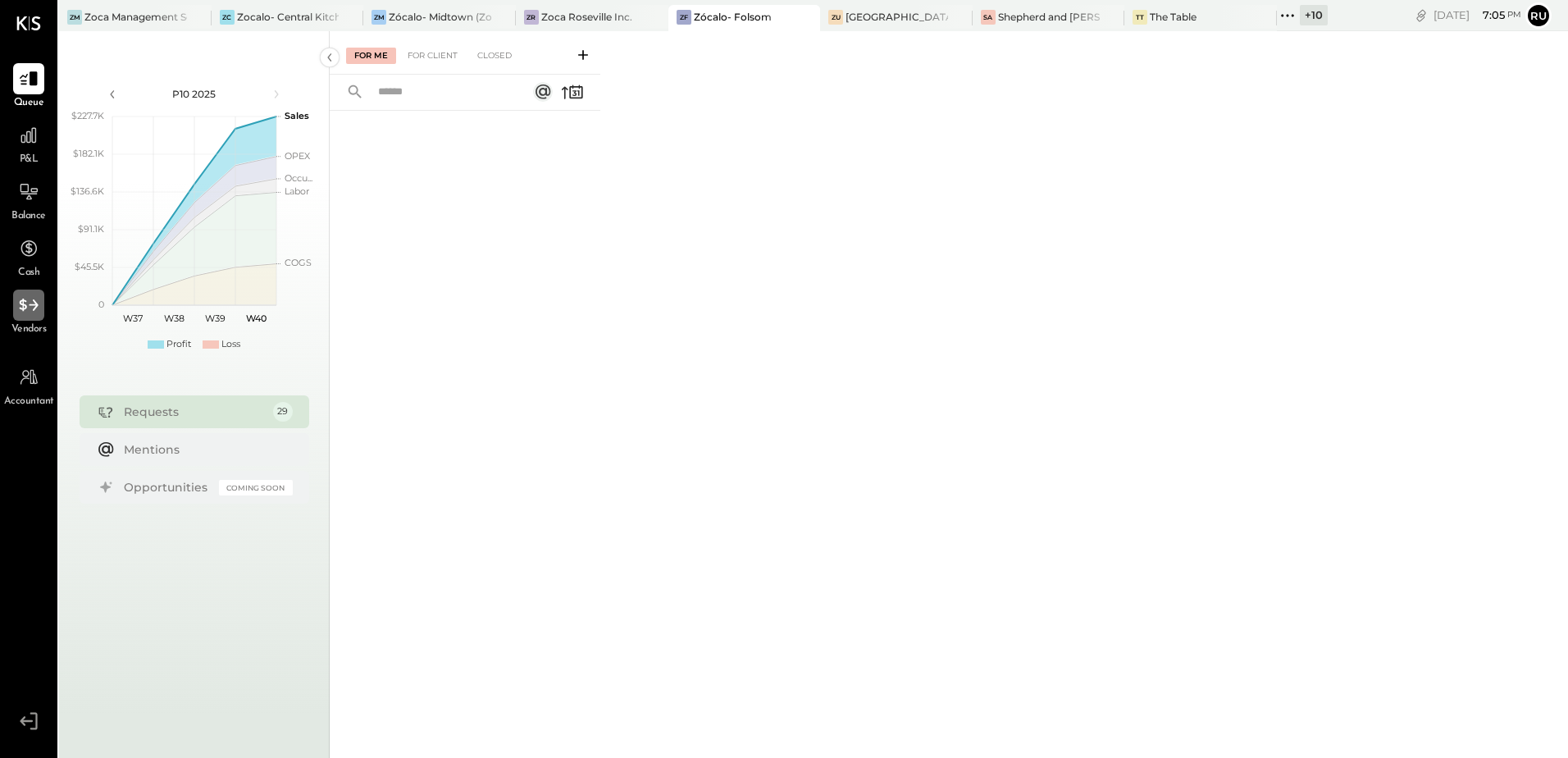
click at [23, 308] on icon at bounding box center [28, 304] width 19 height 12
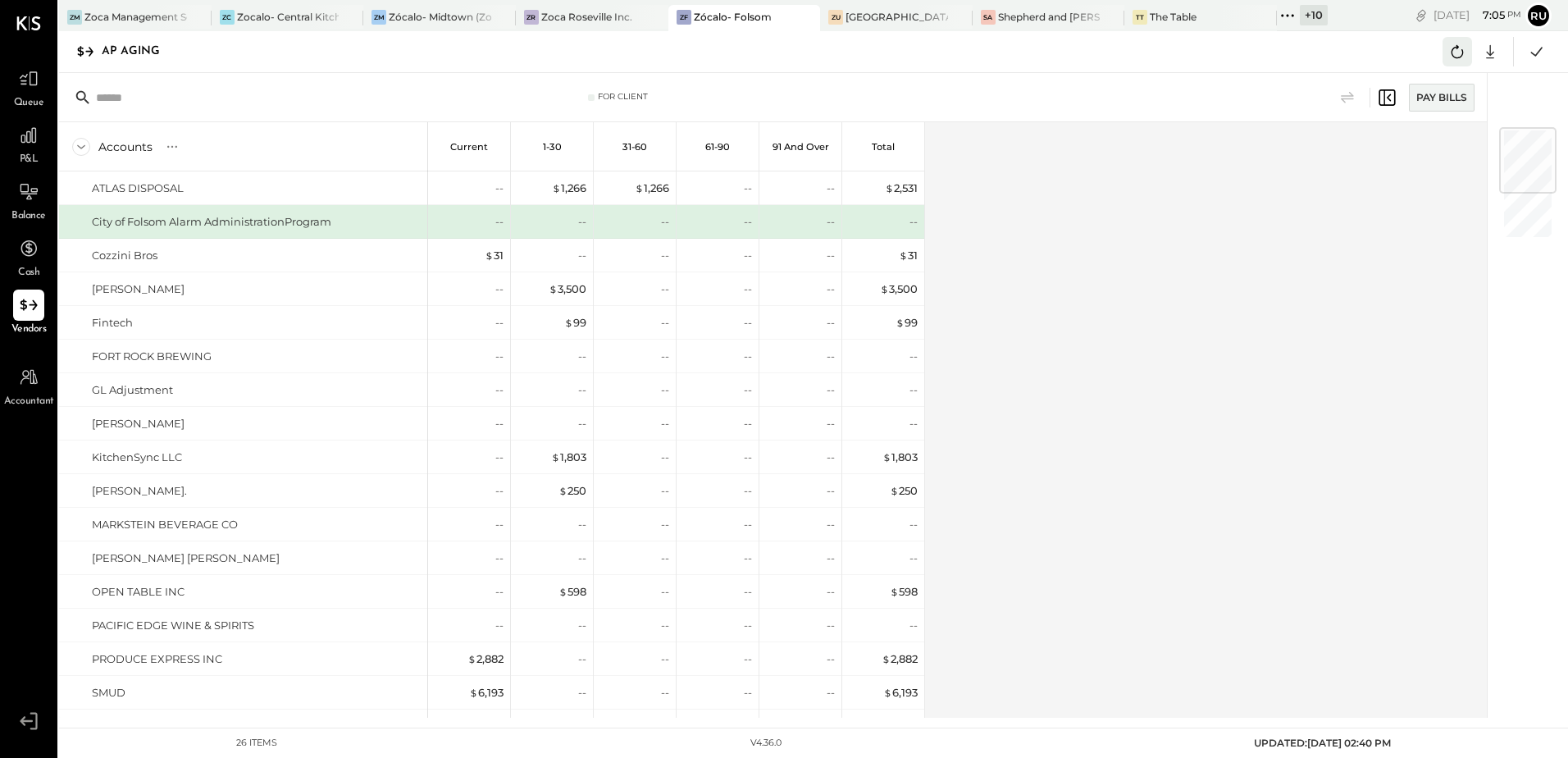
click at [1460, 54] on icon at bounding box center [1457, 52] width 21 height 21
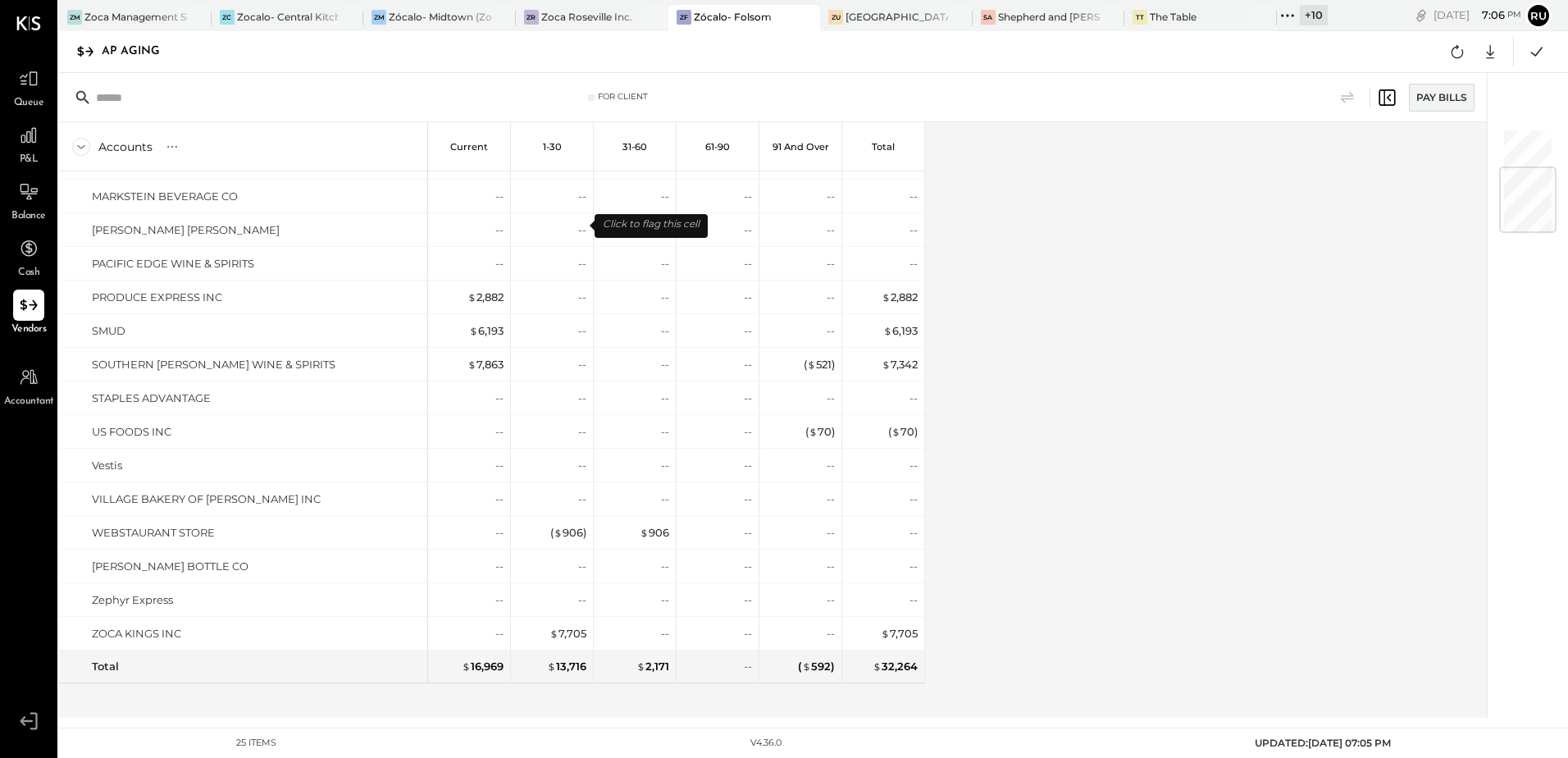
scroll to position [335, 0]
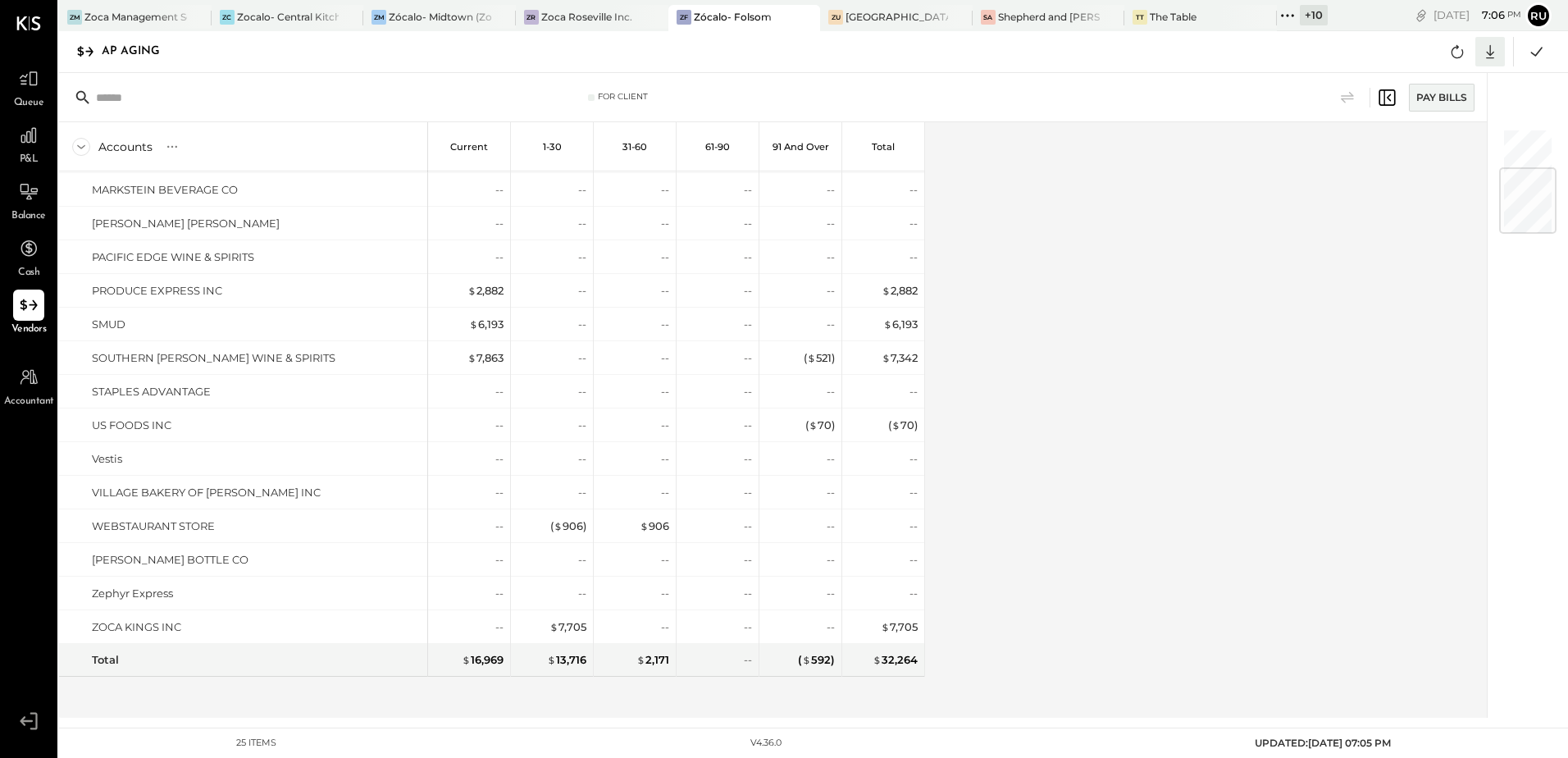
click at [1496, 52] on icon at bounding box center [1490, 52] width 21 height 21
click at [1415, 151] on div "Excel" at bounding box center [1439, 148] width 131 height 35
click at [991, 301] on div "Accounts S % GL Current 1-30 31-60 61-90 91 and Over Total ATLAS DISPOSAL City …" at bounding box center [775, 420] width 1430 height 596
drag, startPoint x: 1136, startPoint y: 342, endPoint x: 1123, endPoint y: 333, distance: 15.8
click at [1136, 342] on div "Accounts S % GL Current 1-30 31-60 61-90 91 and Over Total ATLAS DISPOSAL City …" at bounding box center [775, 420] width 1430 height 596
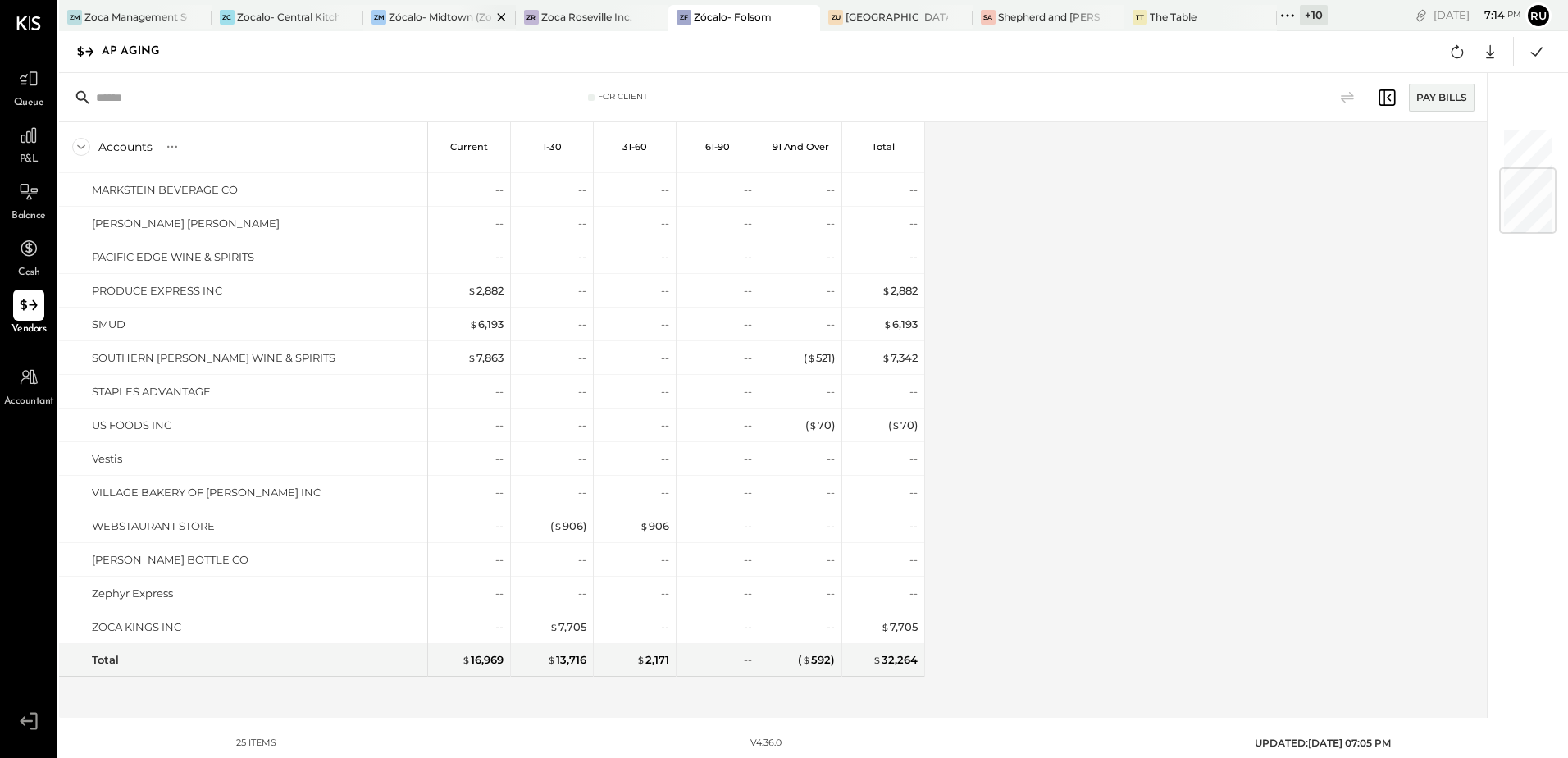
click at [421, 15] on div "Zócalo- Midtown (Zoca Inc.)" at bounding box center [440, 16] width 102 height 14
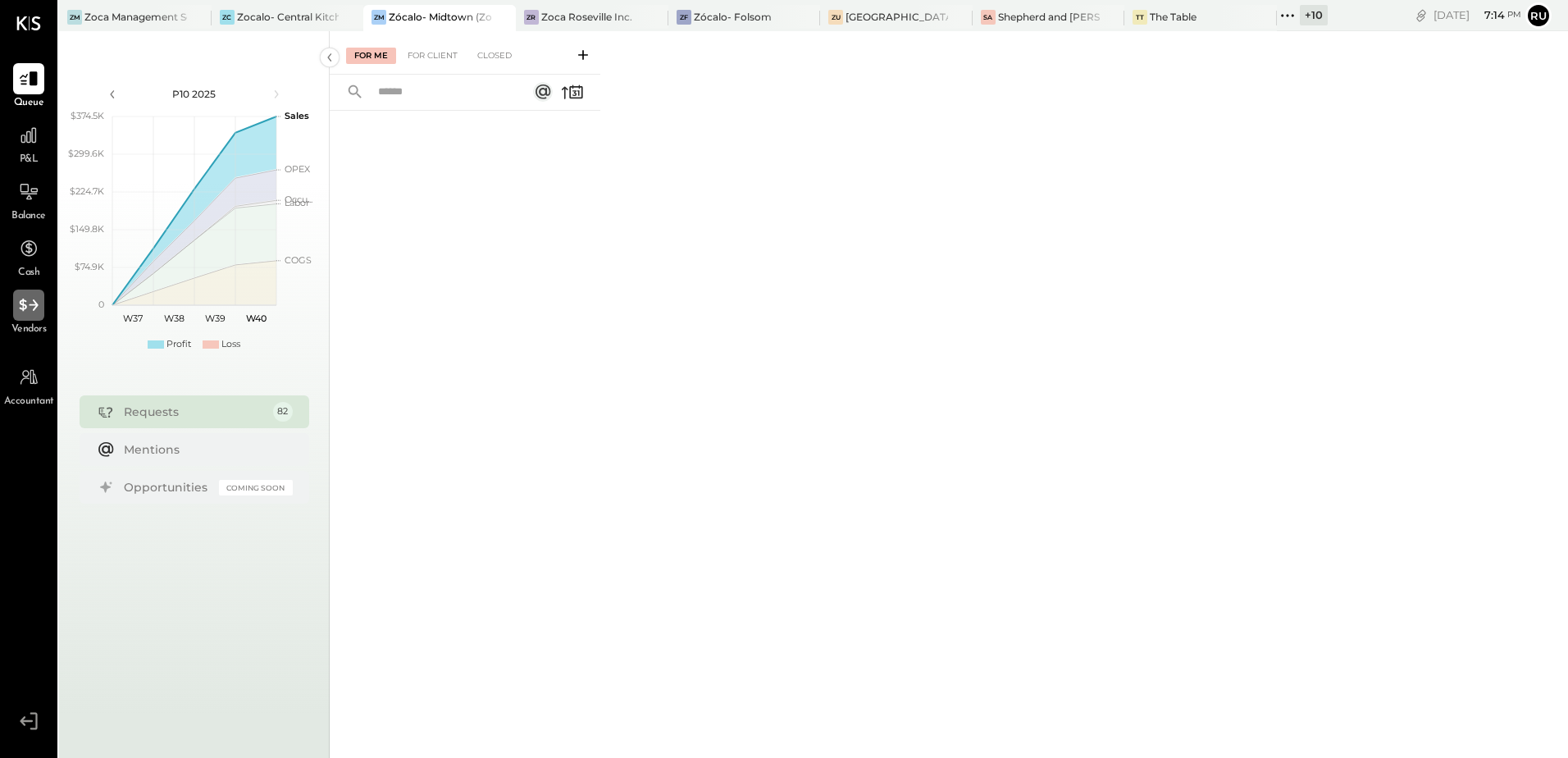
click at [25, 306] on icon at bounding box center [29, 305] width 21 height 21
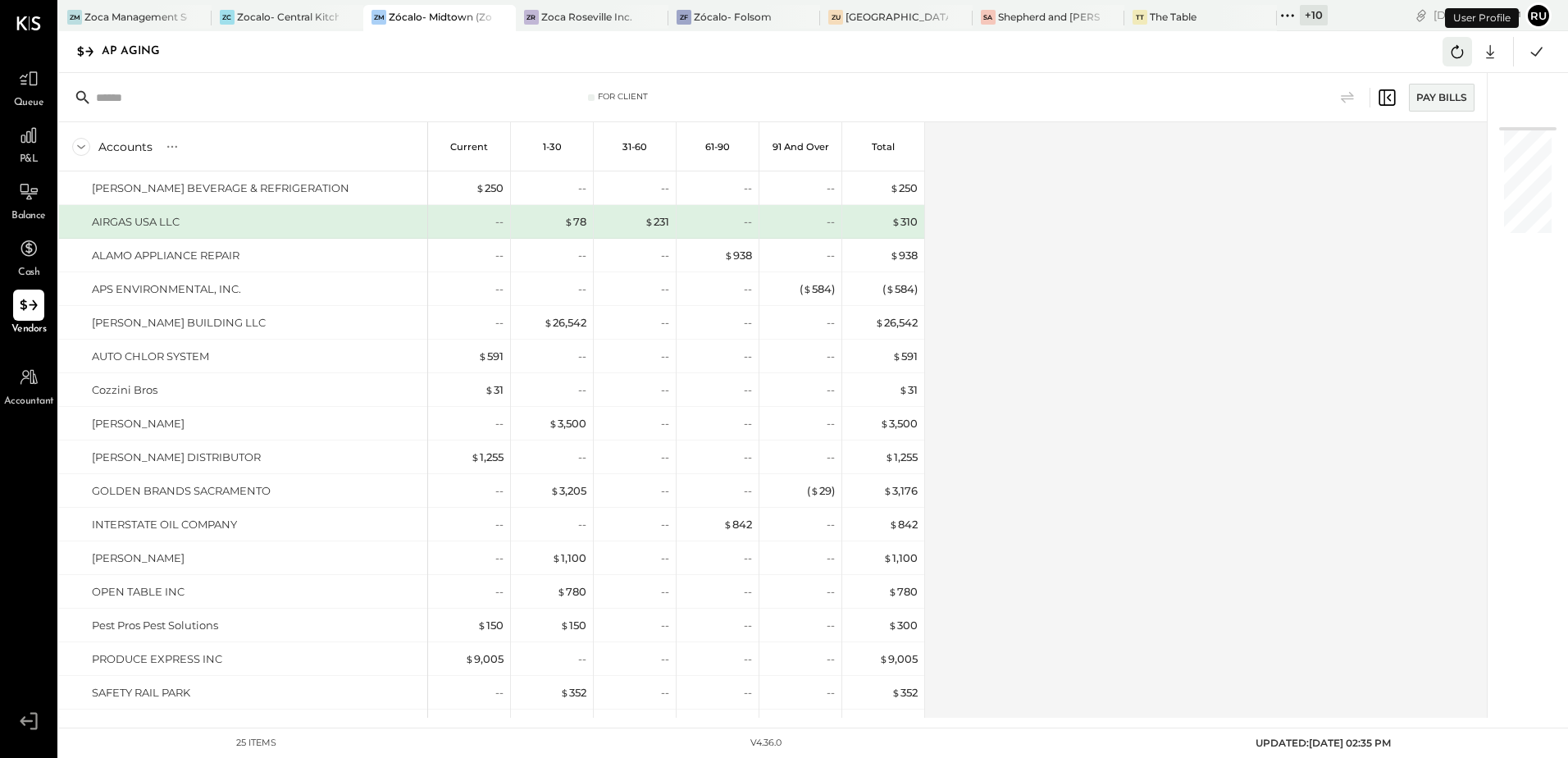
click at [1460, 48] on icon at bounding box center [1457, 52] width 21 height 21
click at [1050, 292] on div "Accounts S % GL Current 1-30 31-60 61-90 91 and Over Total ADAMS BEVERAGE & REF…" at bounding box center [775, 420] width 1430 height 596
click at [1456, 56] on icon at bounding box center [1457, 52] width 21 height 21
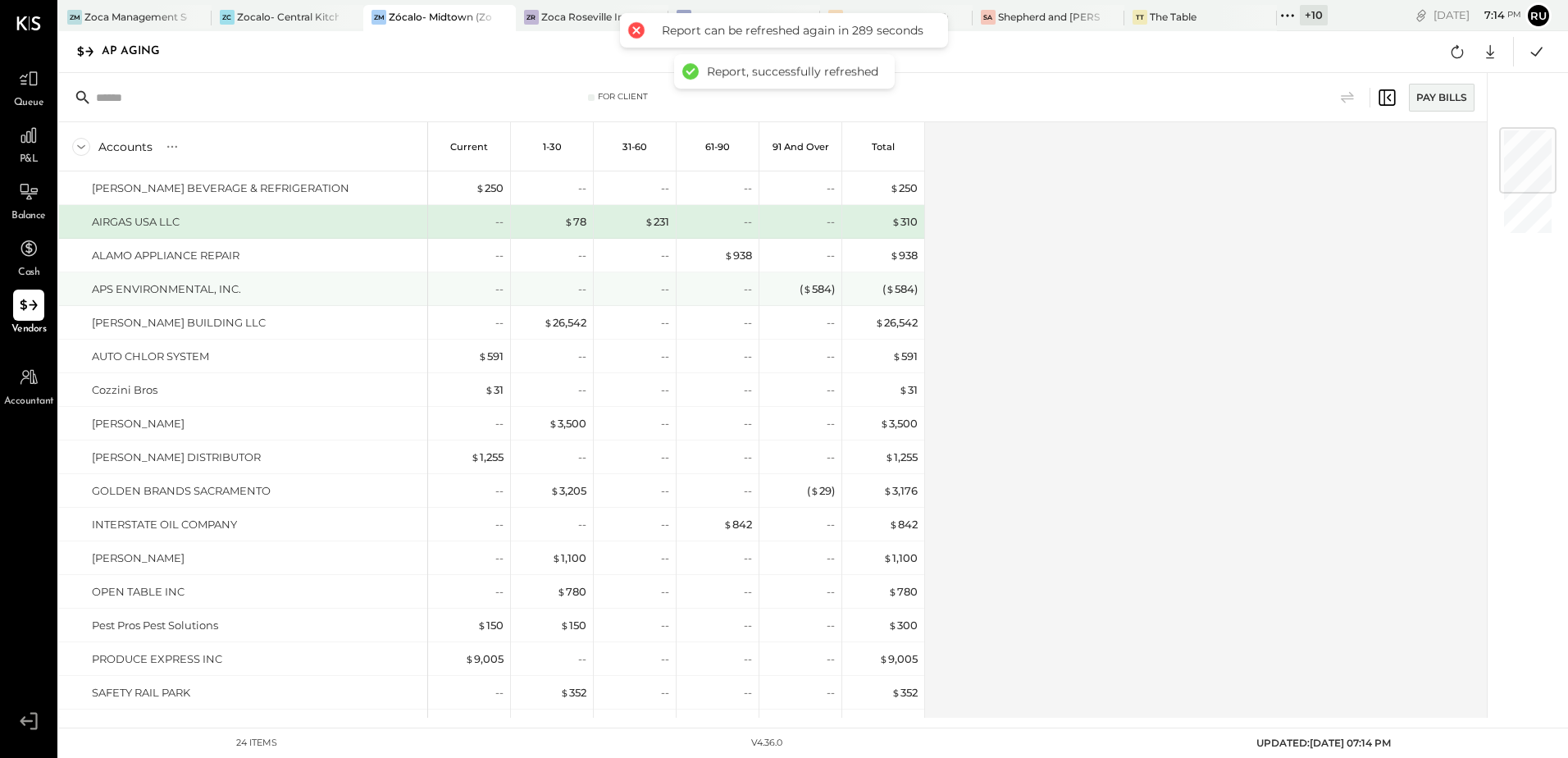
scroll to position [335, 0]
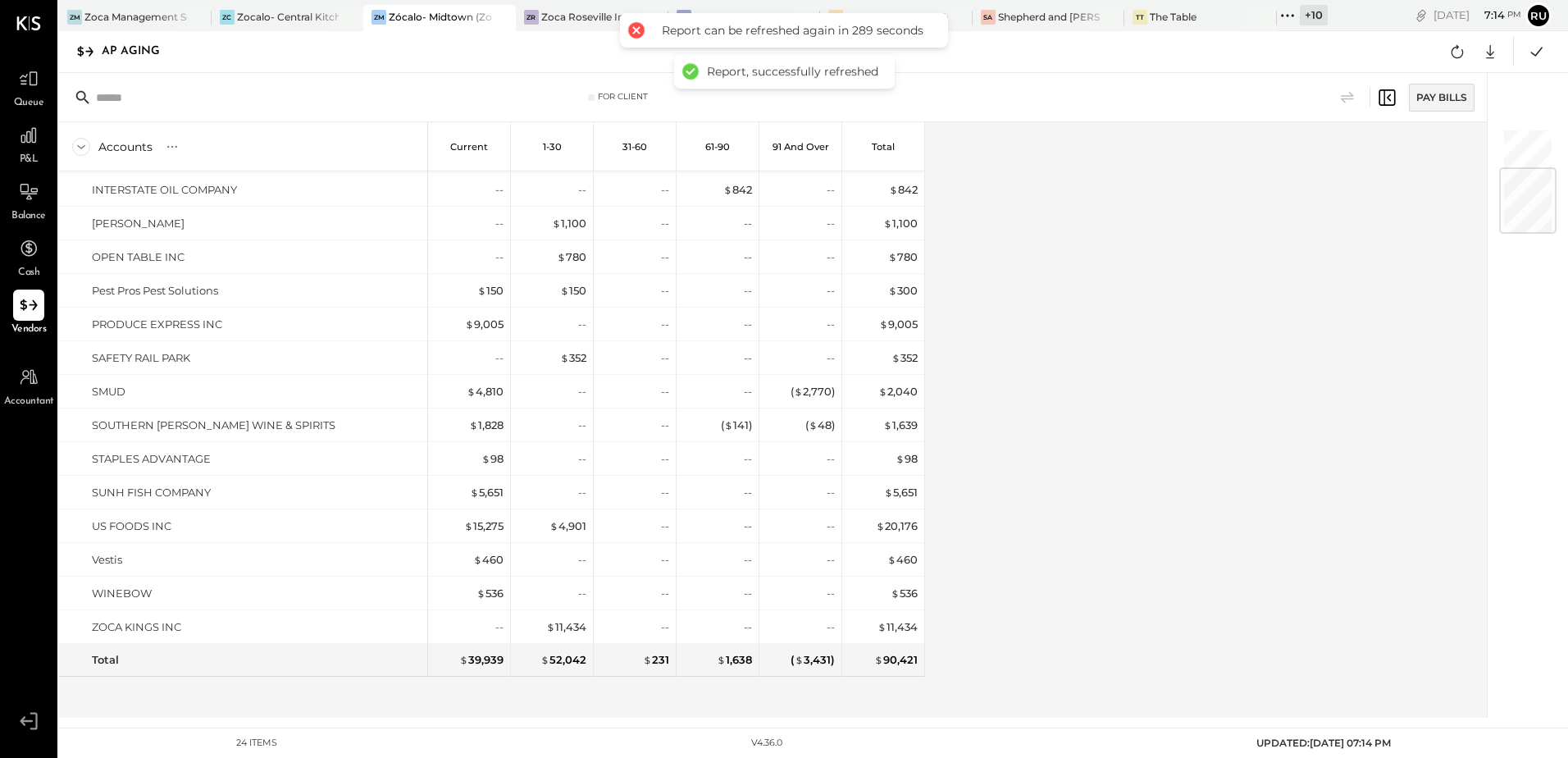
click at [1114, 253] on div "Accounts S % GL Current 1-30 31-60 61-90 91 and Over Total ADAMS BEVERAGE & REF…" at bounding box center [775, 420] width 1430 height 596
click at [1451, 57] on icon at bounding box center [1457, 52] width 21 height 21
click at [1462, 56] on icon at bounding box center [1457, 52] width 12 height 13
click at [1129, 199] on div "Accounts S % GL Current 1-30 31-60 61-90 91 and Over Total ADAMS BEVERAGE & REF…" at bounding box center [775, 420] width 1430 height 596
click at [1114, 219] on div "Accounts S % GL Current 1-30 31-60 61-90 91 and Over Total ADAMS BEVERAGE & REF…" at bounding box center [775, 420] width 1430 height 596
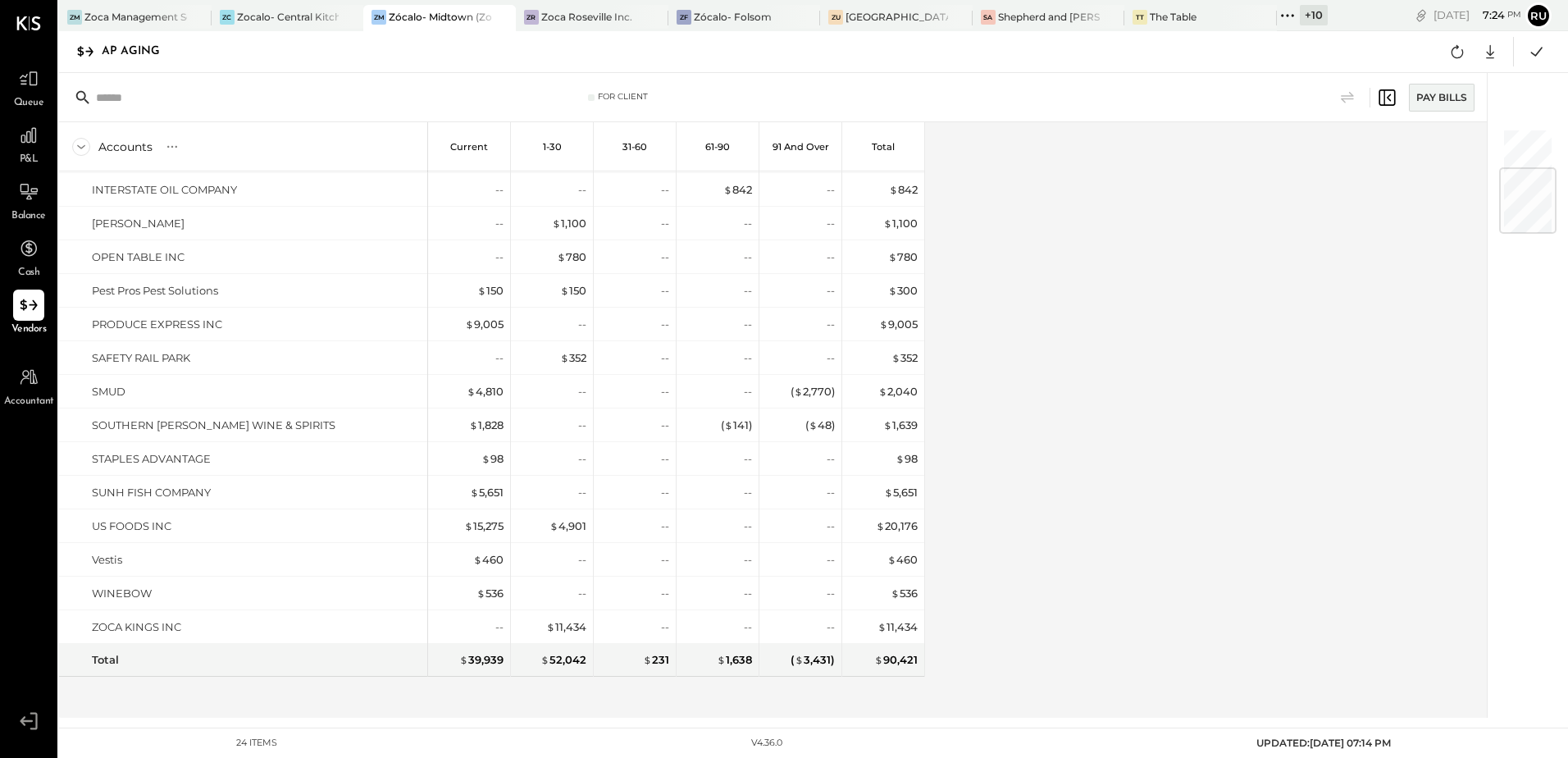
click at [1114, 219] on div "Accounts S % GL Current 1-30 31-60 61-90 91 and Over Total ADAMS BEVERAGE & REF…" at bounding box center [775, 420] width 1430 height 596
click at [1069, 232] on div "Accounts S % GL Current 1-30 31-60 61-90 91 and Over Total ADAMS BEVERAGE & REF…" at bounding box center [775, 420] width 1430 height 596
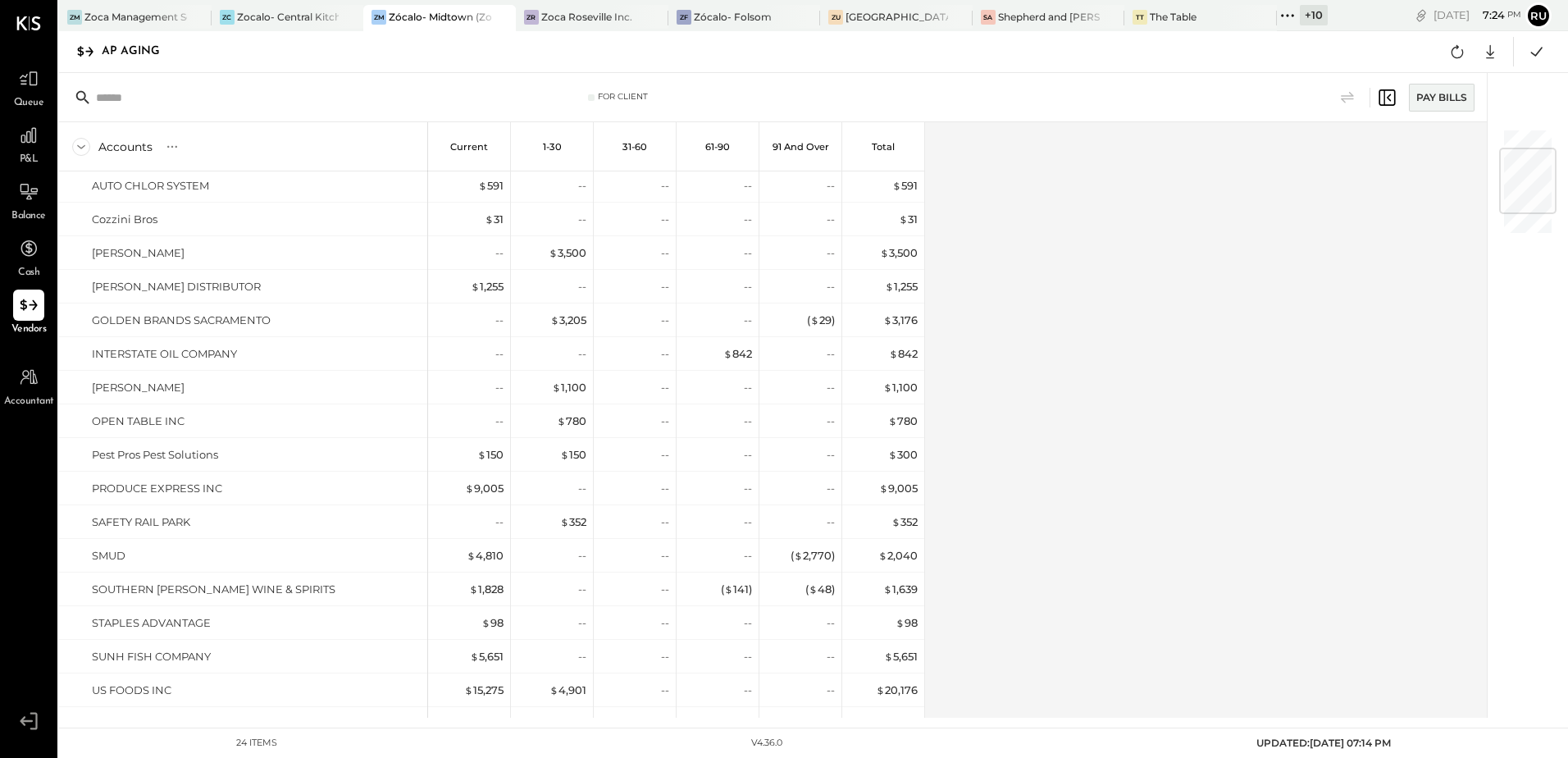
click at [1119, 196] on div "Accounts S % GL Current 1-30 31-60 61-90 91 and Over Total ADAMS BEVERAGE & REF…" at bounding box center [775, 420] width 1430 height 596
click at [1457, 61] on icon at bounding box center [1457, 52] width 21 height 21
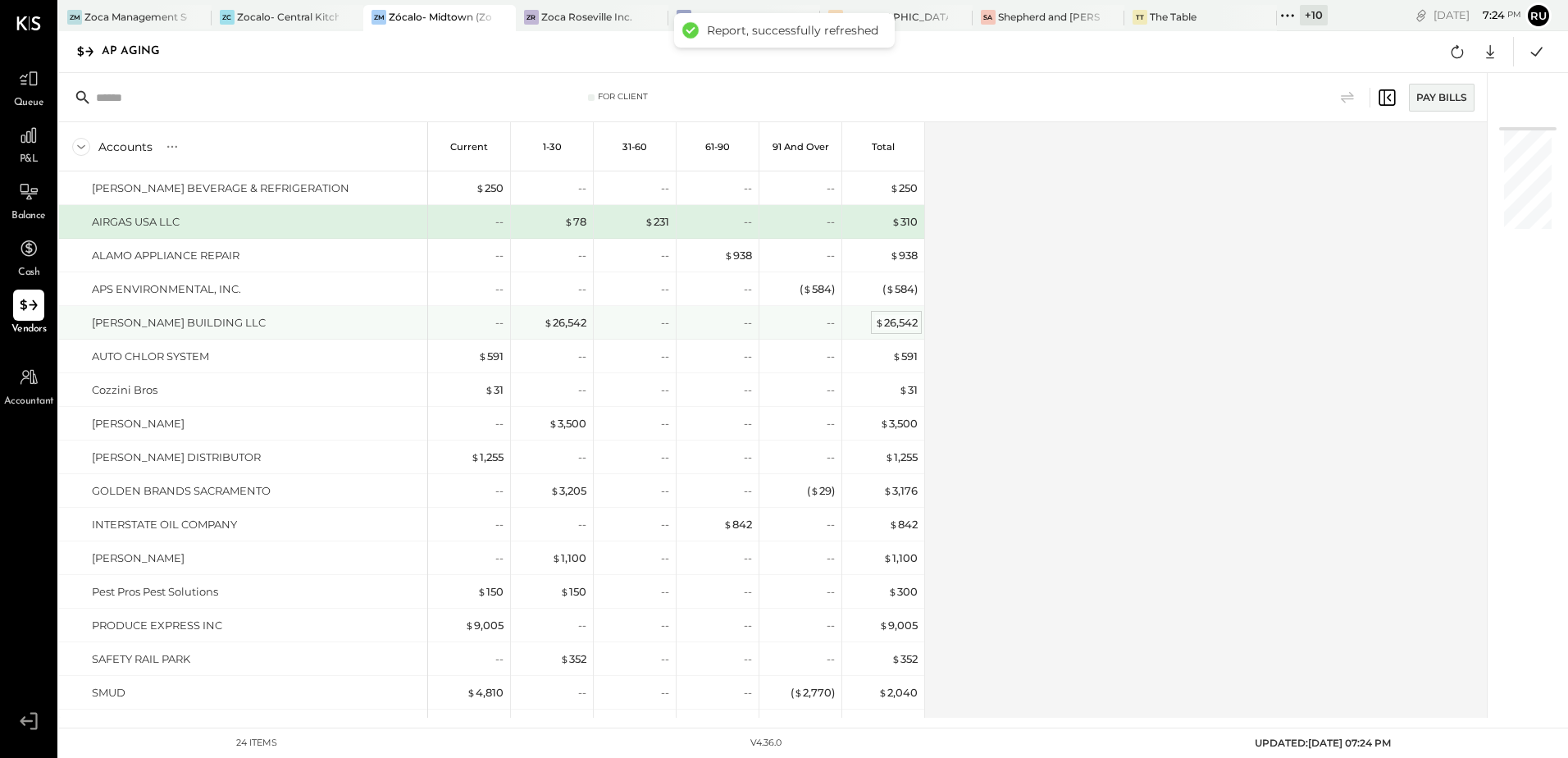
scroll to position [301, 0]
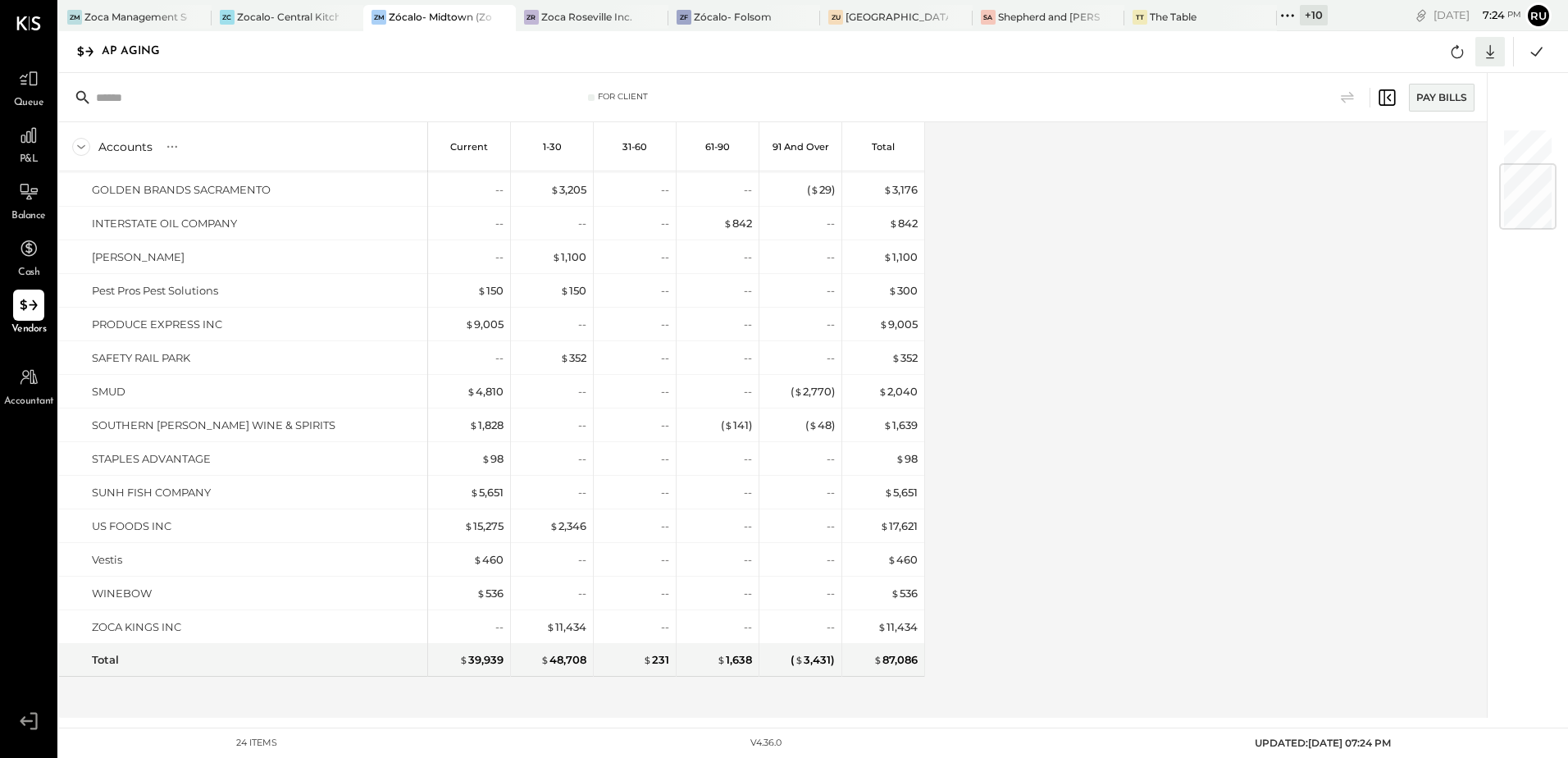
click at [1500, 49] on icon at bounding box center [1490, 52] width 21 height 21
click at [1425, 145] on div "Excel" at bounding box center [1439, 148] width 131 height 35
click at [1029, 279] on div "Accounts S % GL Current 1-30 31-60 61-90 91 and Over Total ADAMS BEVERAGE & REF…" at bounding box center [775, 420] width 1430 height 596
click at [1005, 393] on div "Accounts S % GL Current 1-30 31-60 61-90 91 and Over Total ADAMS BEVERAGE & REF…" at bounding box center [775, 420] width 1430 height 596
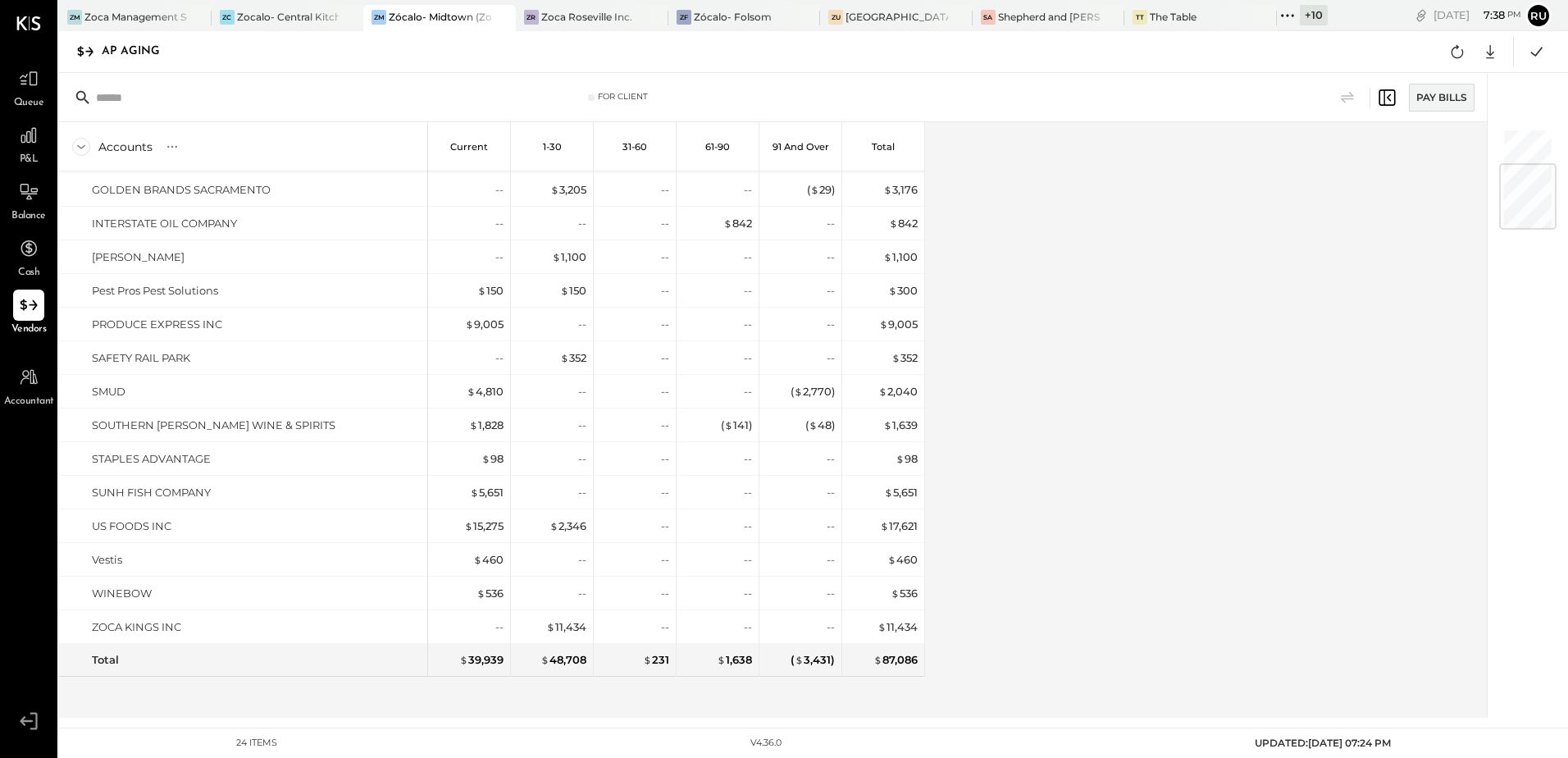
scroll to position [0, 0]
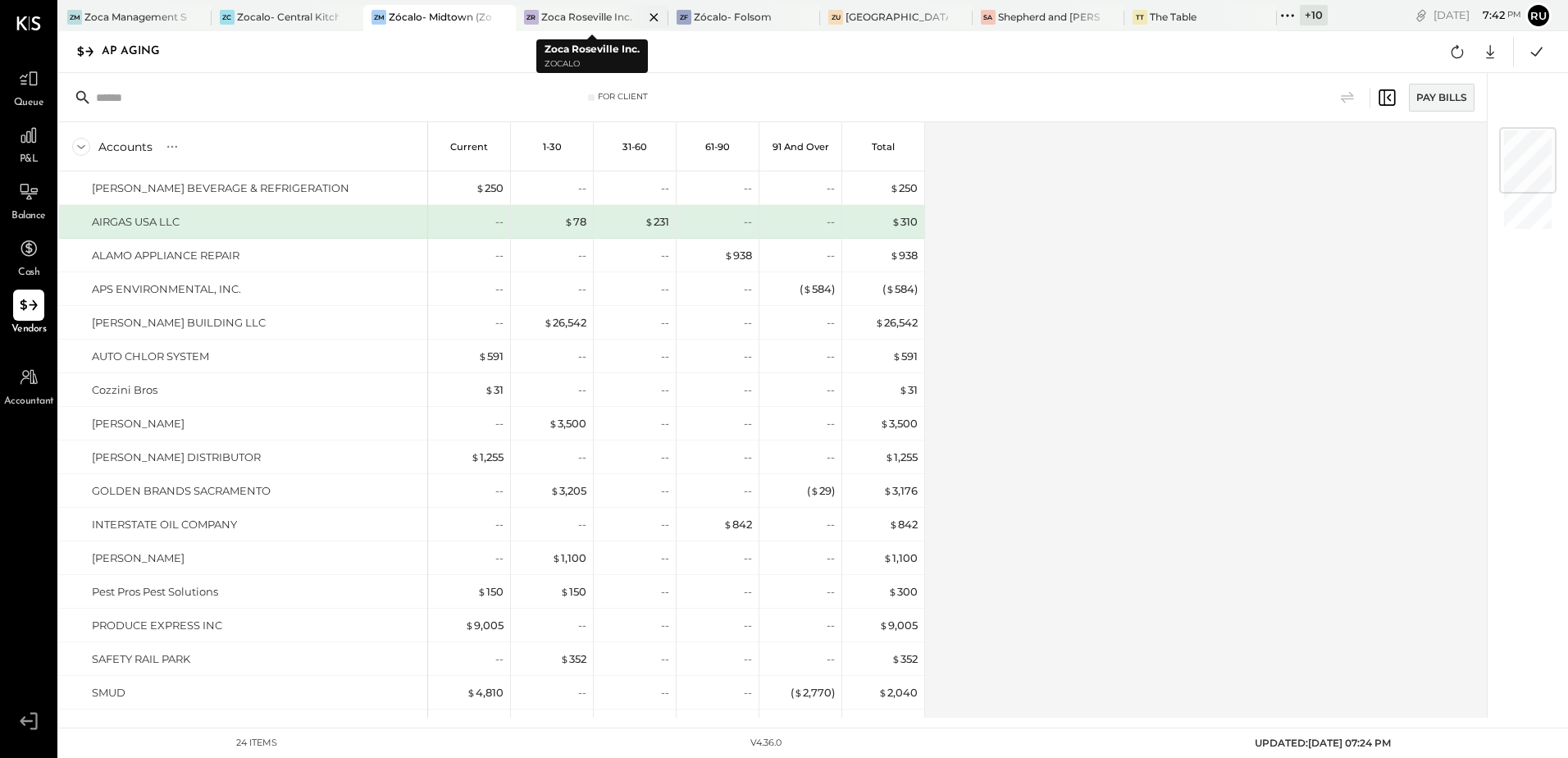
click at [578, 10] on div "Zoca Roseville Inc." at bounding box center [586, 16] width 91 height 14
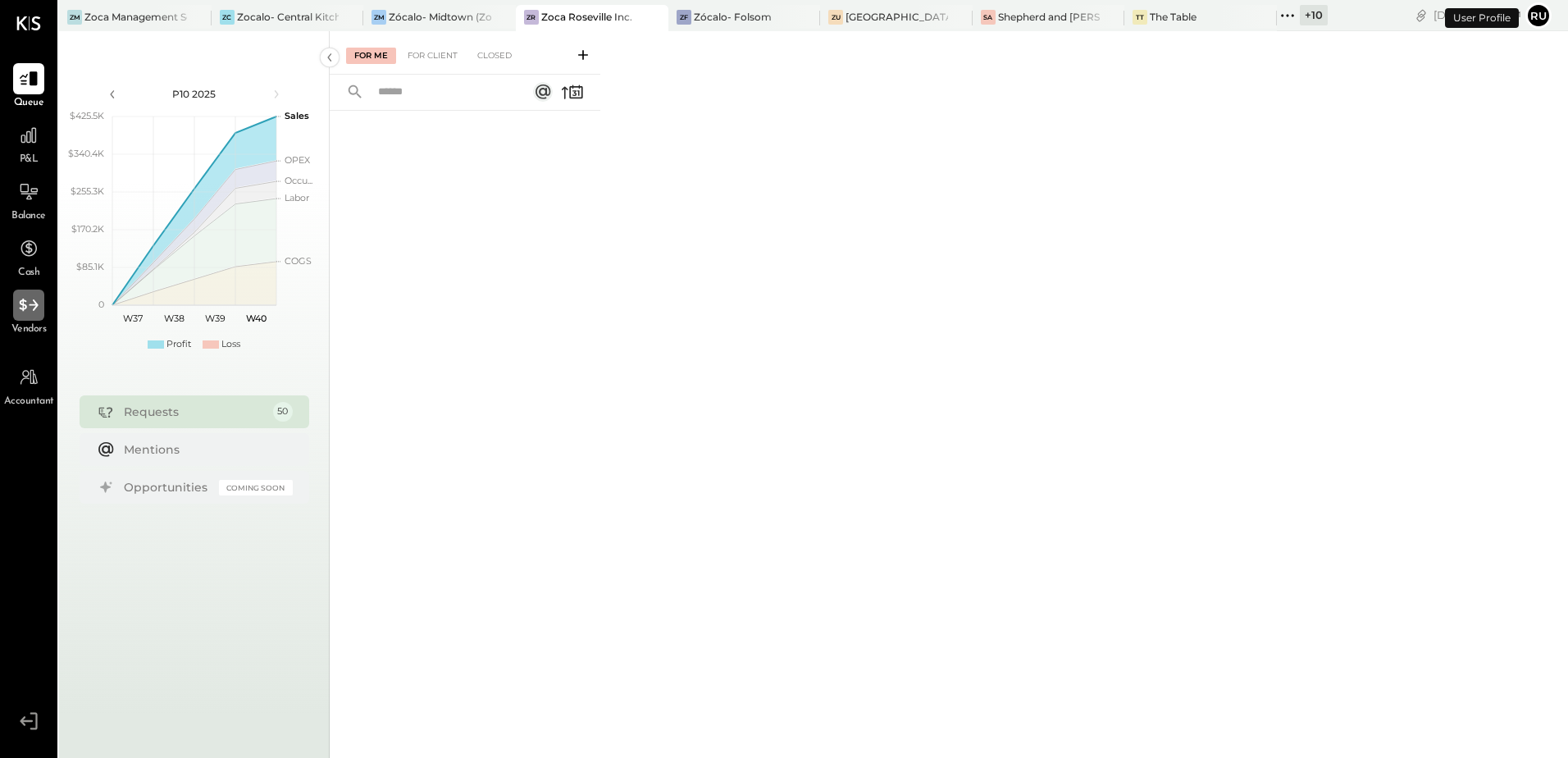
click at [41, 299] on div at bounding box center [29, 305] width 31 height 31
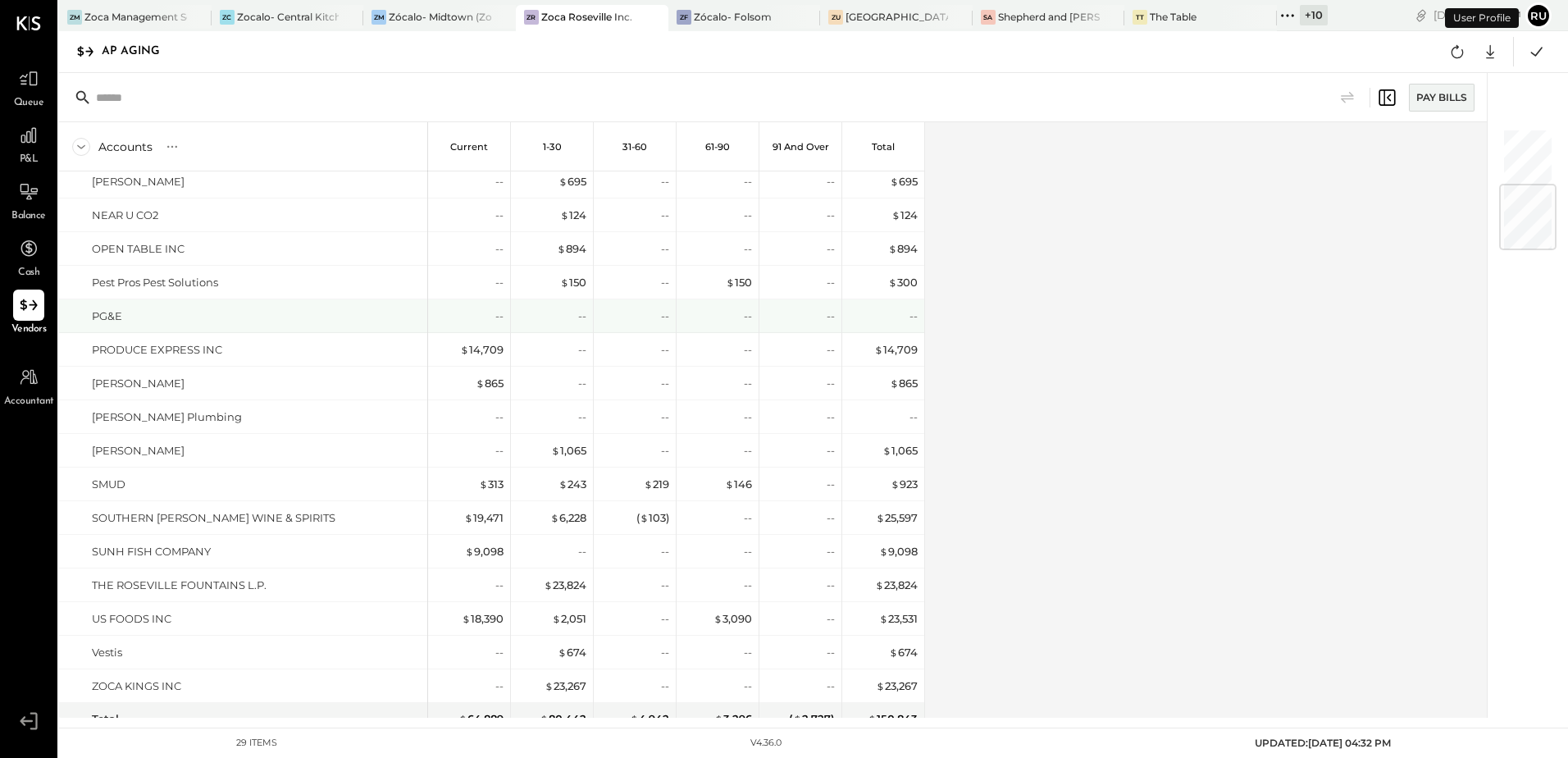
scroll to position [469, 0]
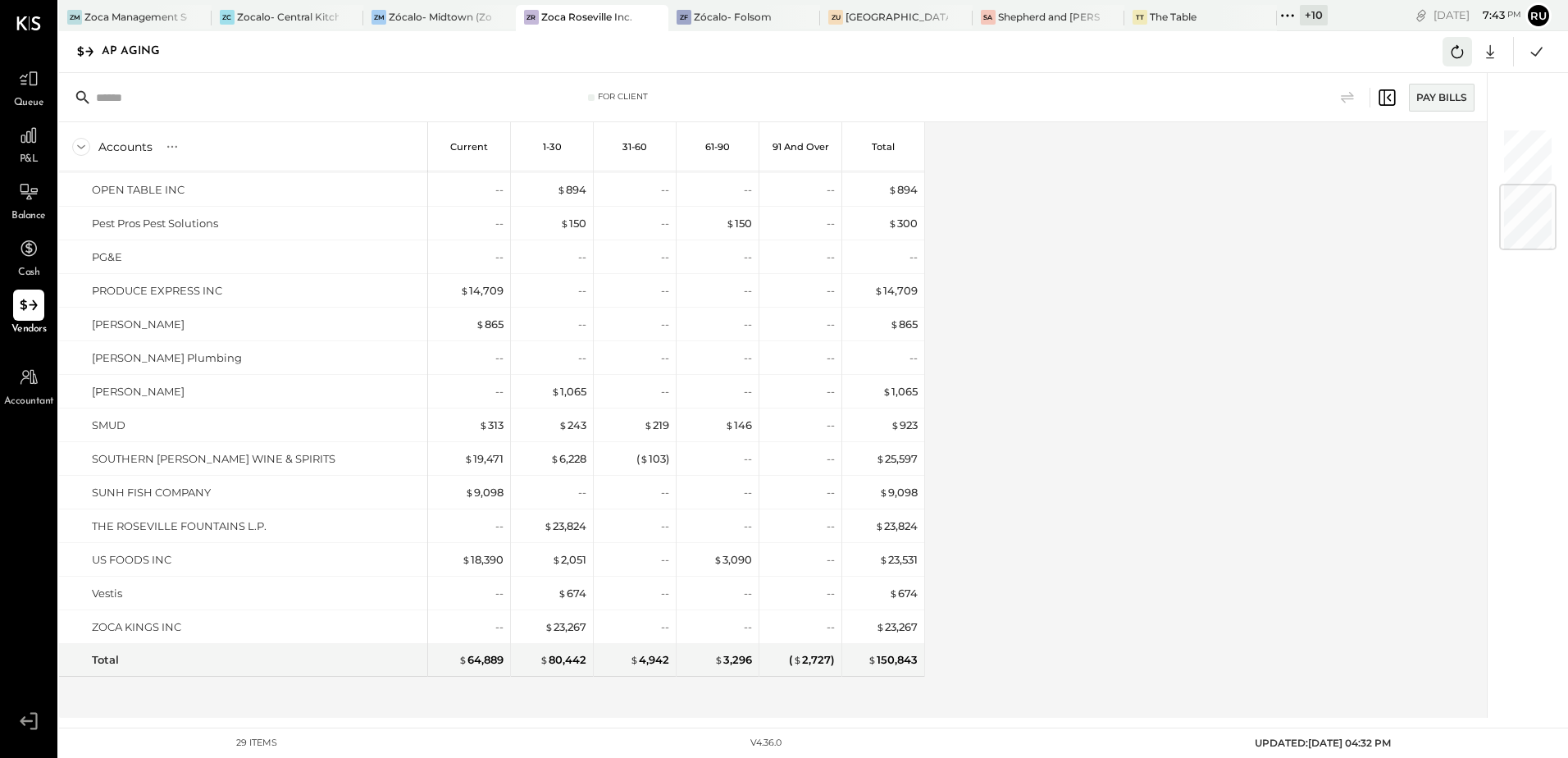
click at [1453, 54] on icon at bounding box center [1457, 52] width 12 height 13
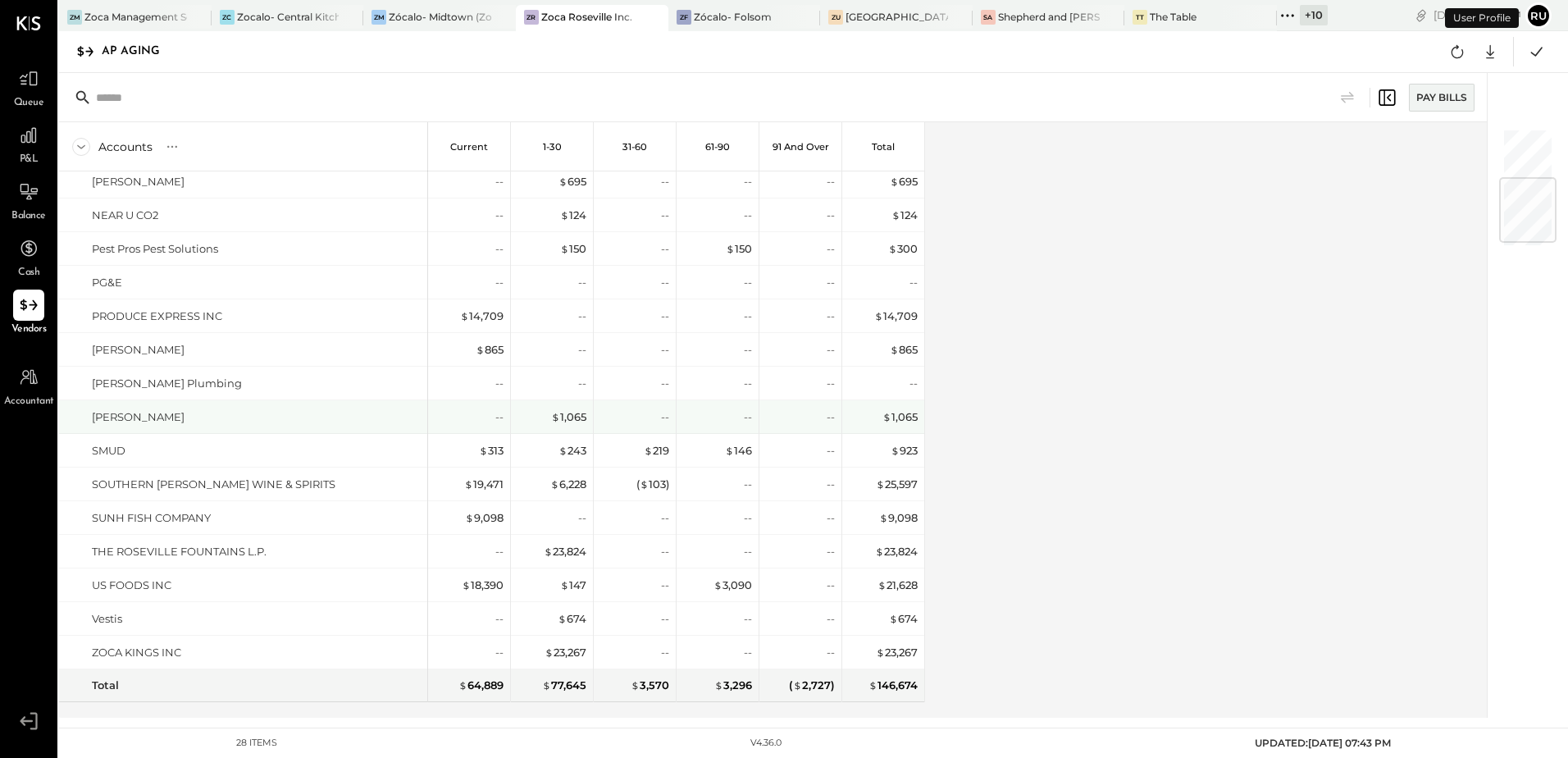
scroll to position [435, 0]
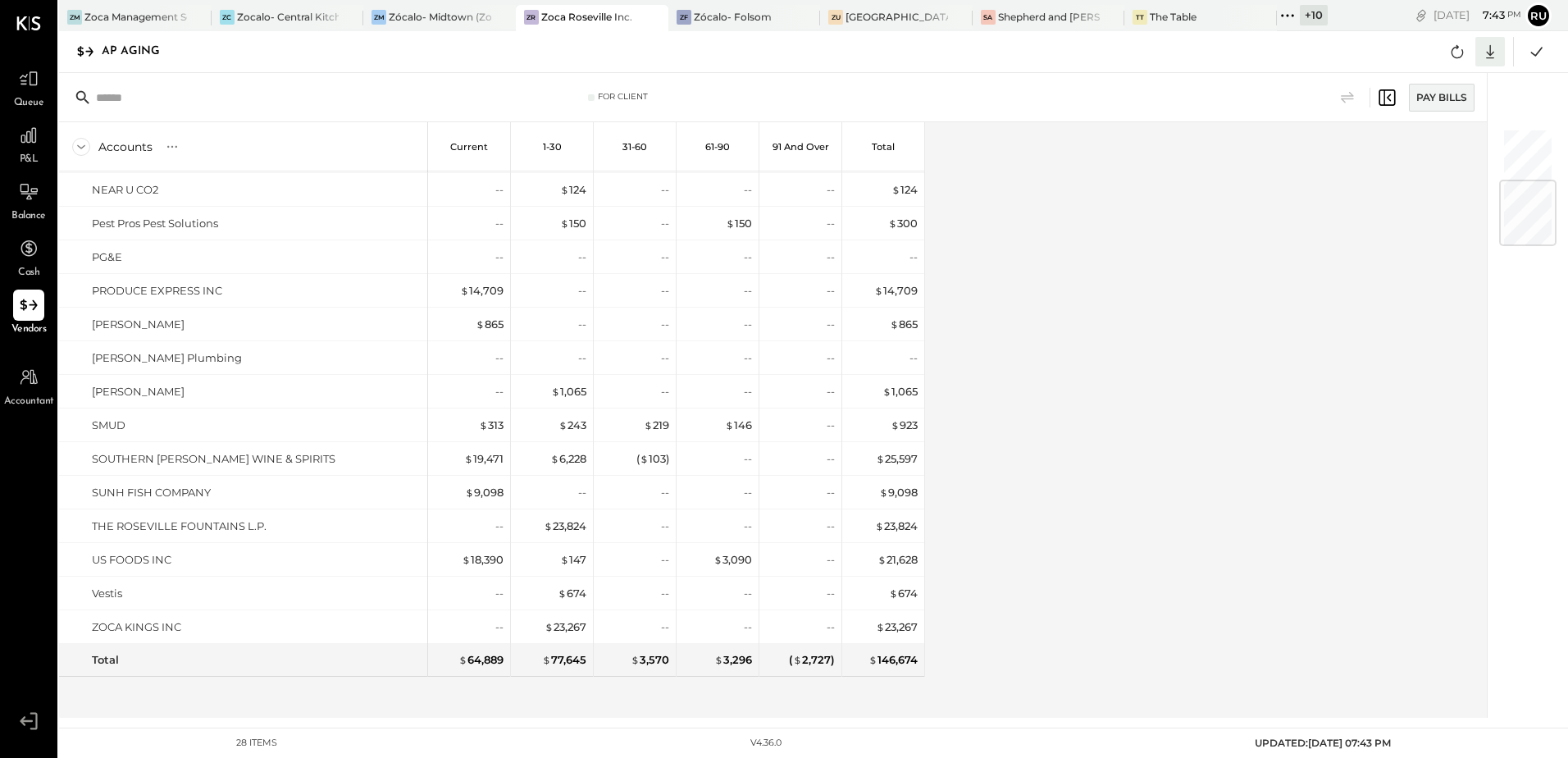
click at [1490, 59] on icon at bounding box center [1490, 52] width 8 height 14
click at [1418, 146] on div "Excel" at bounding box center [1439, 148] width 131 height 35
click at [891, 21] on div "[GEOGRAPHIC_DATA]" at bounding box center [897, 16] width 102 height 14
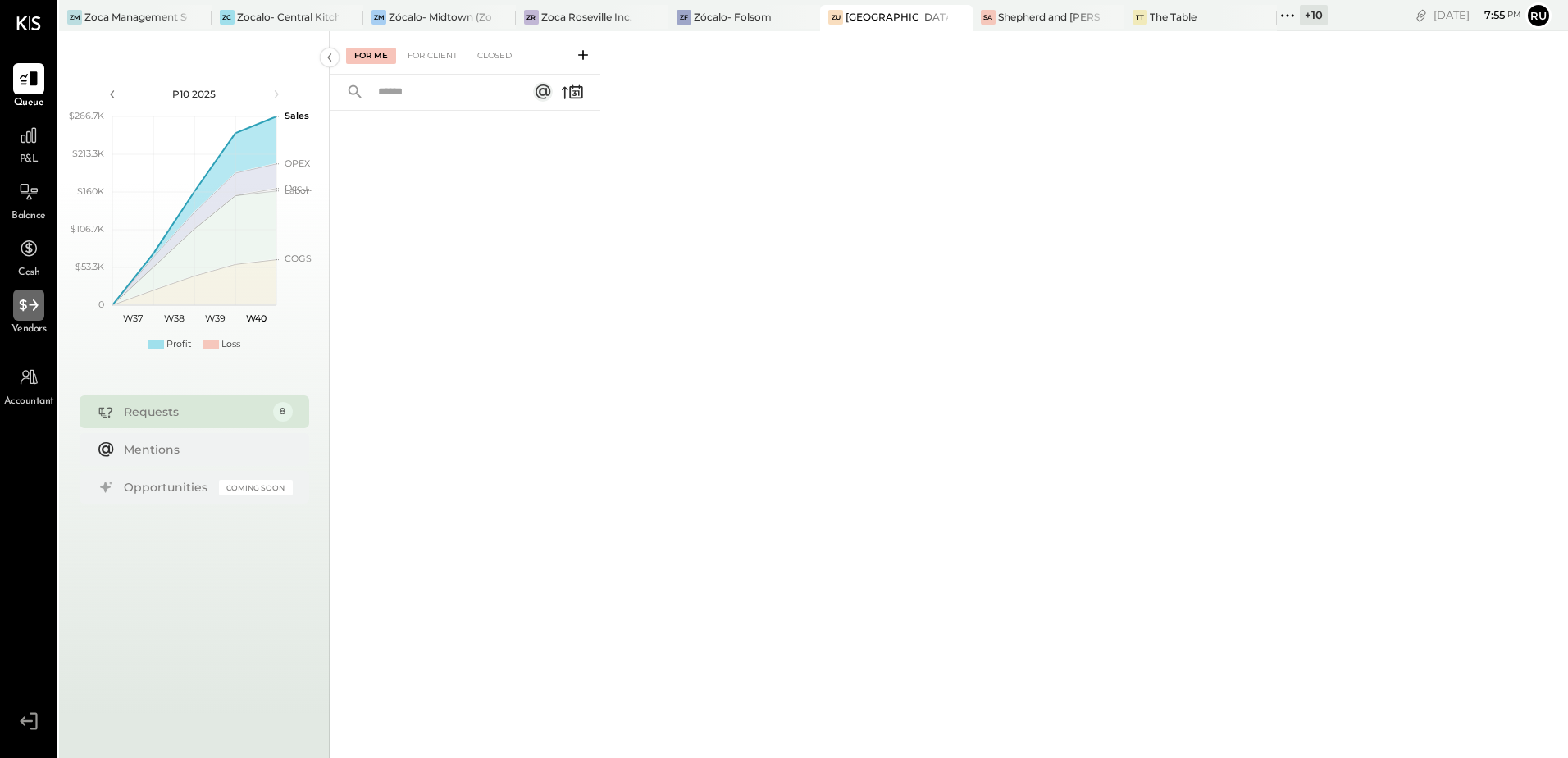
click at [16, 313] on div at bounding box center [29, 305] width 31 height 31
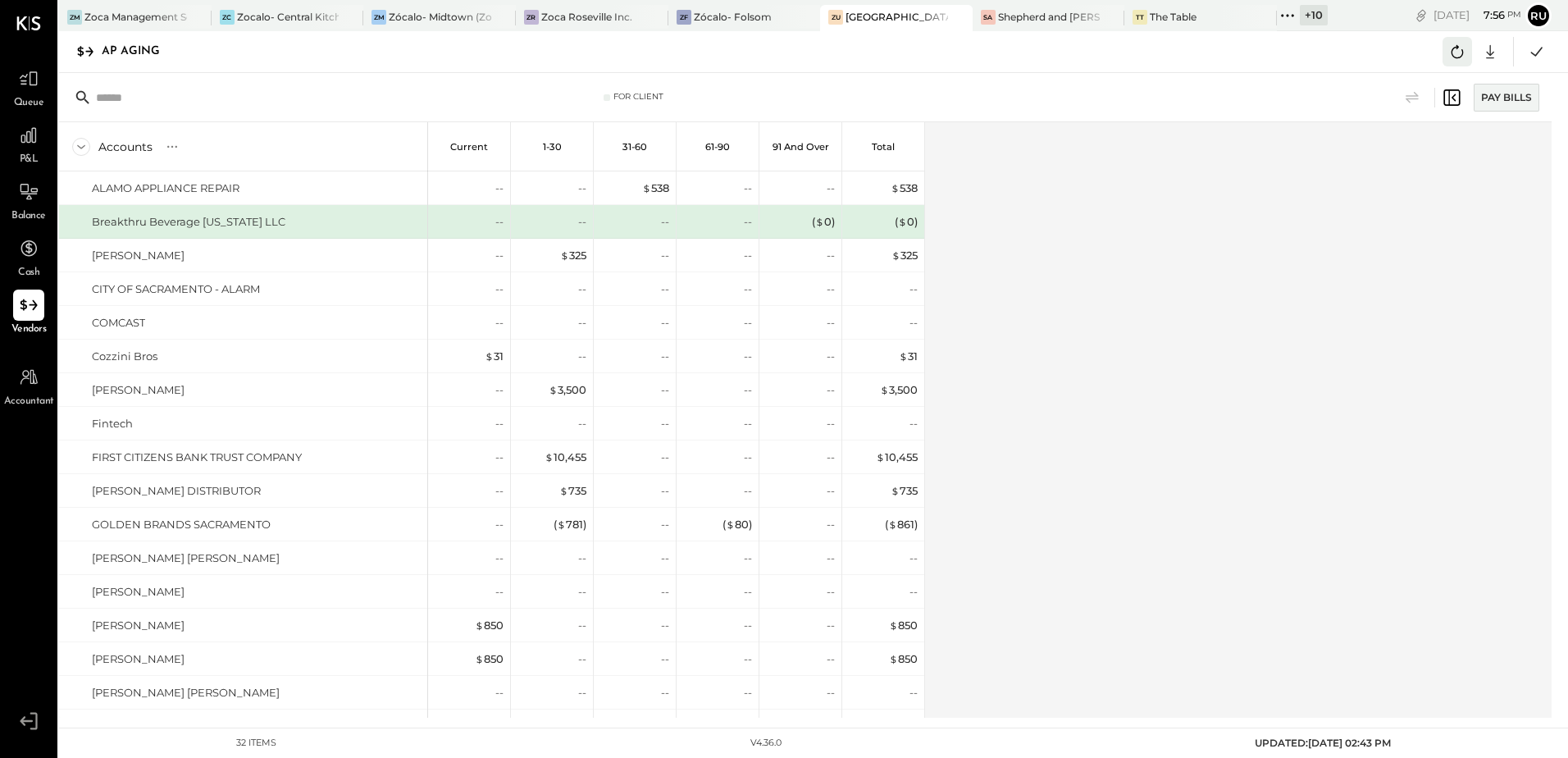
click at [1453, 52] on icon at bounding box center [1457, 52] width 21 height 21
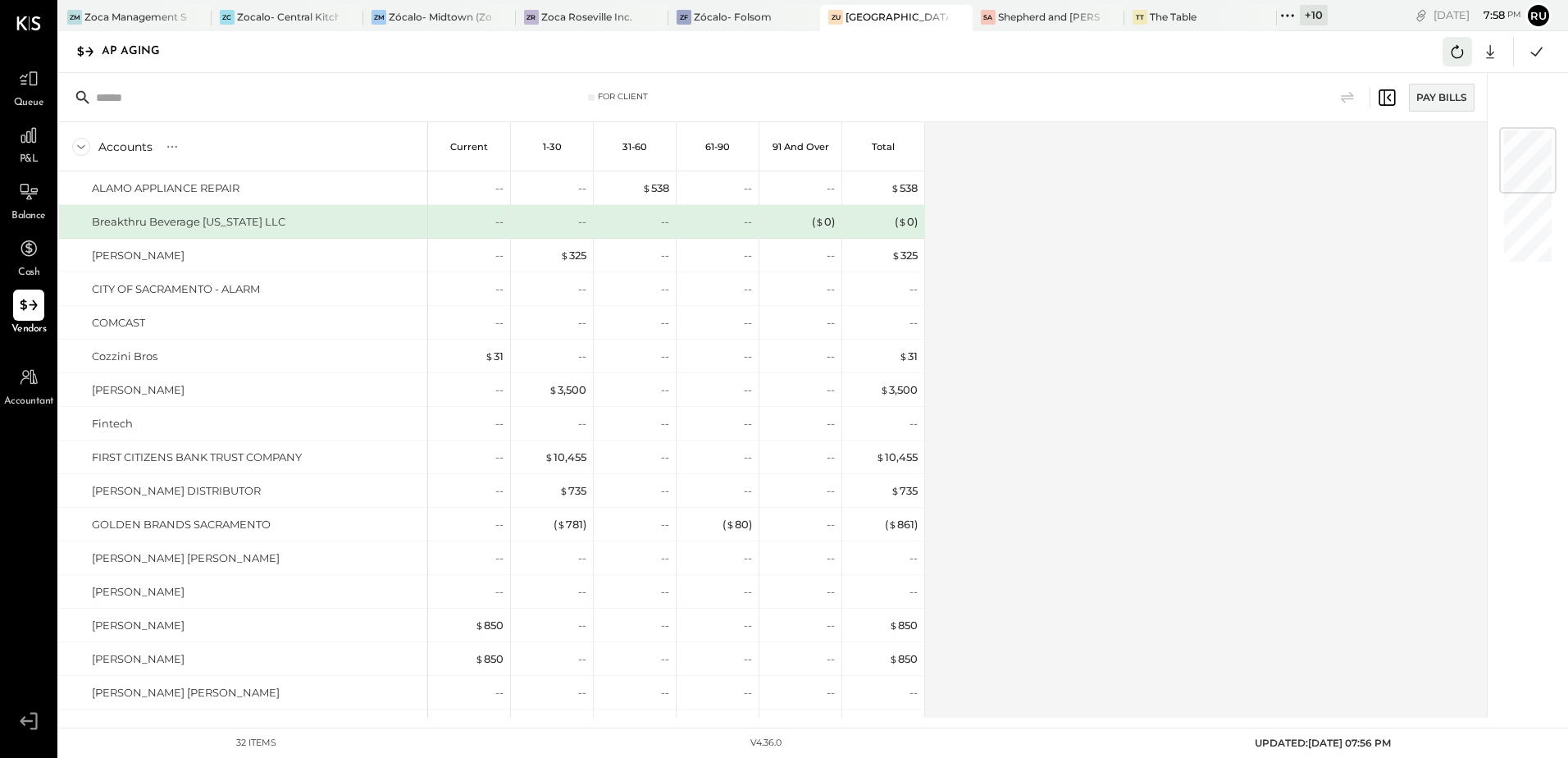
click at [1452, 58] on icon at bounding box center [1457, 52] width 21 height 21
click at [1193, 172] on div "Accounts S % GL Current 1-30 31-60 61-90 91 and Over Total ALAMO APPLIANCE REPA…" at bounding box center [775, 420] width 1430 height 596
click at [1201, 164] on div "Accounts S % GL Current 1-30 31-60 61-90 91 and Over Total ALAMO APPLIANCE REPA…" at bounding box center [775, 420] width 1430 height 596
click at [1067, 277] on div "Accounts S % GL Current 1-30 31-60 61-90 91 and Over Total ALAMO APPLIANCE REPA…" at bounding box center [775, 420] width 1430 height 596
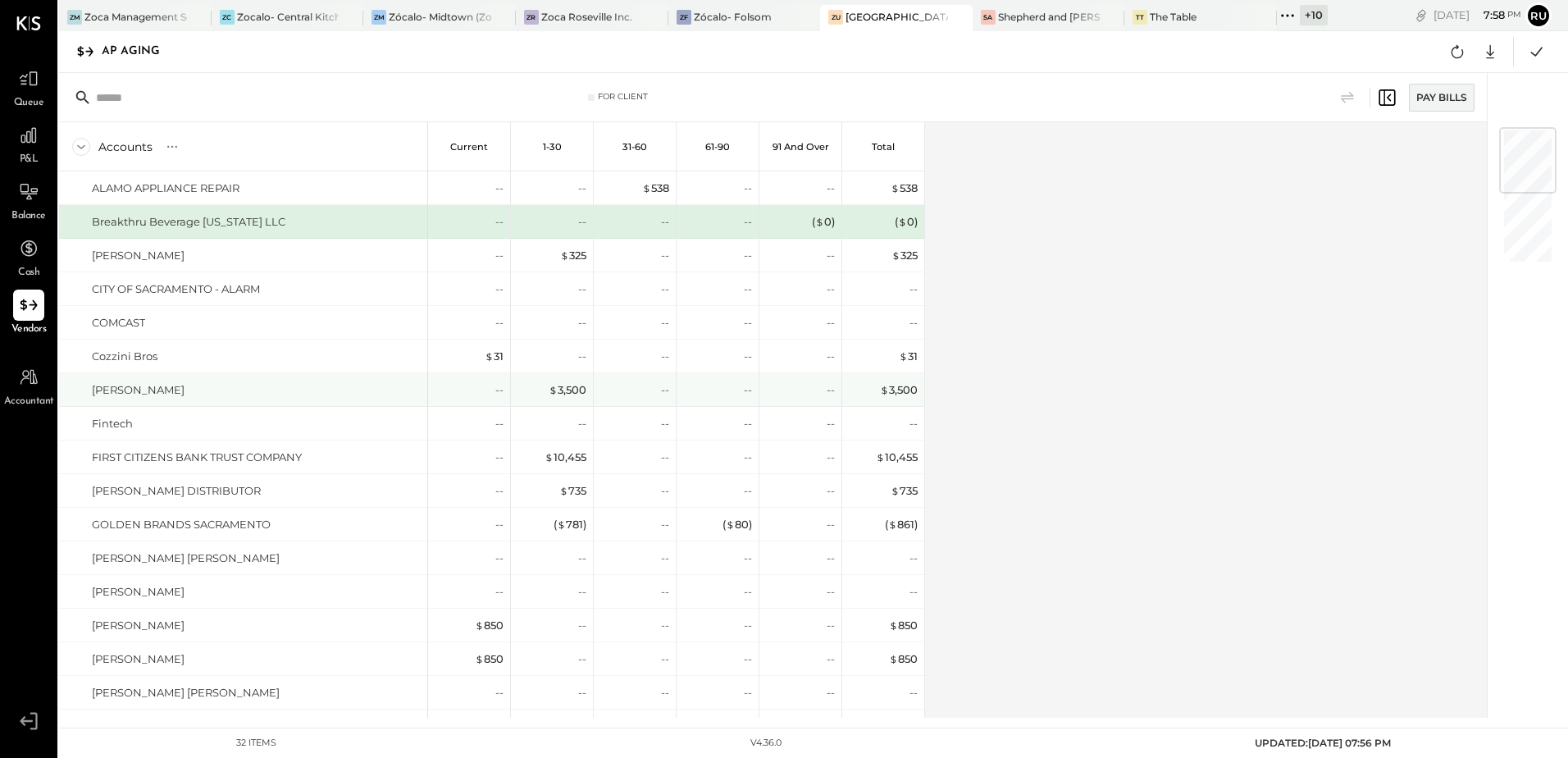
scroll to position [246, 0]
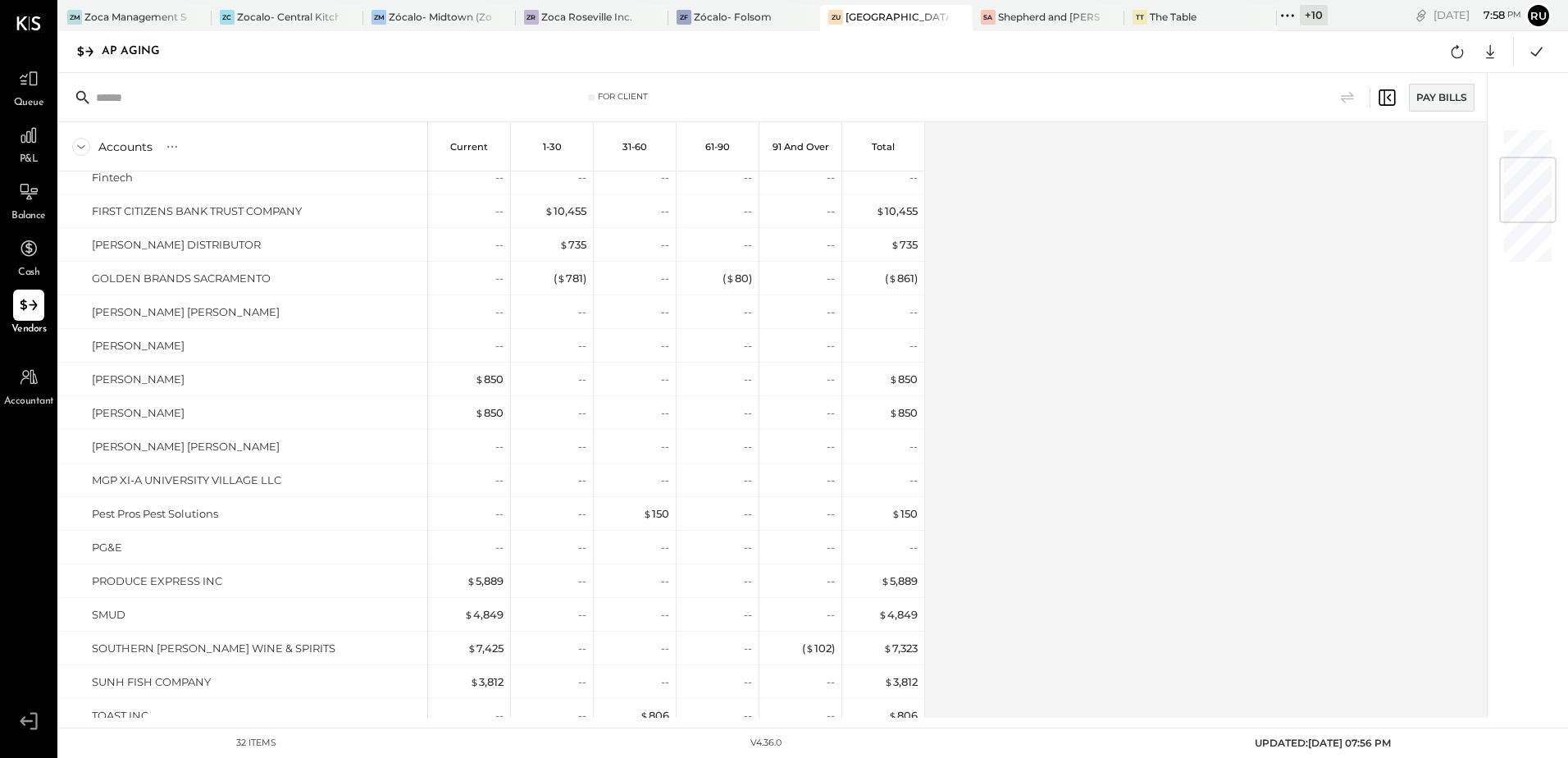
click at [1293, 325] on div "Accounts S % GL Current 1-30 31-60 61-90 91 and Over Total ALAMO APPLIANCE REPA…" at bounding box center [775, 420] width 1430 height 596
drag, startPoint x: 1293, startPoint y: 325, endPoint x: 1130, endPoint y: 357, distance: 166.1
click at [1255, 329] on div "Accounts S % GL Current 1-30 31-60 61-90 91 and Over Total ALAMO APPLIANCE REPA…" at bounding box center [775, 420] width 1430 height 596
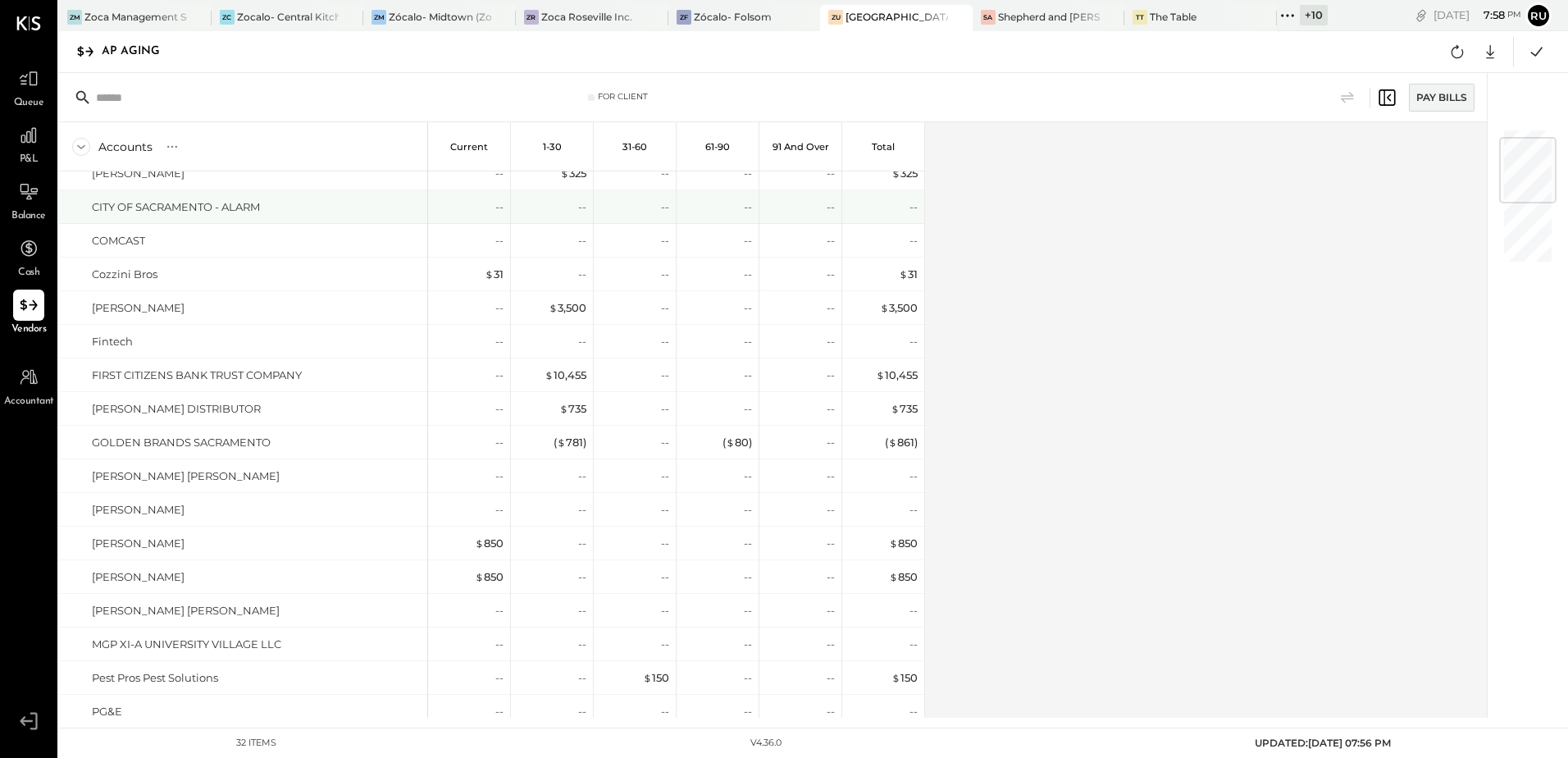
scroll to position [0, 0]
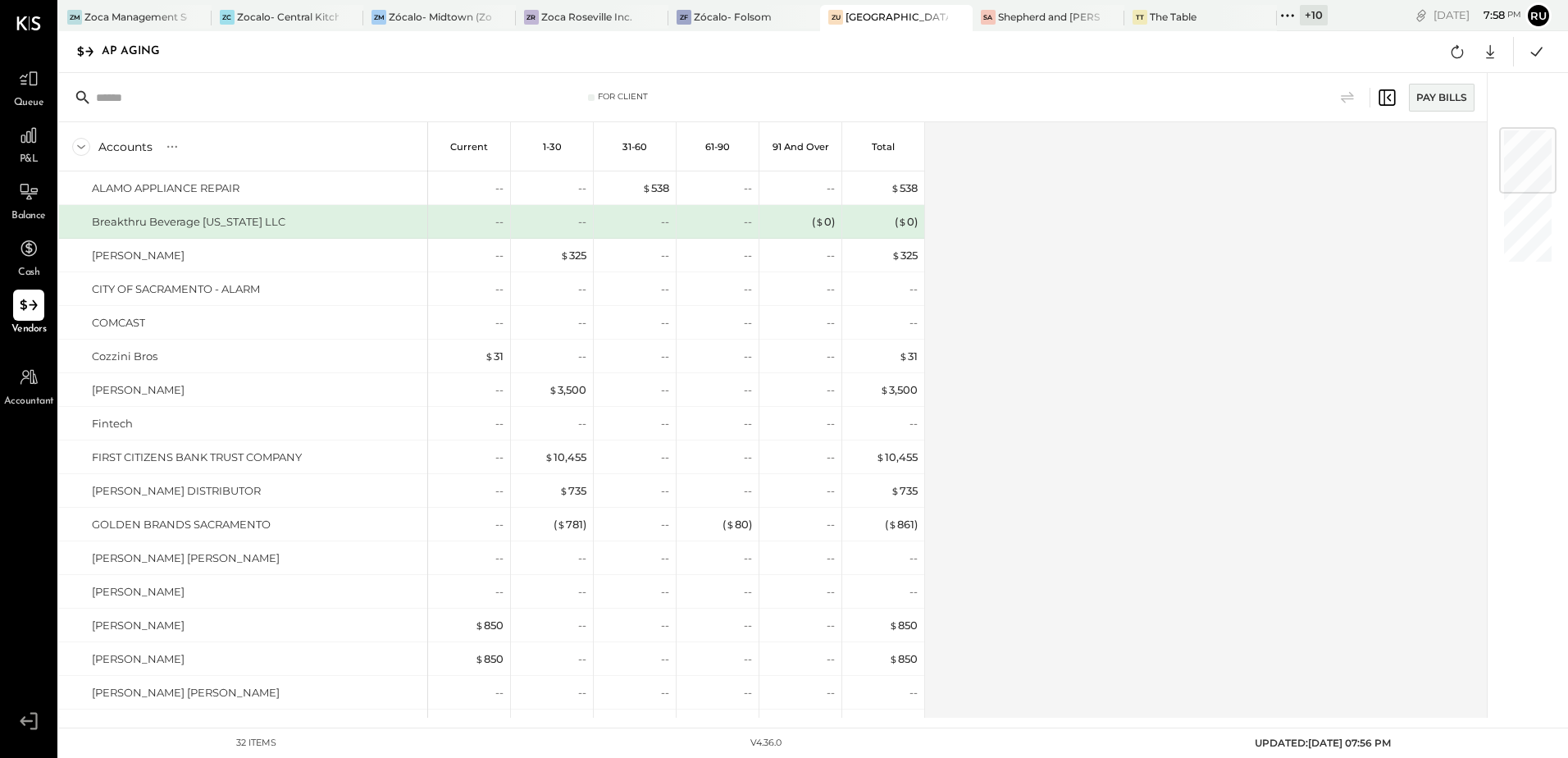
click at [1247, 295] on div "Accounts S % GL Current 1-30 31-60 61-90 91 and Over Total ALAMO APPLIANCE REPA…" at bounding box center [775, 420] width 1430 height 596
click at [1166, 302] on div "Accounts S % GL Current 1-30 31-60 61-90 91 and Over Total ALAMO APPLIANCE REPA…" at bounding box center [775, 420] width 1430 height 596
click at [1124, 261] on div "Accounts S % GL Current 1-30 31-60 61-90 91 and Over Total ALAMO APPLIANCE REPA…" at bounding box center [775, 420] width 1430 height 596
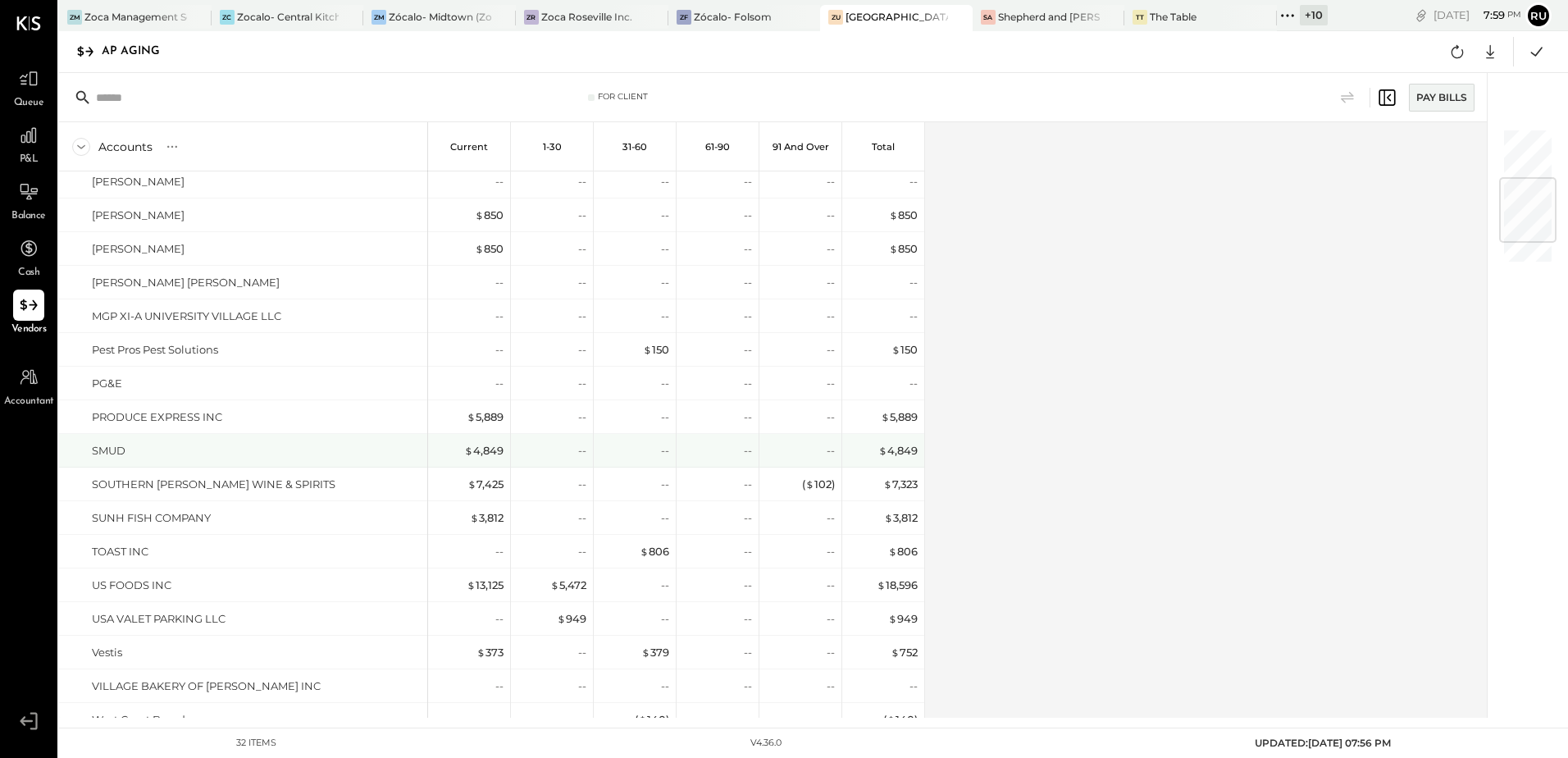
scroll to position [570, 0]
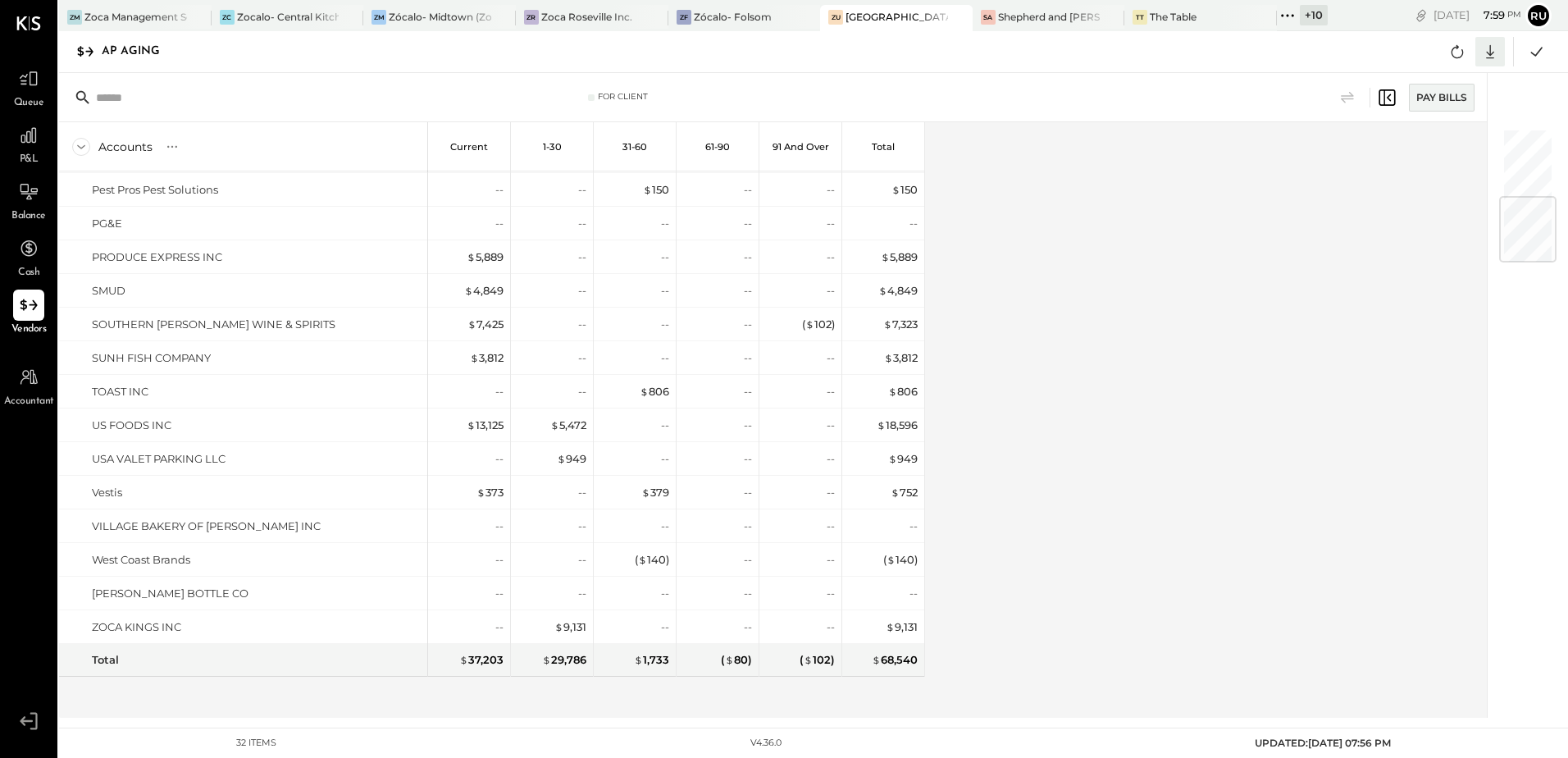
click at [1487, 54] on icon at bounding box center [1490, 52] width 21 height 21
click at [1424, 143] on div "Excel" at bounding box center [1439, 148] width 131 height 35
drag, startPoint x: 1097, startPoint y: 265, endPoint x: 1139, endPoint y: 1, distance: 267.3
click at [1095, 231] on div "Accounts S % GL Current 1-30 31-60 61-90 91 and Over Total ALAMO APPLIANCE REPA…" at bounding box center [775, 420] width 1430 height 596
